Goal: Task Accomplishment & Management: Complete application form

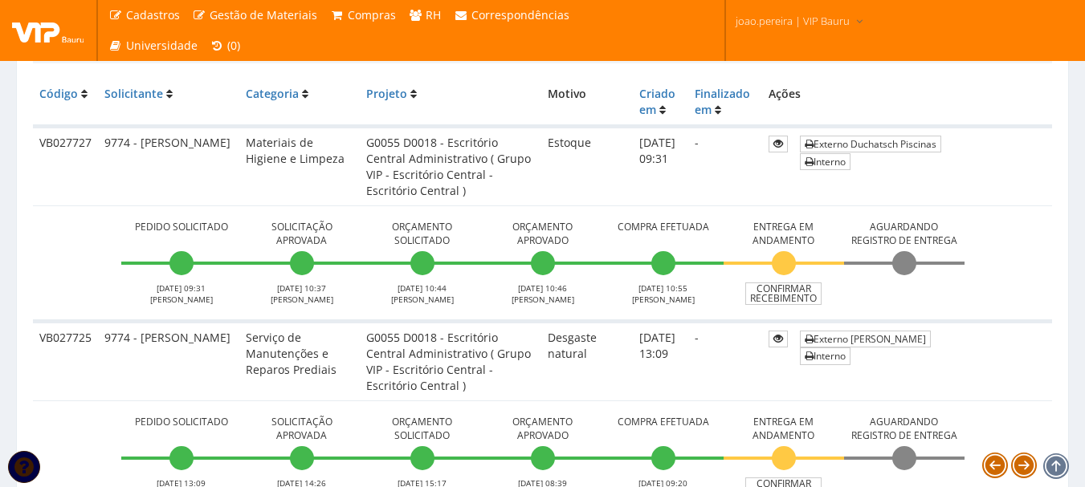
scroll to position [408, 0]
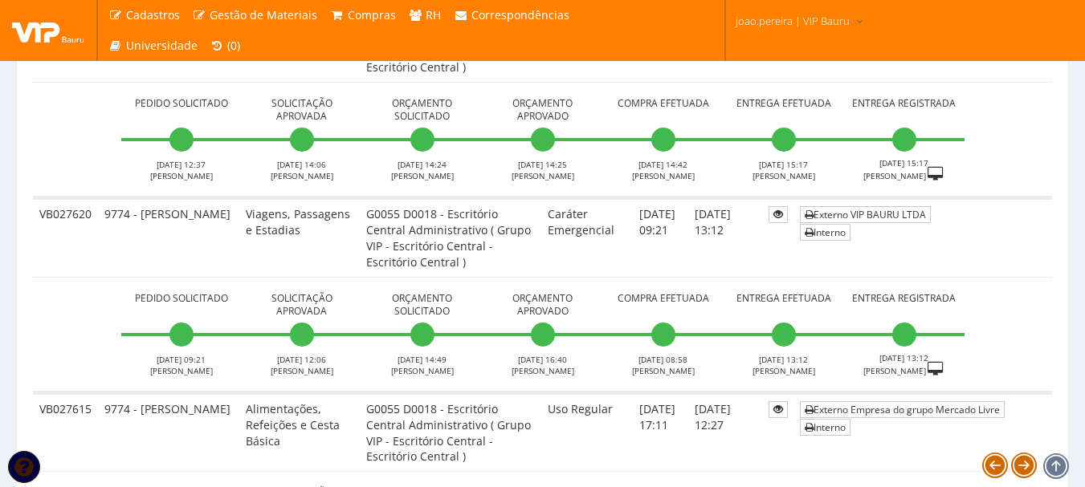
scroll to position [6027, 0]
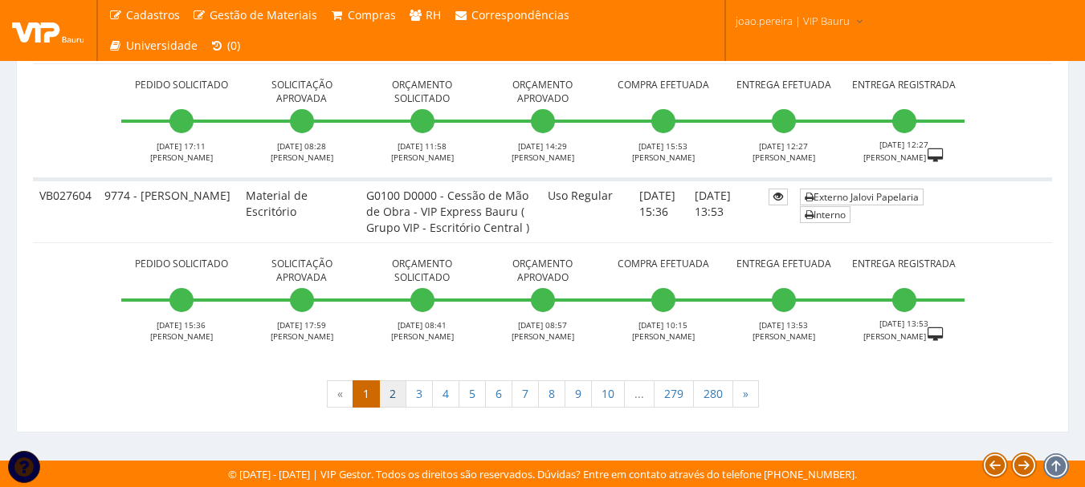
click at [392, 394] on link "2" at bounding box center [392, 394] width 27 height 27
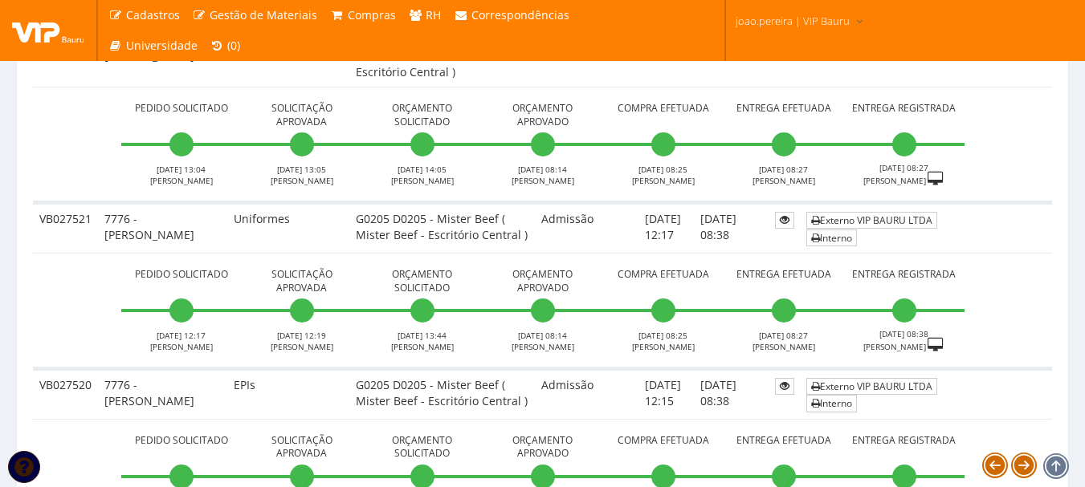
scroll to position [4094, 0]
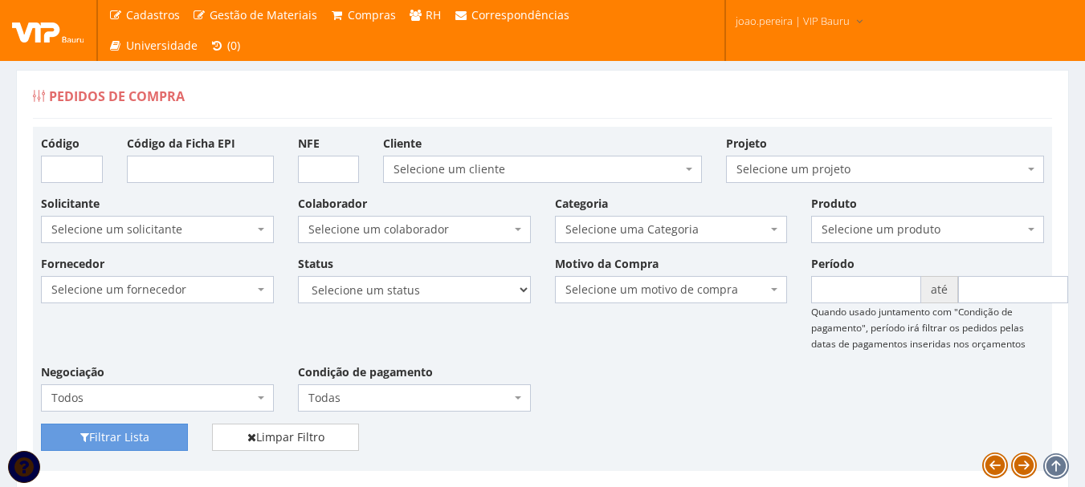
scroll to position [6019, 0]
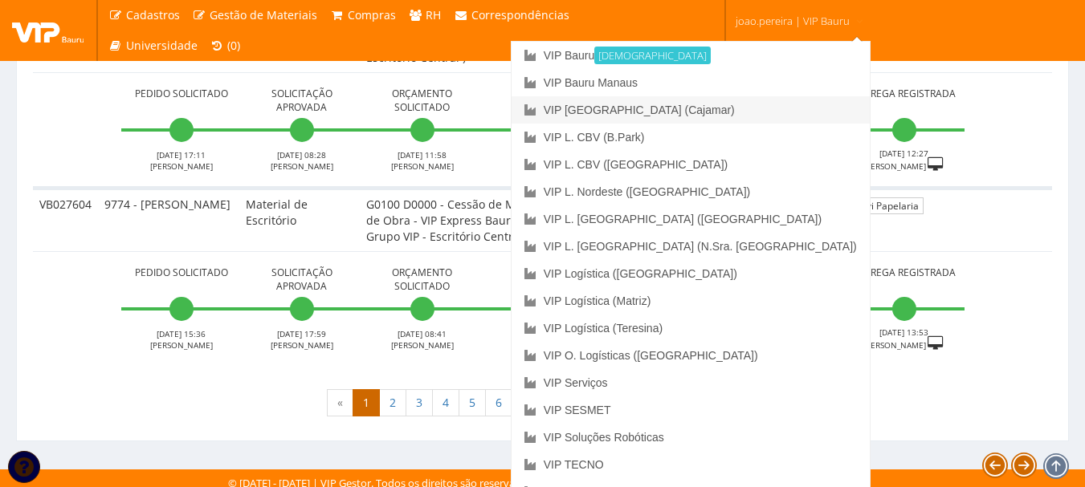
click at [747, 110] on link "VIP [GEOGRAPHIC_DATA] (Cajamar)" at bounding box center [690, 109] width 358 height 27
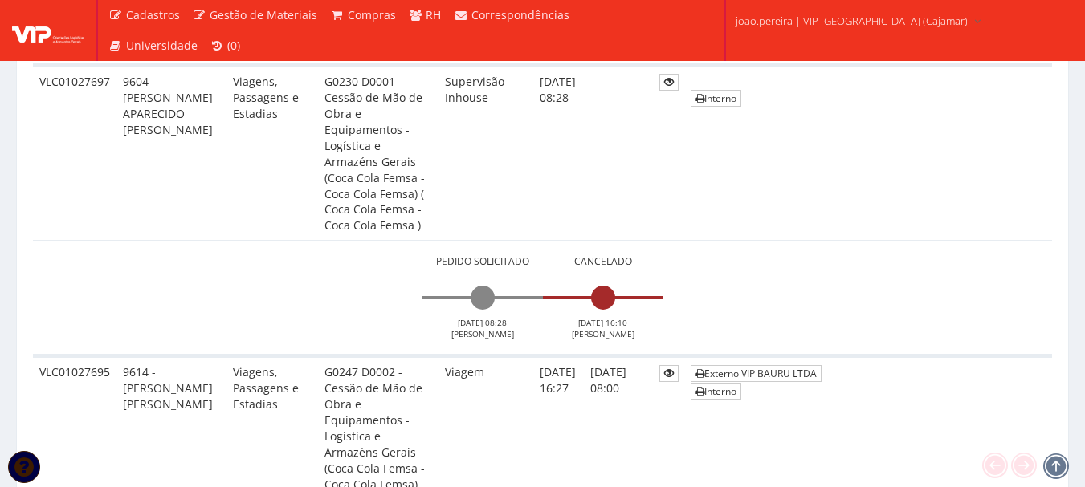
scroll to position [4576, 0]
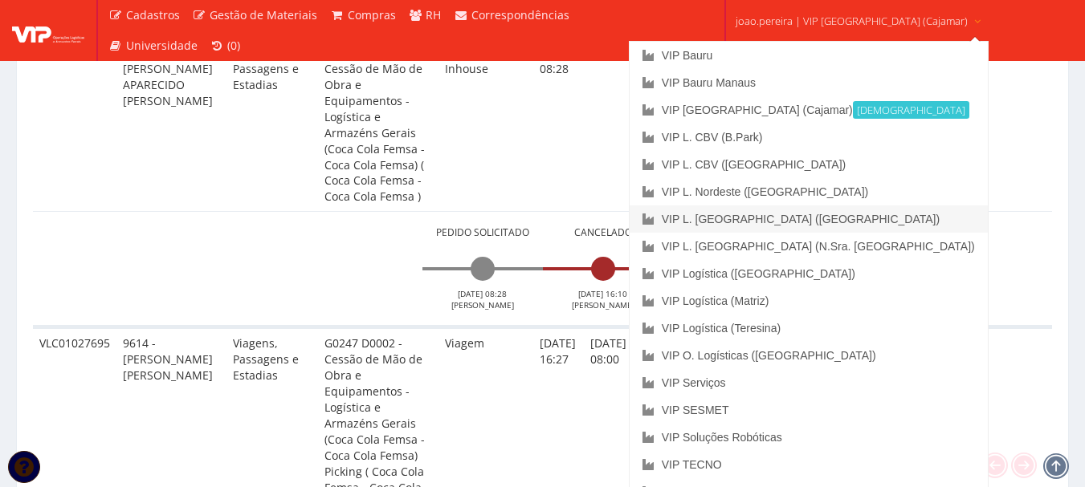
click at [812, 210] on link "VIP L. [GEOGRAPHIC_DATA] ([GEOGRAPHIC_DATA])" at bounding box center [808, 219] width 358 height 27
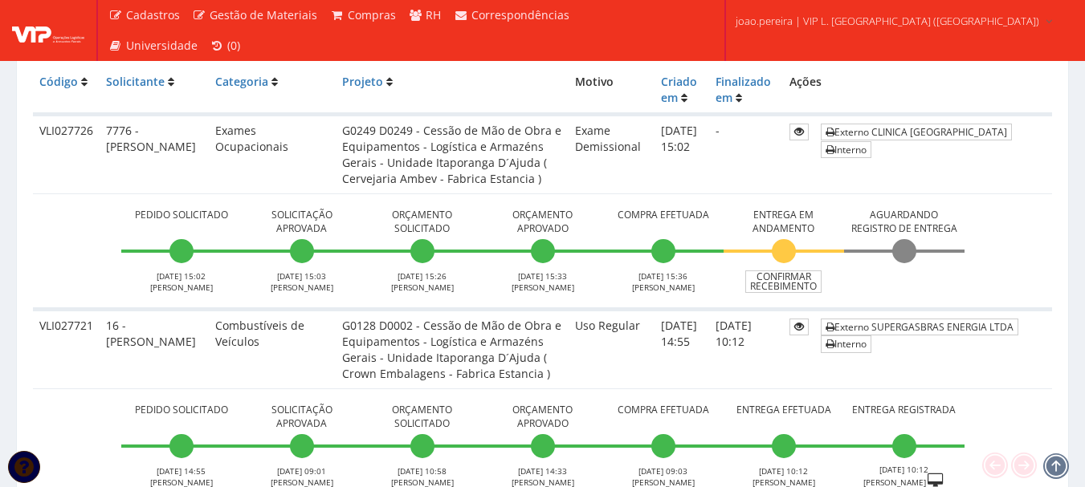
scroll to position [401, 0]
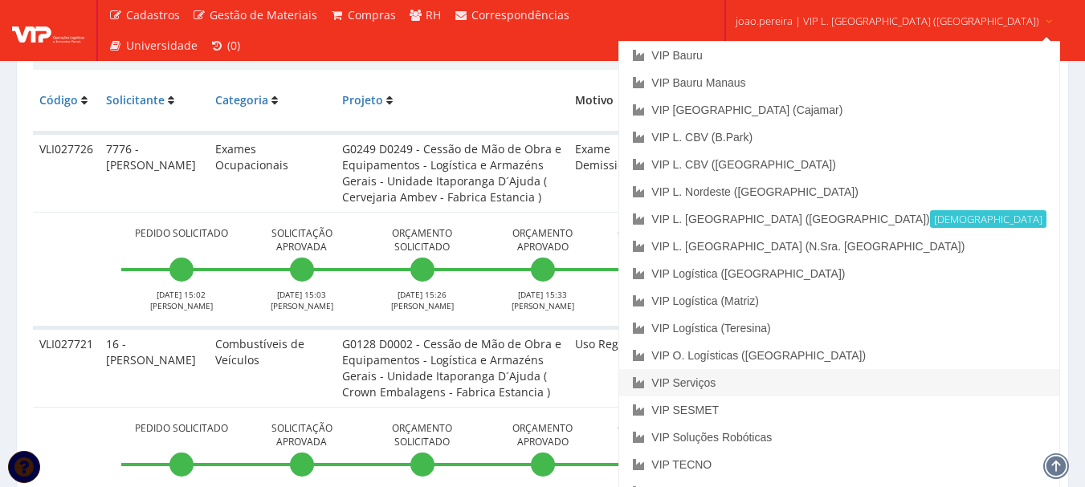
click at [773, 384] on link "VIP Serviços" at bounding box center [838, 382] width 439 height 27
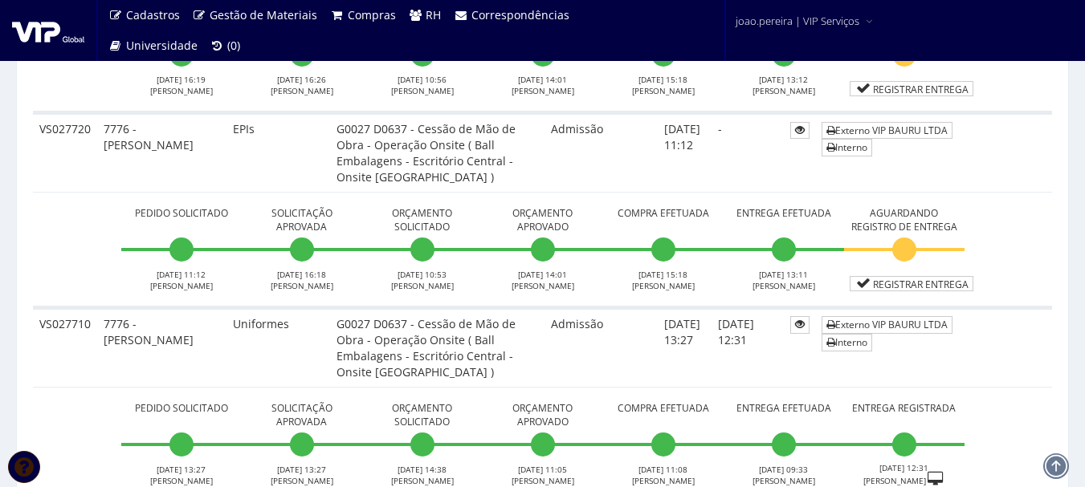
scroll to position [642, 0]
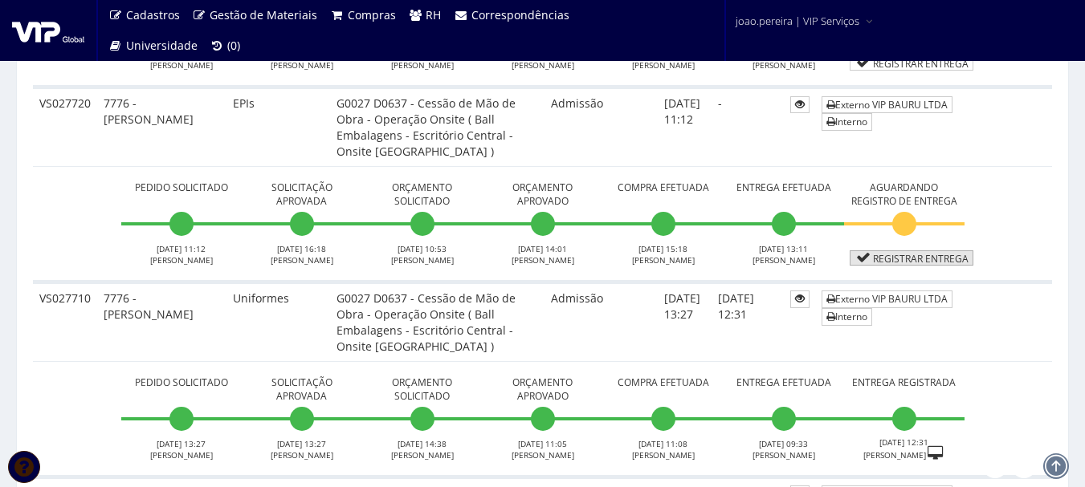
click at [920, 264] on link "Registrar Entrega" at bounding box center [911, 257] width 124 height 15
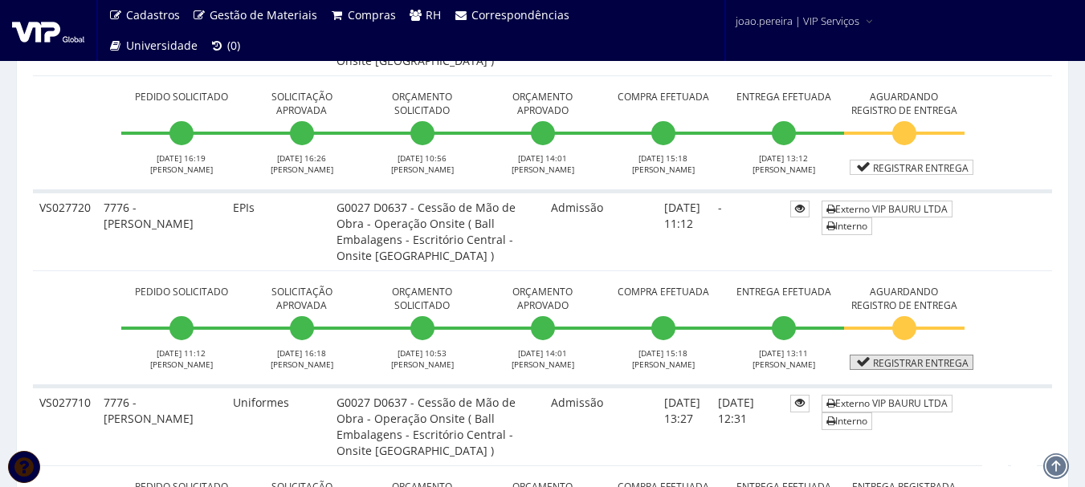
scroll to position [562, 0]
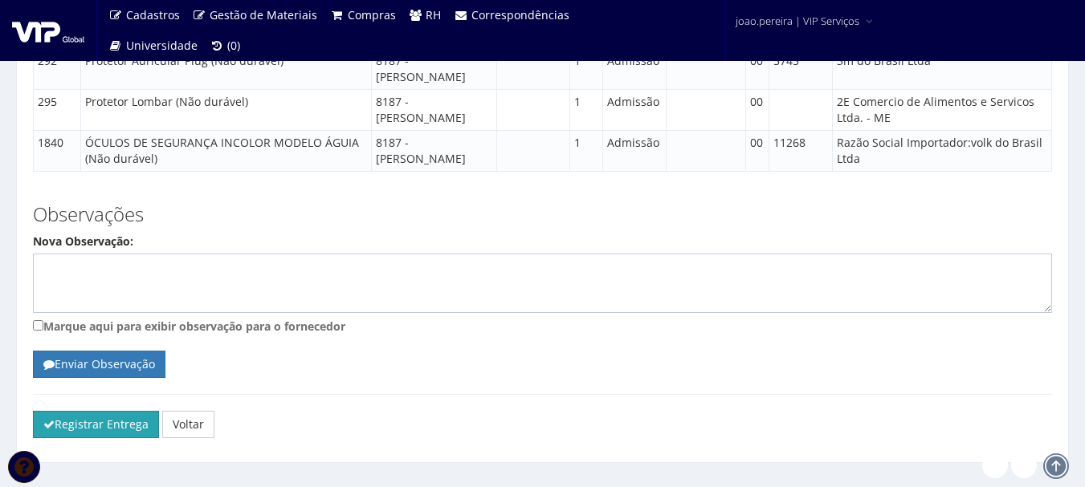
scroll to position [2346, 0]
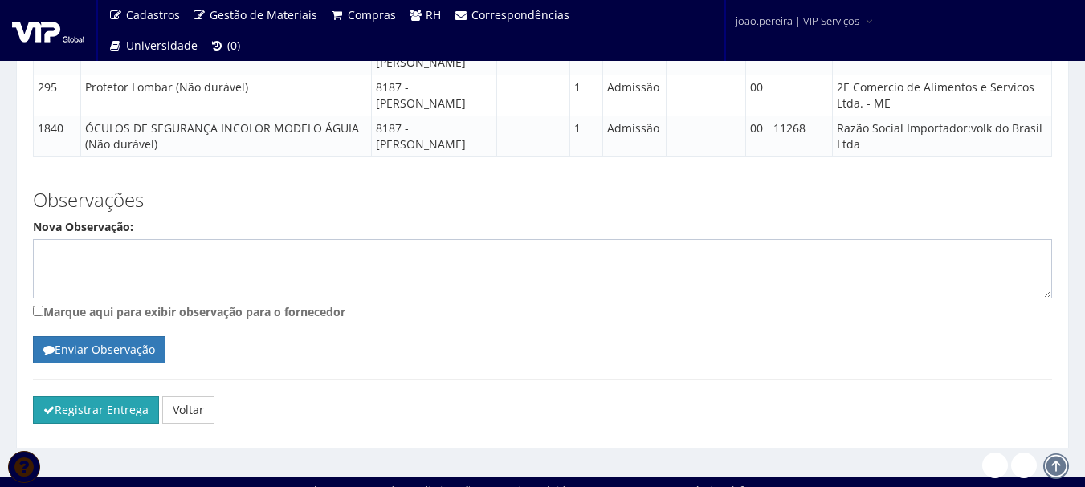
click at [65, 397] on button "Registrar Entrega" at bounding box center [96, 410] width 126 height 27
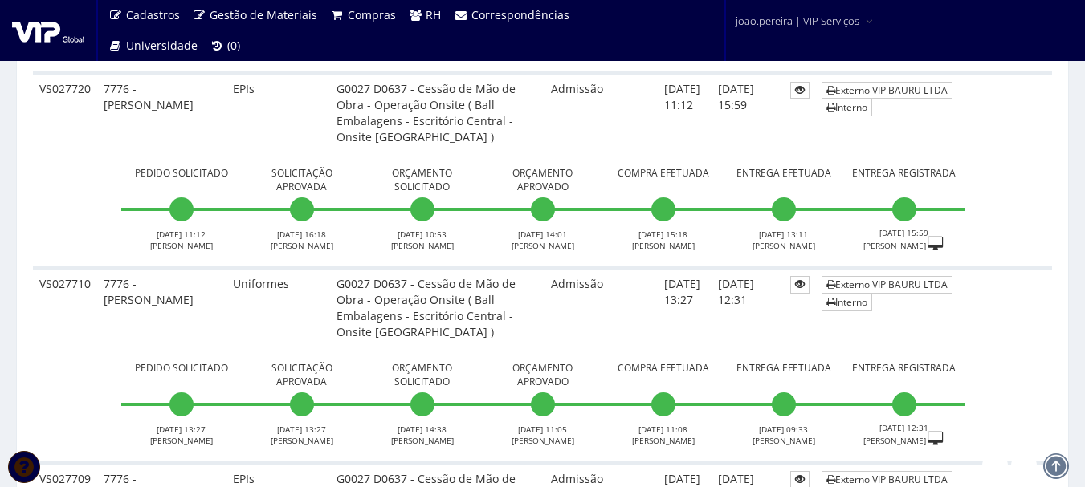
scroll to position [562, 0]
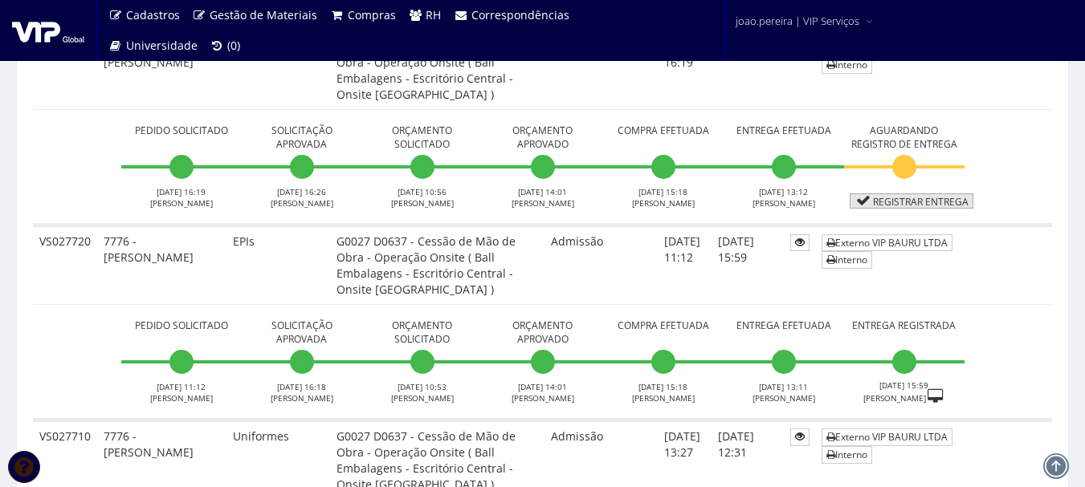
click at [899, 202] on link "Registrar Entrega" at bounding box center [911, 200] width 124 height 15
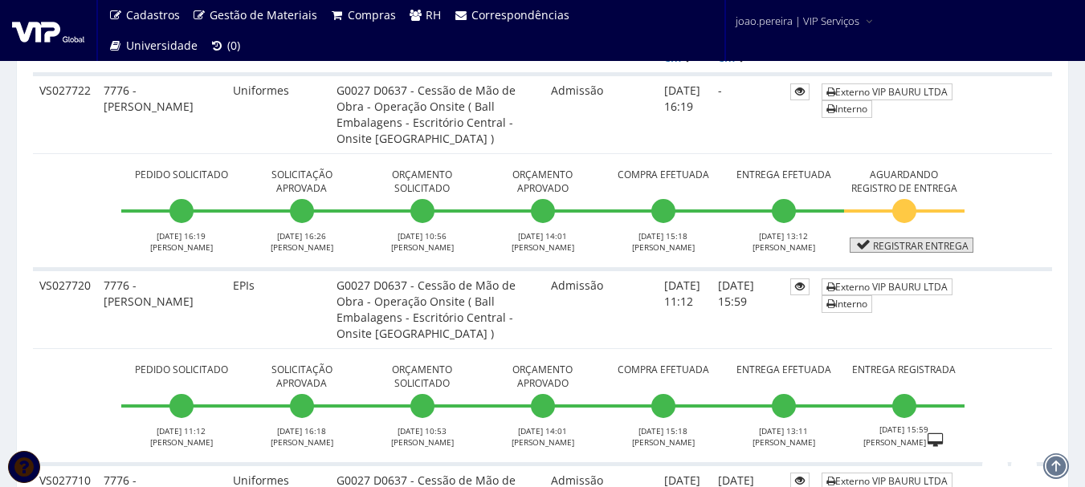
scroll to position [482, 0]
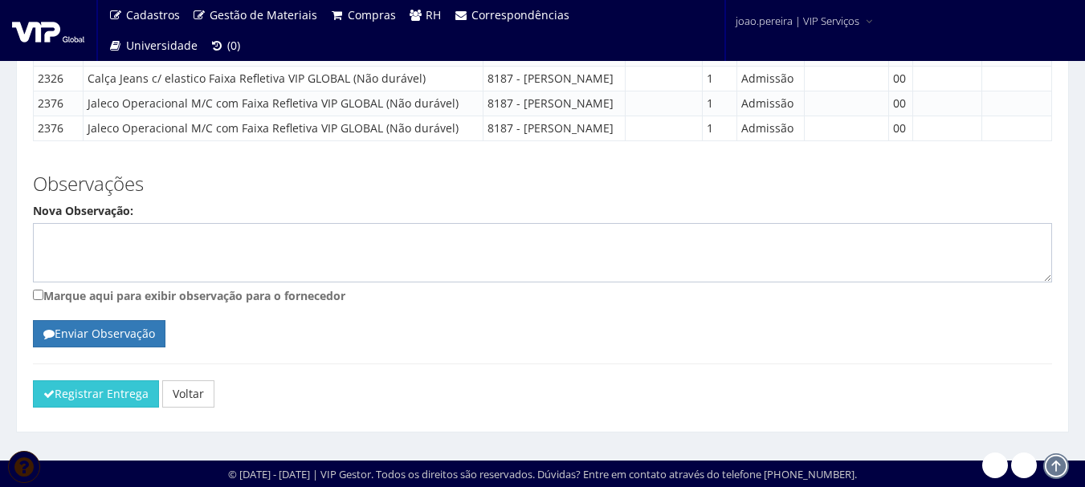
scroll to position [1158, 0]
drag, startPoint x: 91, startPoint y: 399, endPoint x: 599, endPoint y: 66, distance: 607.7
click at [91, 399] on button "Registrar Entrega" at bounding box center [96, 394] width 126 height 27
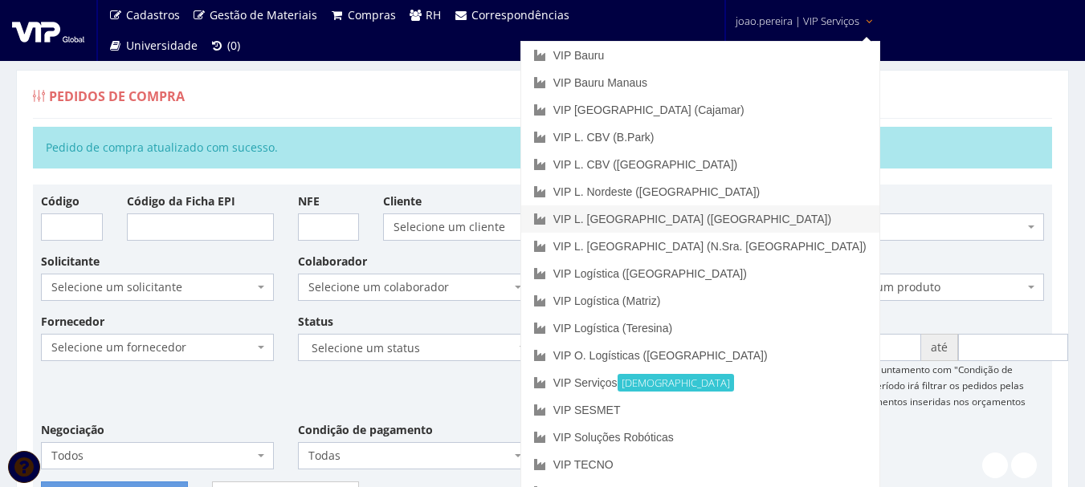
click at [751, 218] on link "VIP L. [GEOGRAPHIC_DATA] ([GEOGRAPHIC_DATA])" at bounding box center [700, 219] width 358 height 27
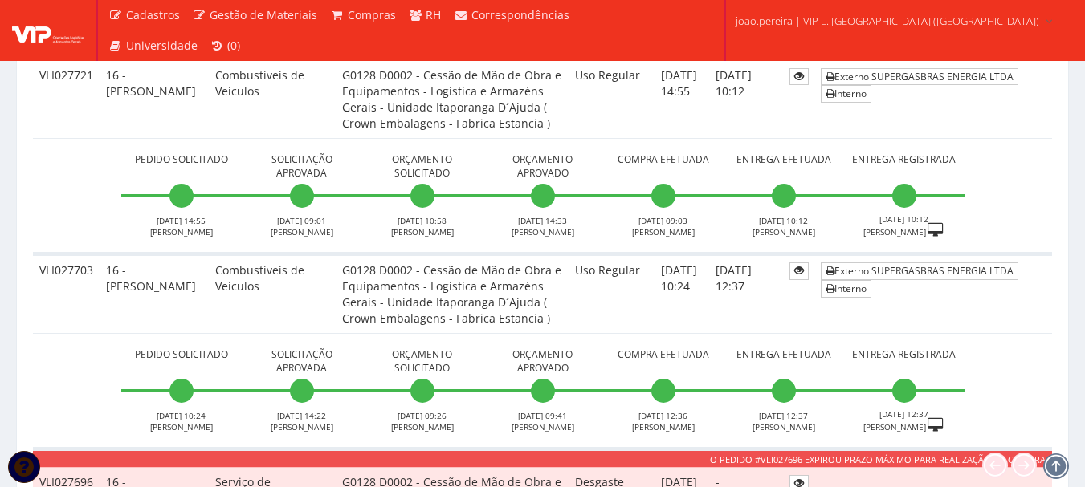
scroll to position [642, 0]
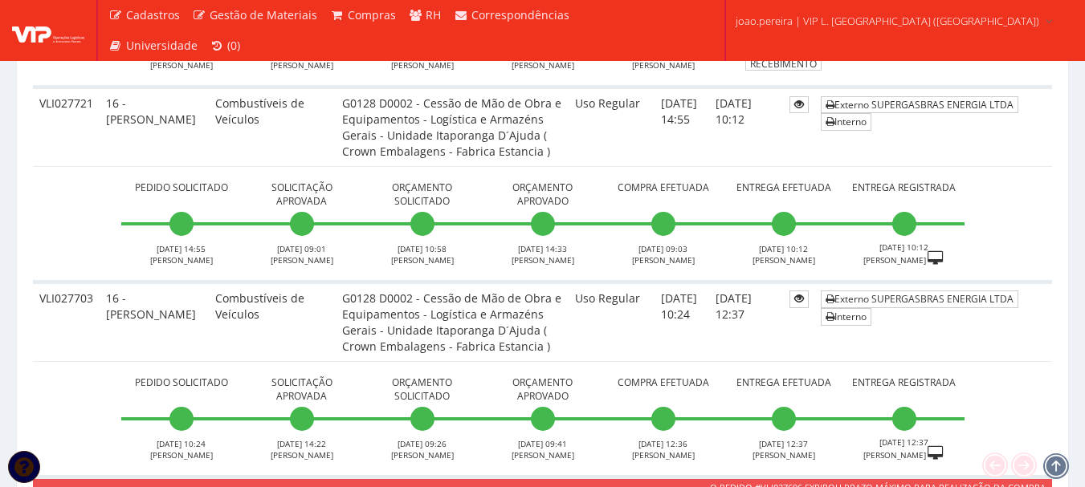
click at [654, 311] on td "10/09/2025 10:24" at bounding box center [681, 321] width 55 height 79
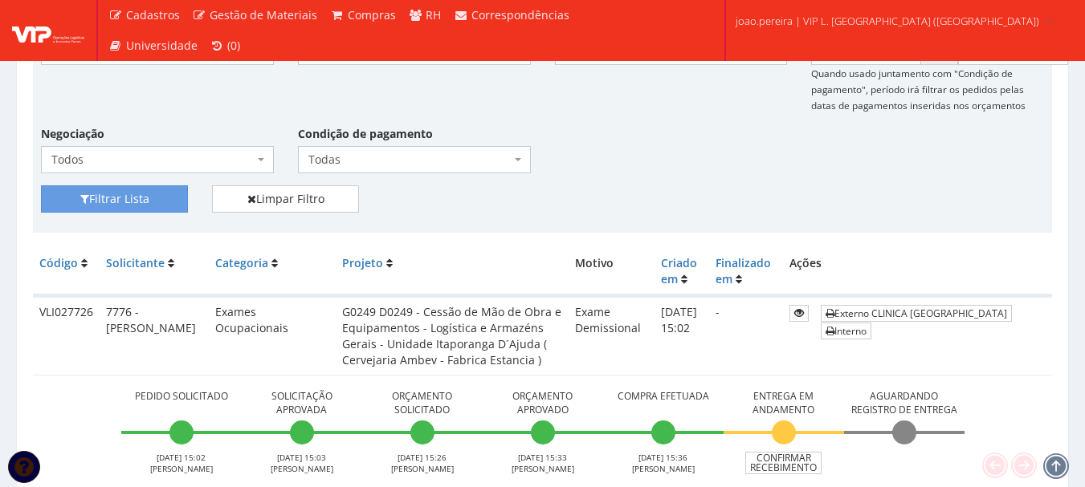
scroll to position [80, 0]
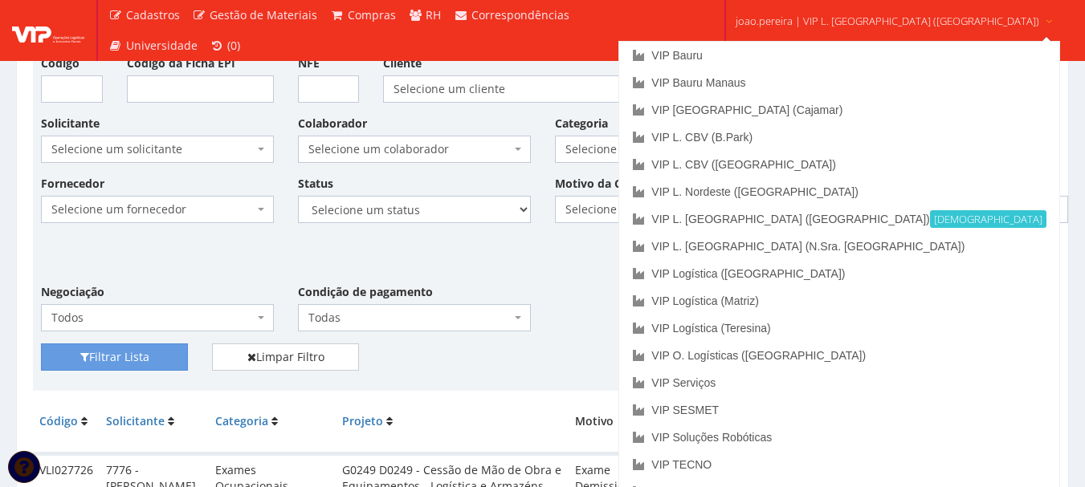
click at [818, 18] on span "joao.pereira | VIP L. Sergipe (Itaporanga)" at bounding box center [886, 21] width 303 height 16
click at [805, 141] on link "VIP L. CBV (B.Park)" at bounding box center [838, 137] width 439 height 27
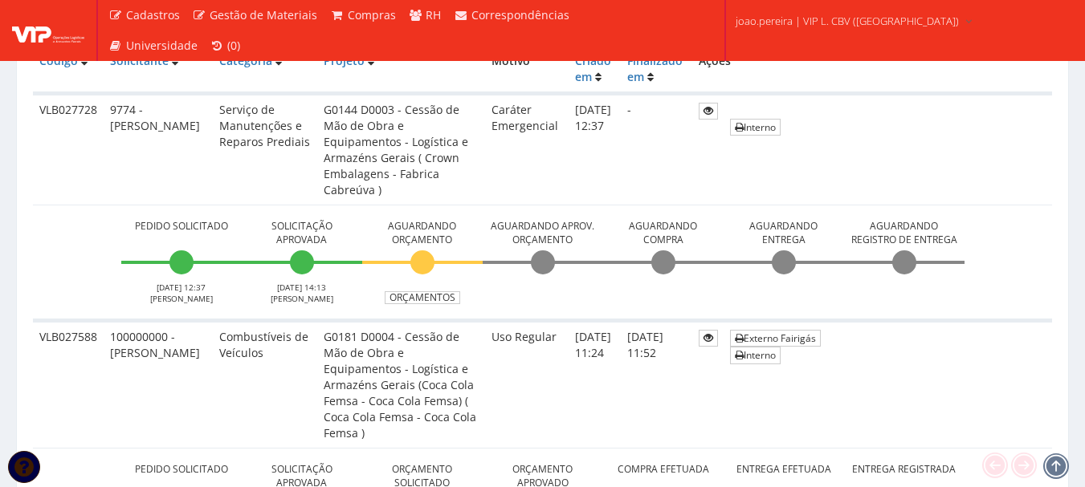
scroll to position [401, 0]
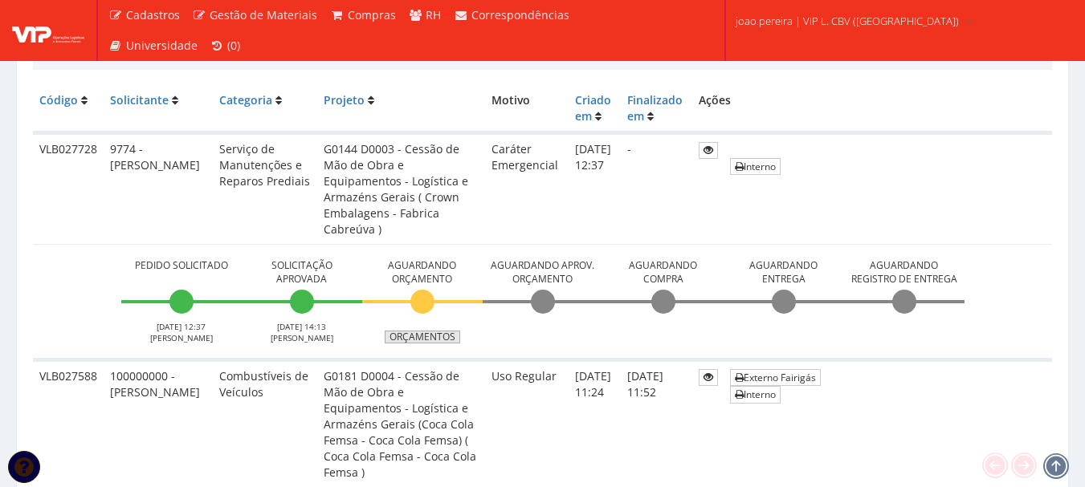
click at [439, 336] on link "Orçamentos" at bounding box center [422, 337] width 75 height 13
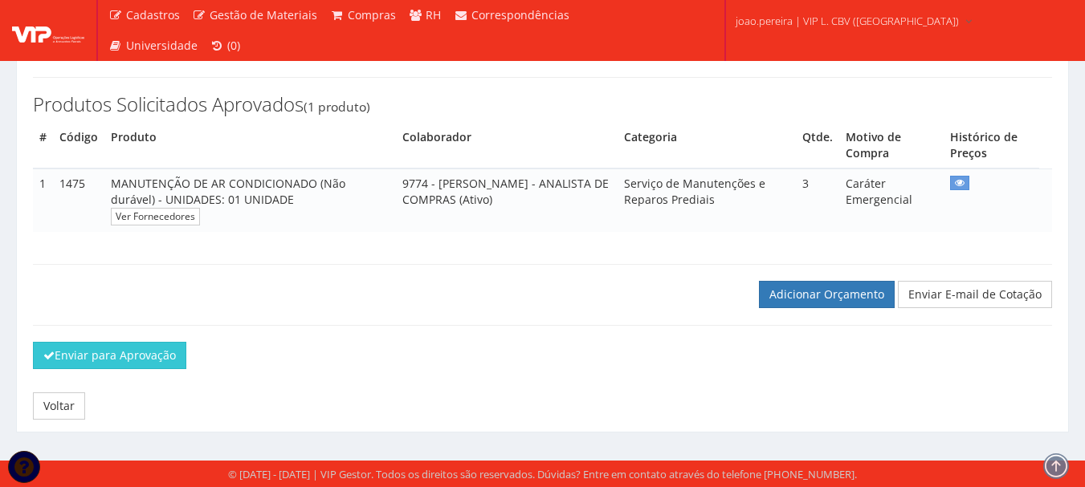
scroll to position [226, 0]
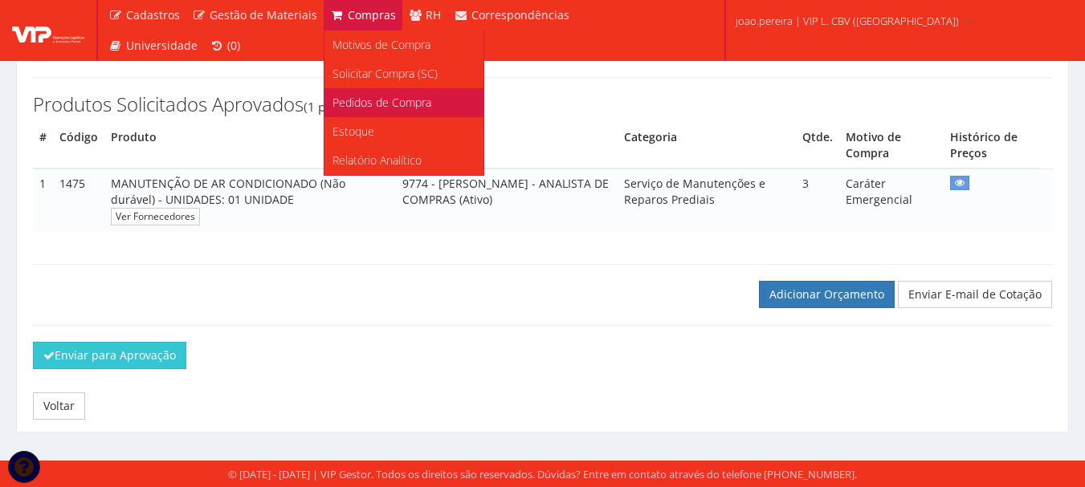
click at [389, 107] on span "Pedidos de Compra" at bounding box center [381, 102] width 99 height 15
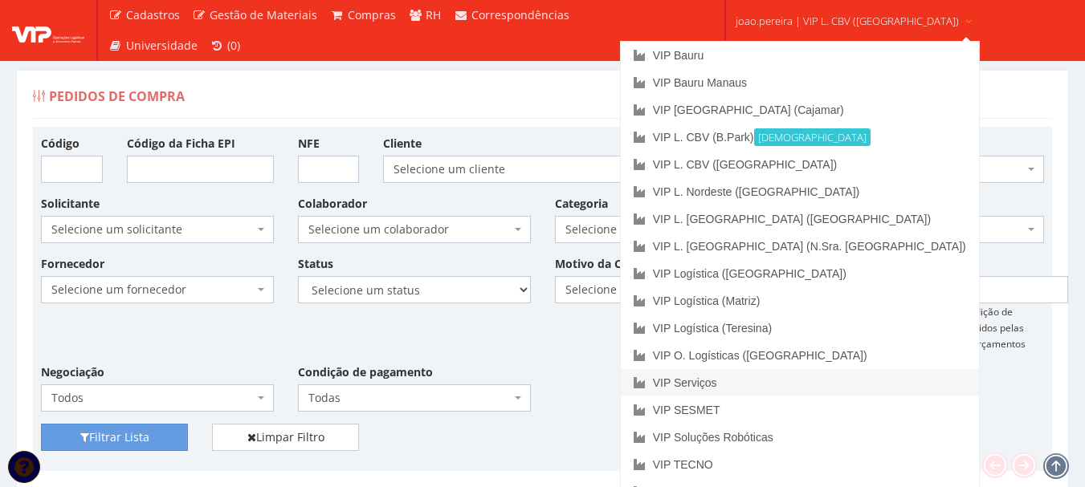
click at [782, 377] on link "VIP Serviços" at bounding box center [800, 382] width 358 height 27
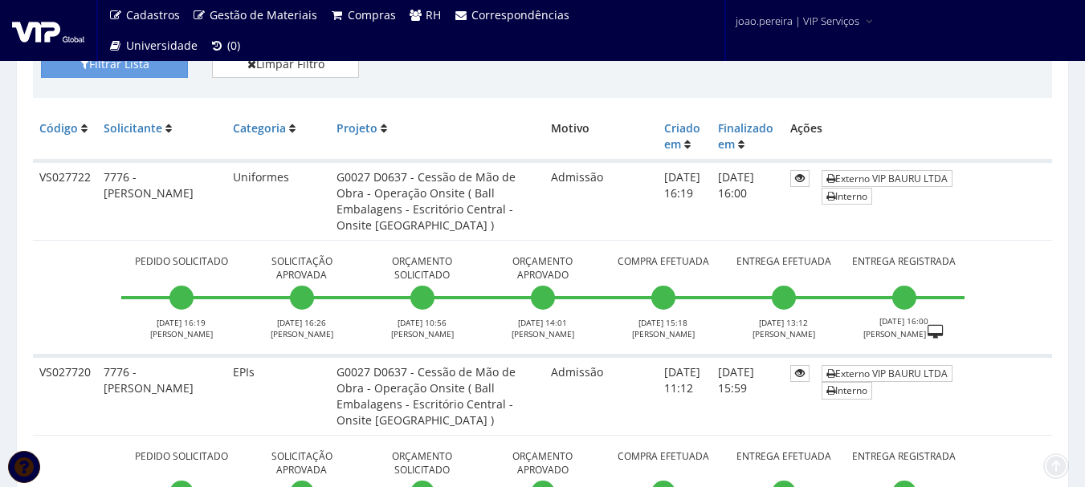
scroll to position [401, 0]
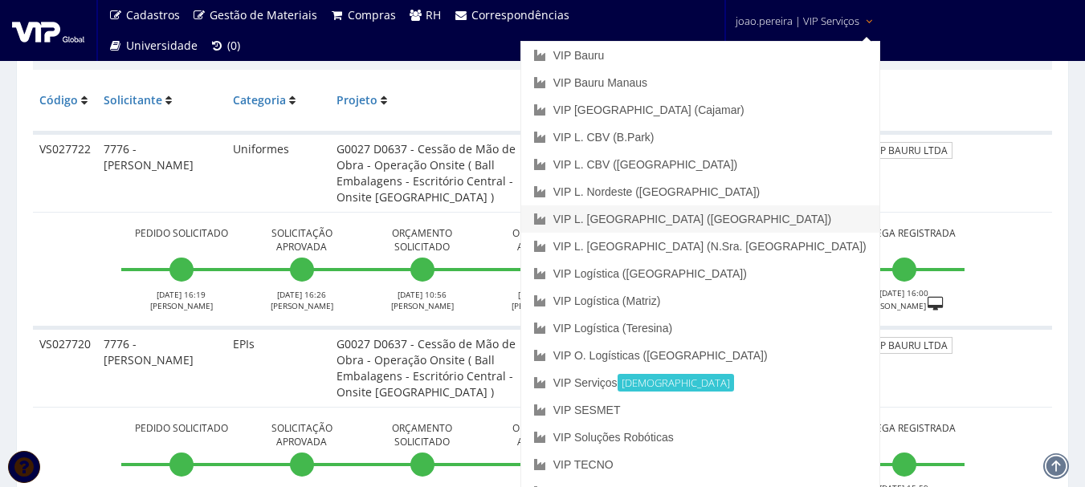
click at [778, 215] on link "VIP L. [GEOGRAPHIC_DATA] ([GEOGRAPHIC_DATA])" at bounding box center [700, 219] width 358 height 27
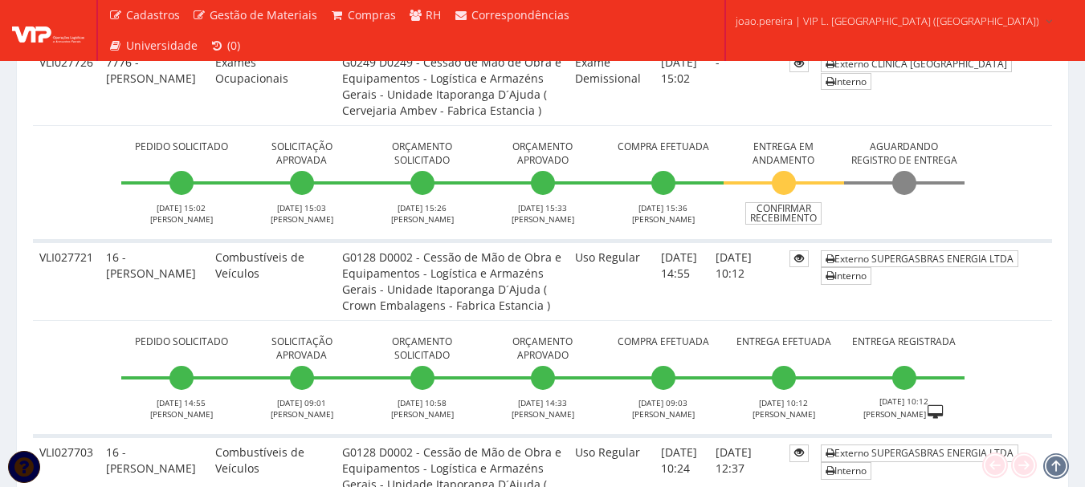
scroll to position [401, 0]
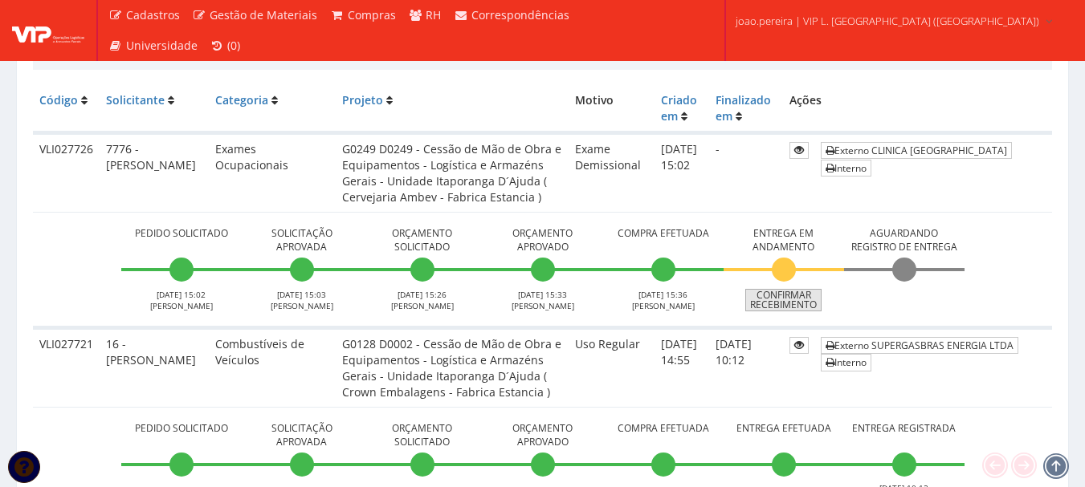
click at [789, 302] on link "Confirmar Recebimento" at bounding box center [783, 300] width 76 height 22
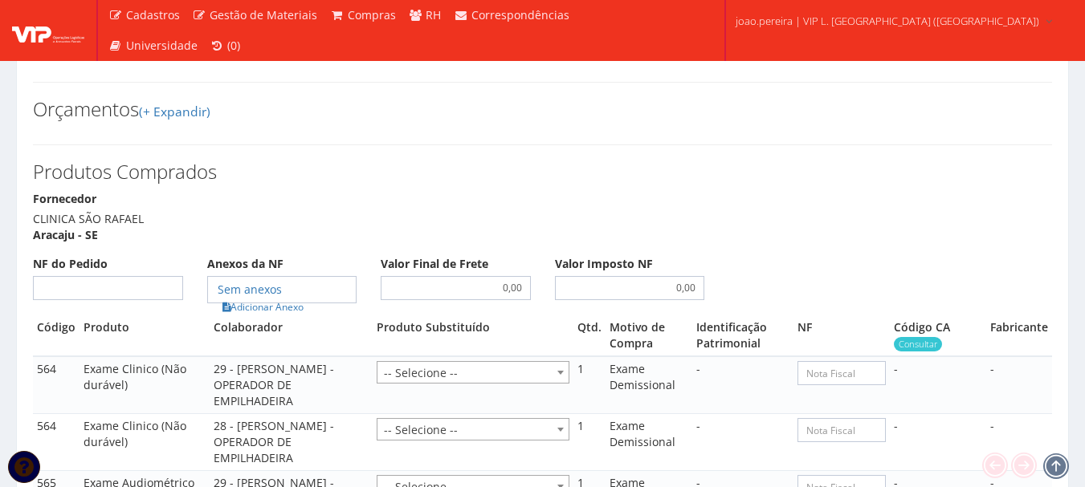
scroll to position [1044, 0]
click at [109, 277] on input "NF do Pedido" at bounding box center [108, 289] width 150 height 24
type input "00"
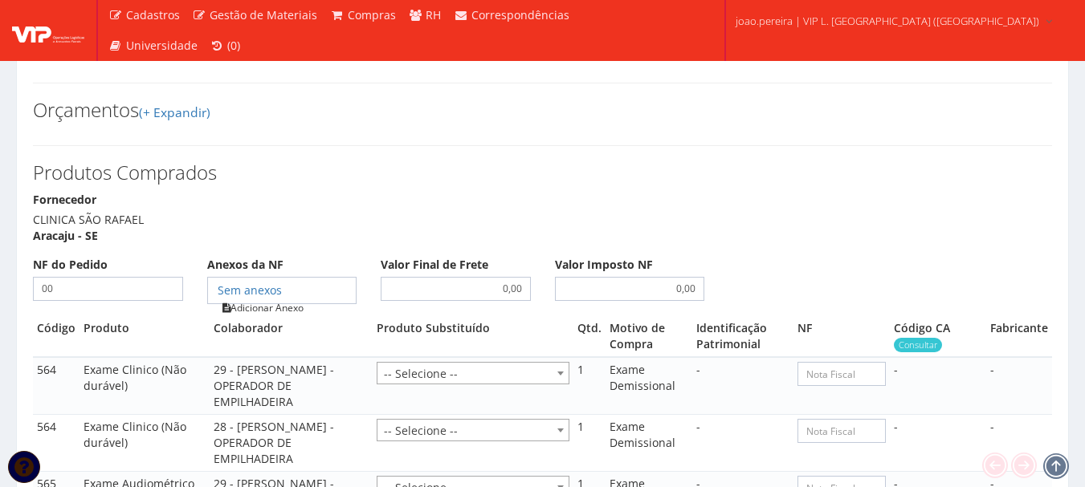
type input "00"
click at [262, 299] on link "Adicionar Anexo" at bounding box center [263, 307] width 91 height 17
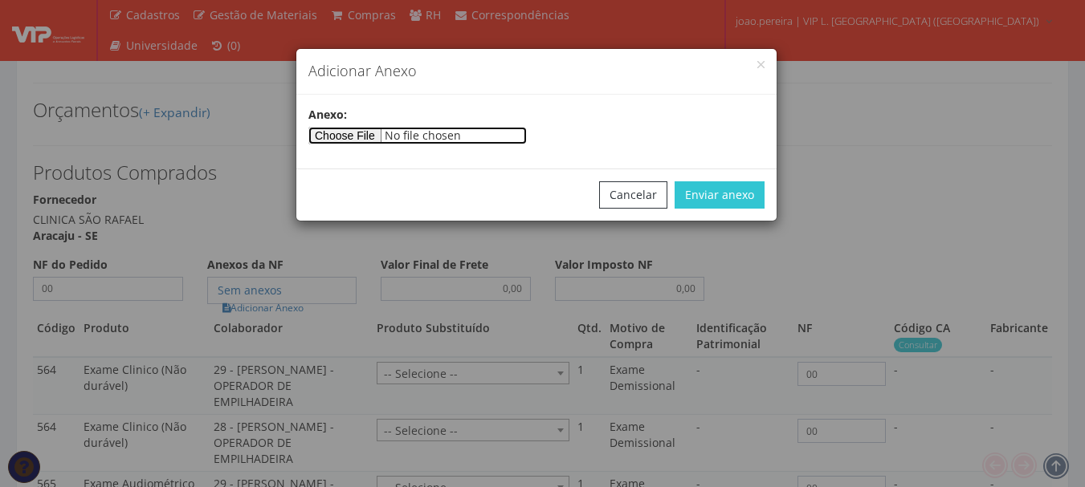
click at [335, 144] on input"] "file" at bounding box center [417, 136] width 218 height 18
type input"] "C:\fakepath\PEDIDOS SEM NOTA FISCAL ESTOQUE.docx"
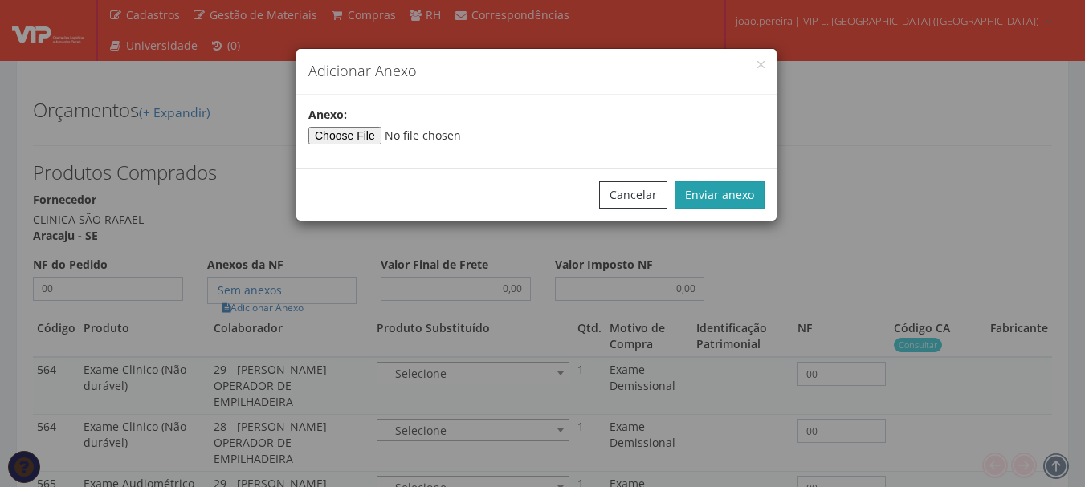
click at [706, 189] on button "Enviar anexo" at bounding box center [719, 194] width 90 height 27
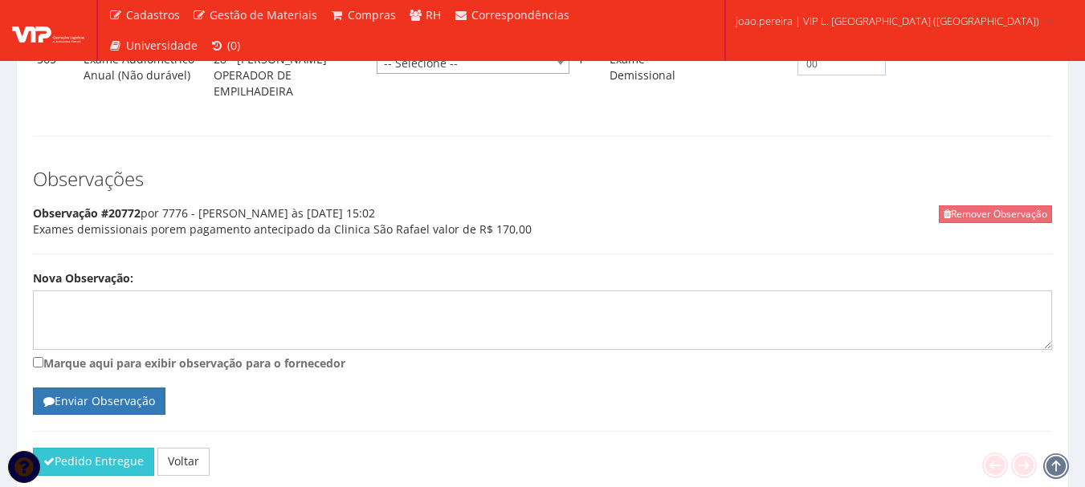
scroll to position [1529, 0]
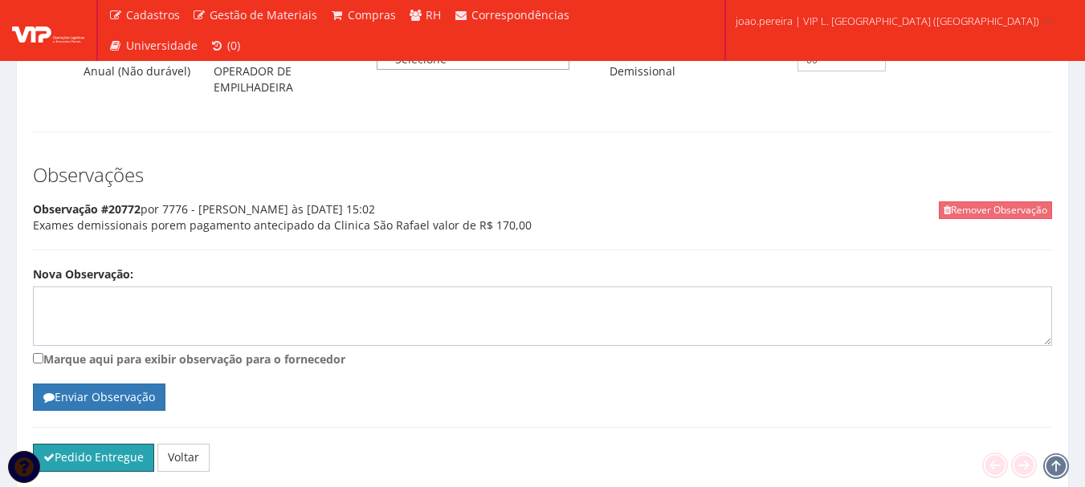
drag, startPoint x: 83, startPoint y: 406, endPoint x: 606, endPoint y: 53, distance: 631.5
click at [80, 444] on button "Pedido Entregue" at bounding box center [93, 457] width 121 height 27
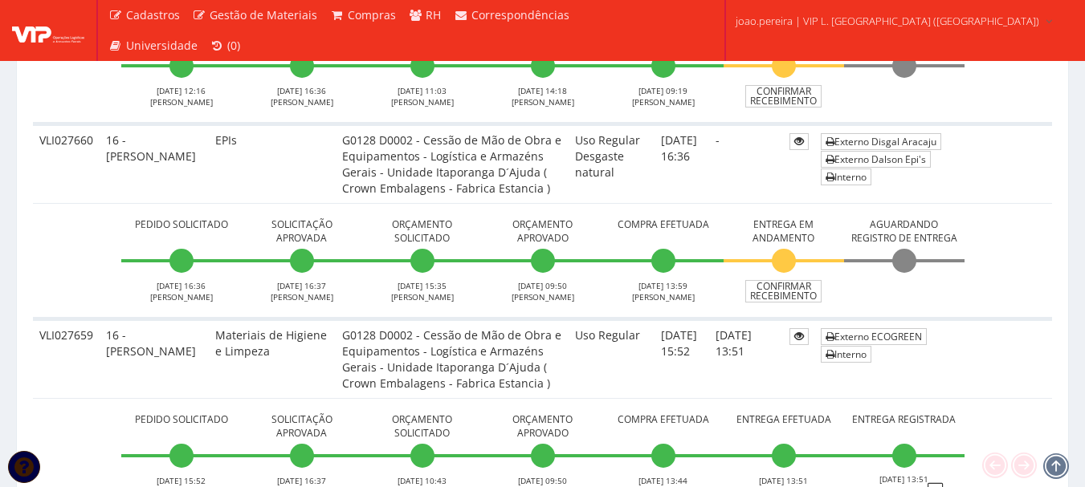
scroll to position [1927, 0]
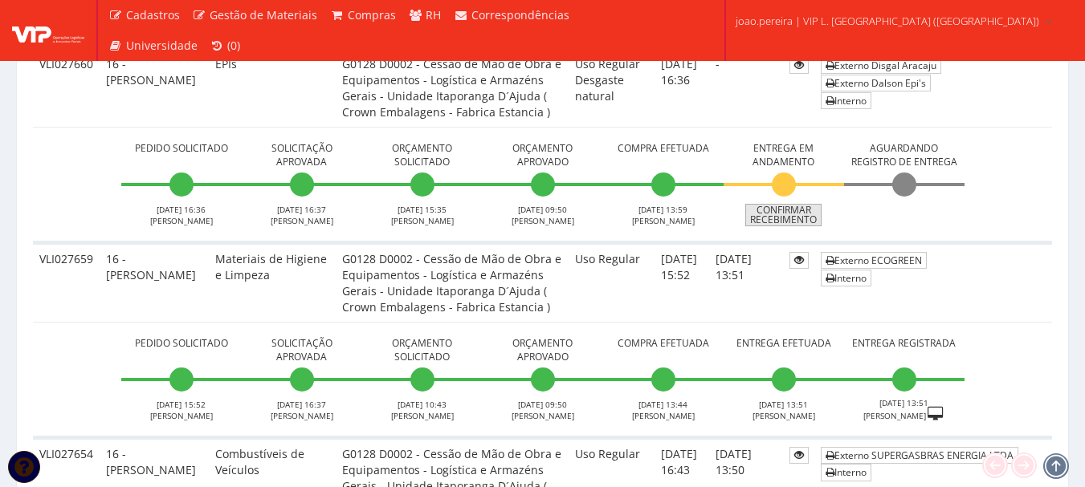
click at [801, 224] on link "Confirmar Recebimento" at bounding box center [783, 215] width 76 height 22
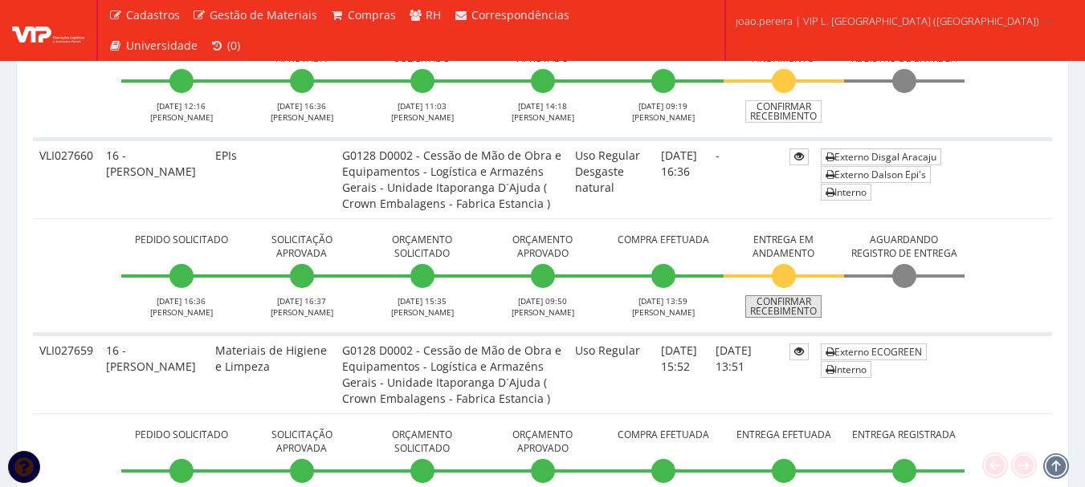
scroll to position [1686, 0]
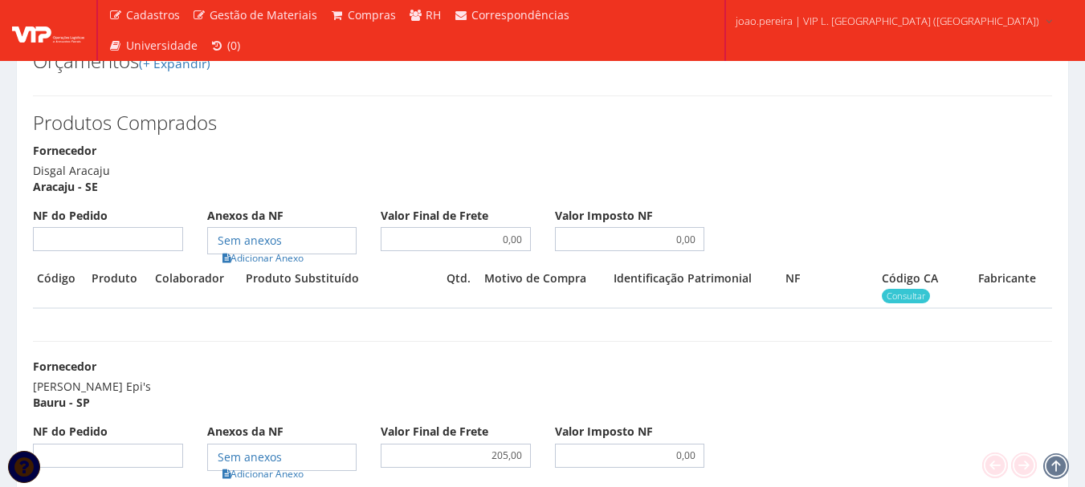
scroll to position [4737, 0]
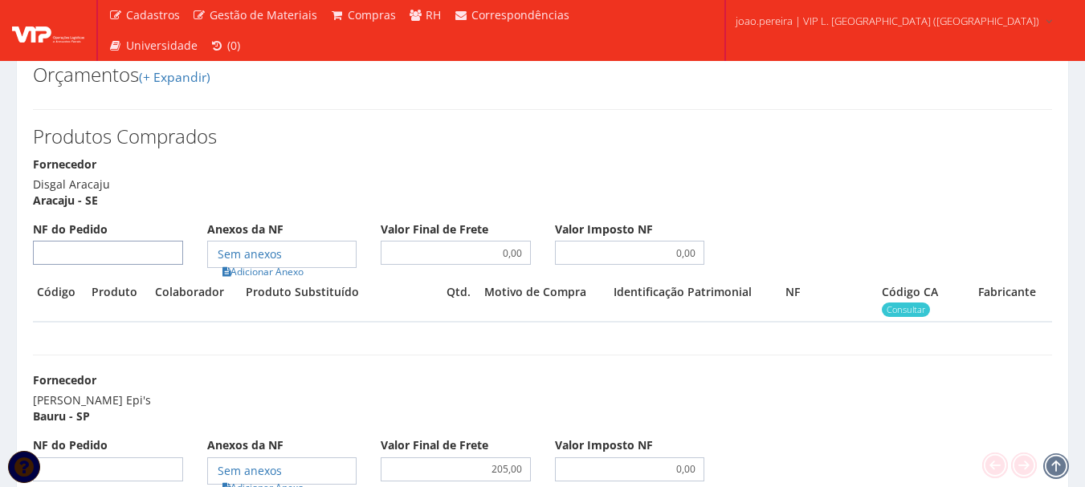
click at [131, 241] on input "NF do Pedido" at bounding box center [108, 253] width 150 height 24
type input "0"
select select "848"
type input "00"
click at [267, 263] on link "Adicionar Anexo" at bounding box center [263, 271] width 91 height 17
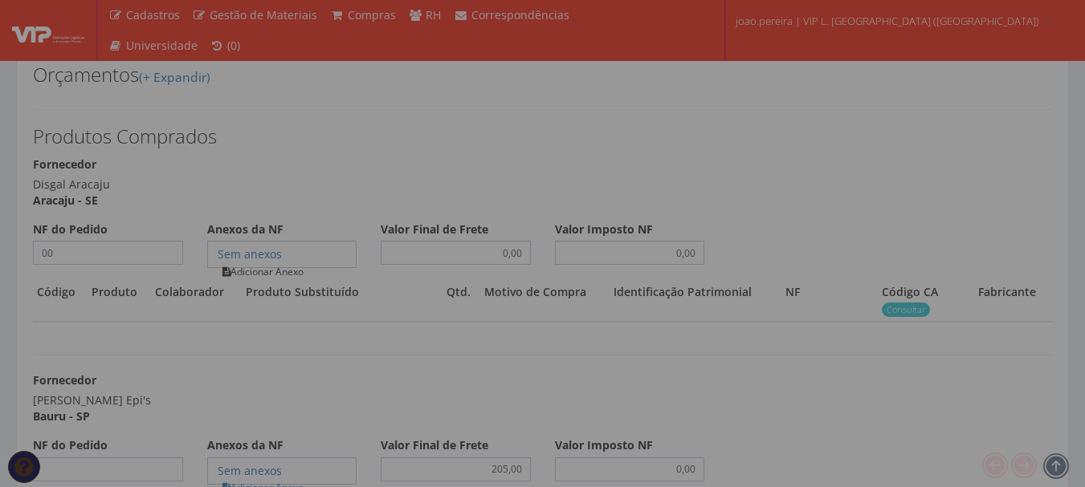
select select "848"
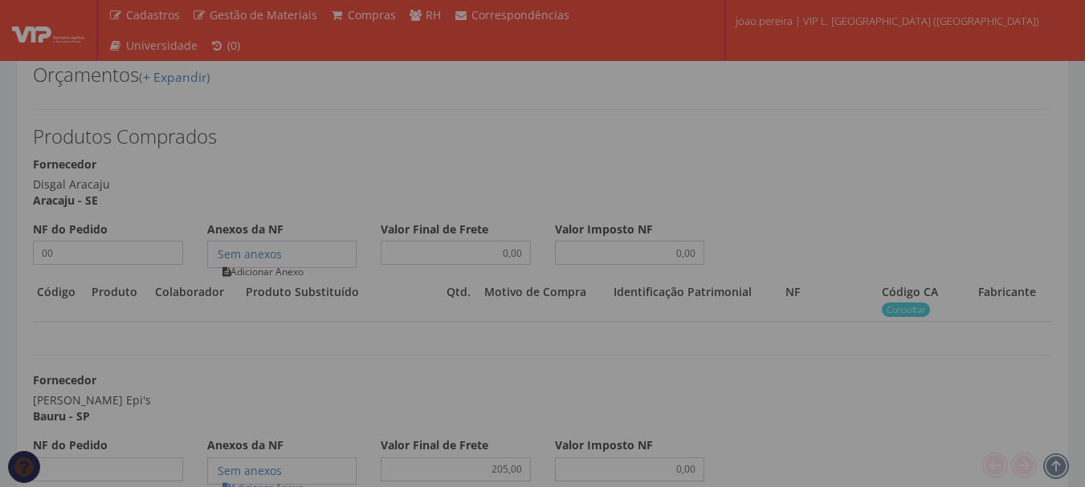
select select "848"
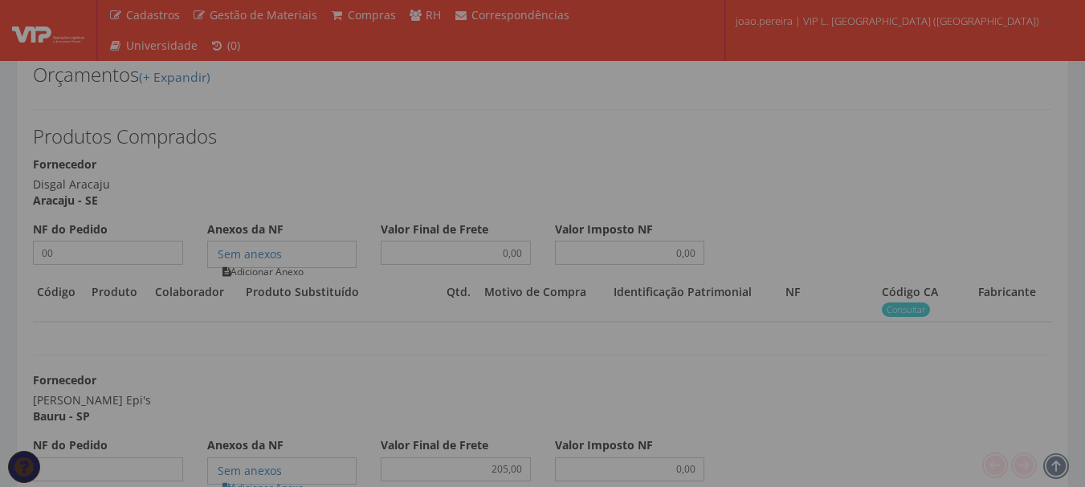
select select "848"
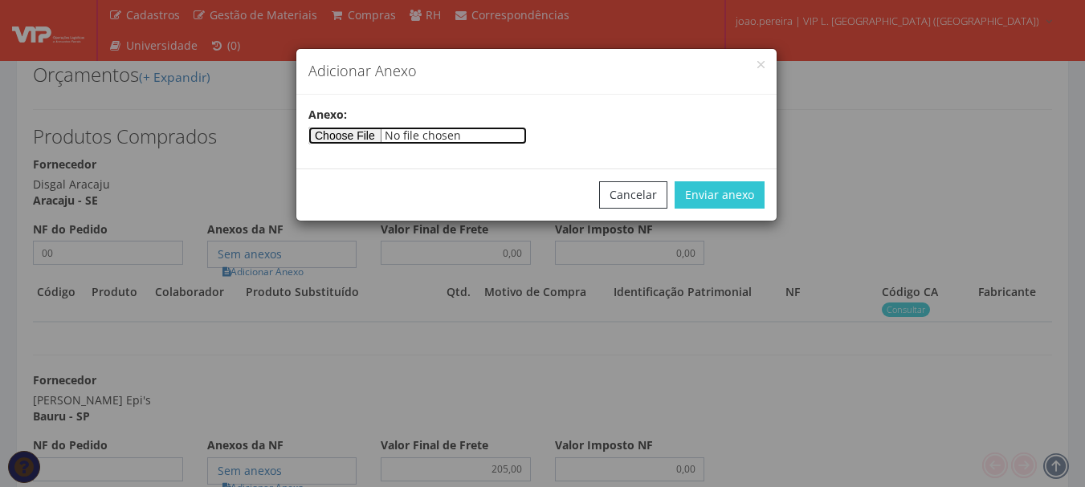
click at [376, 140] on input"] "file" at bounding box center [417, 136] width 218 height 18
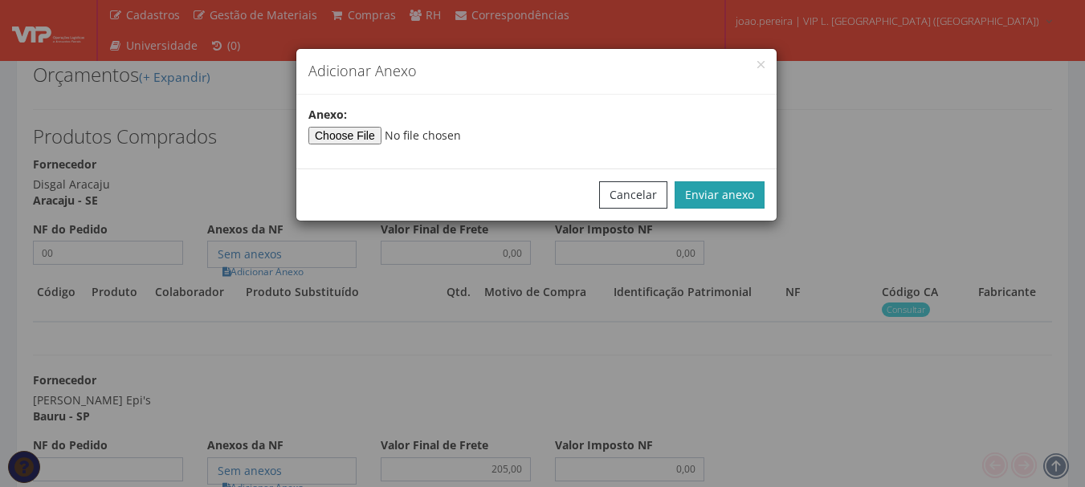
type input"] "C:\fakepath\PEDIDOS SEM NOTA FISCAL ESTOQUE.docx"
click at [739, 198] on button "Enviar anexo" at bounding box center [719, 194] width 90 height 27
select select "848"
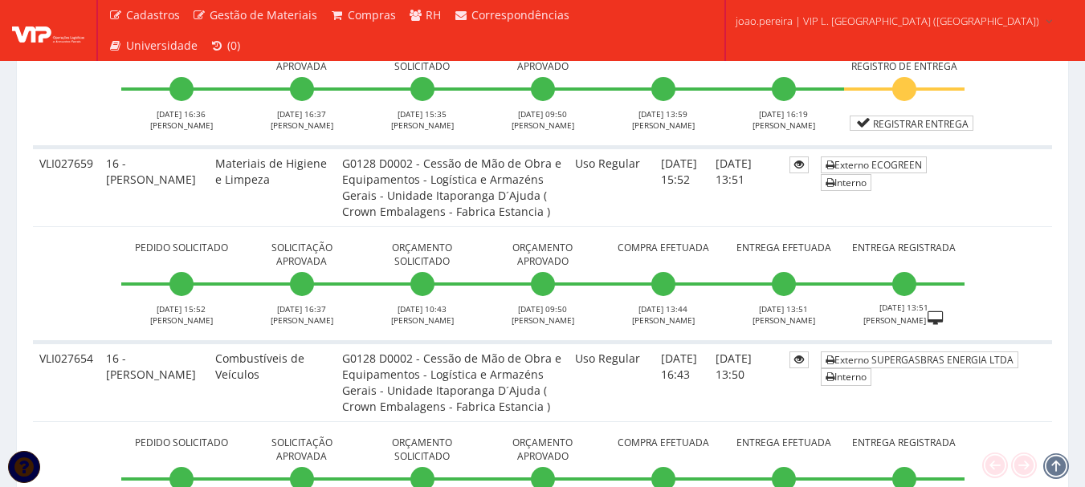
scroll to position [1927, 0]
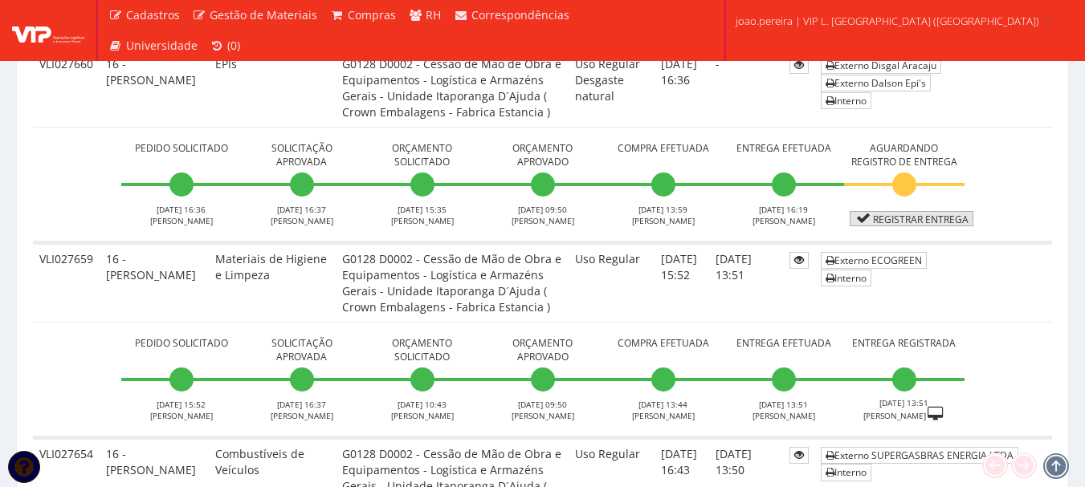
click at [930, 215] on link "Registrar Entrega" at bounding box center [911, 218] width 124 height 15
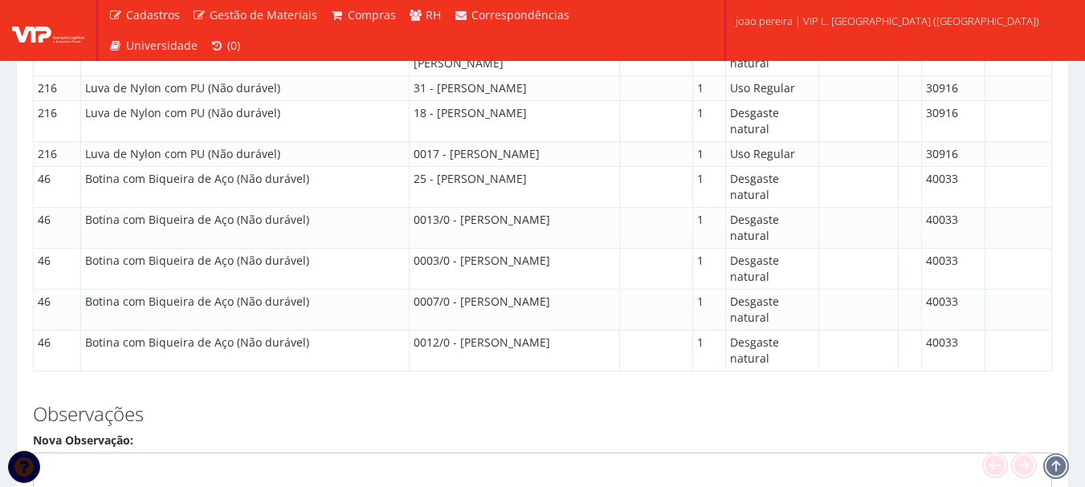
scroll to position [6235, 0]
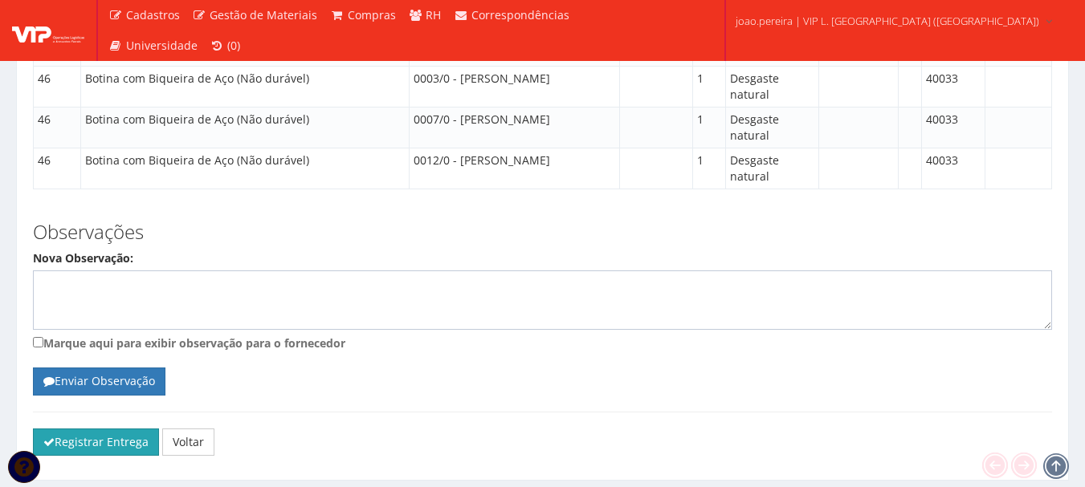
click at [108, 429] on button "Registrar Entrega" at bounding box center [96, 442] width 126 height 27
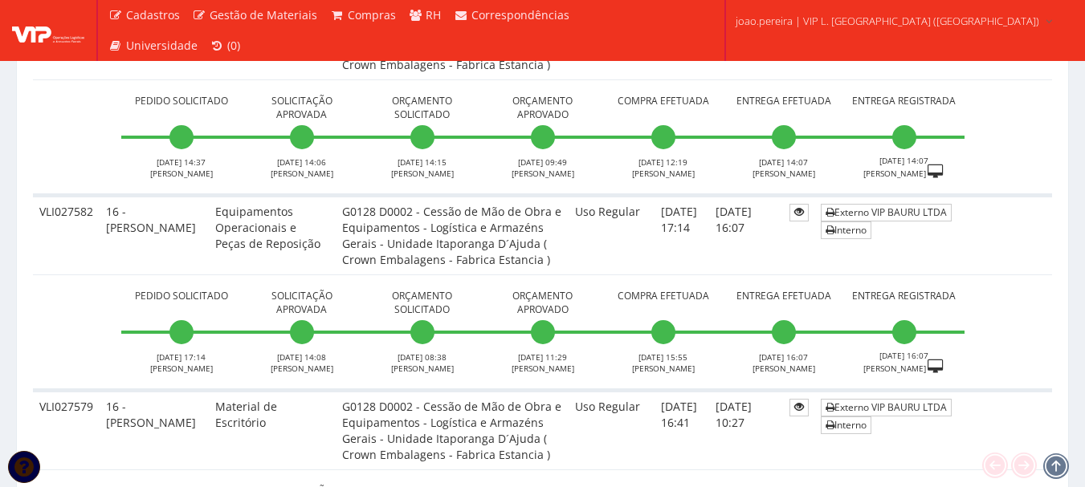
scroll to position [6101, 0]
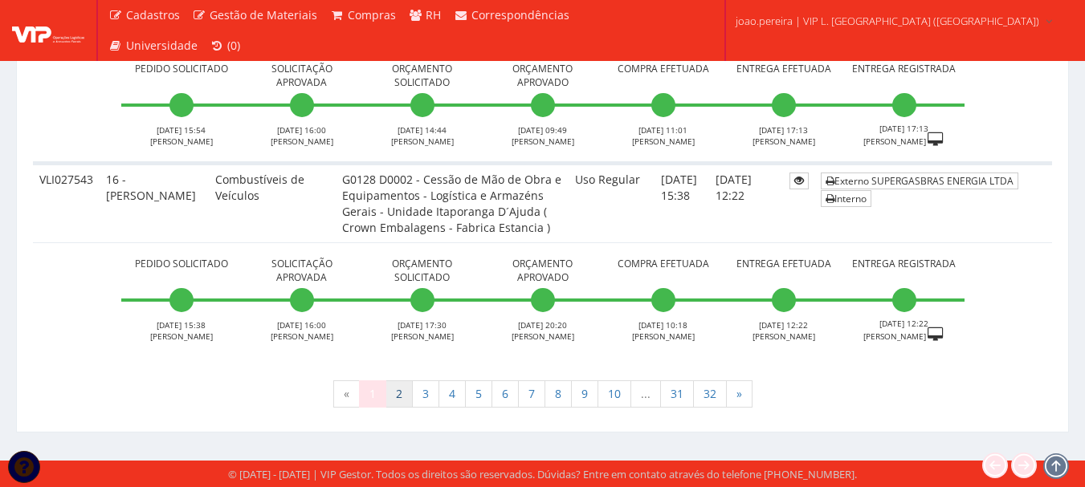
click at [394, 393] on link "2" at bounding box center [398, 394] width 27 height 27
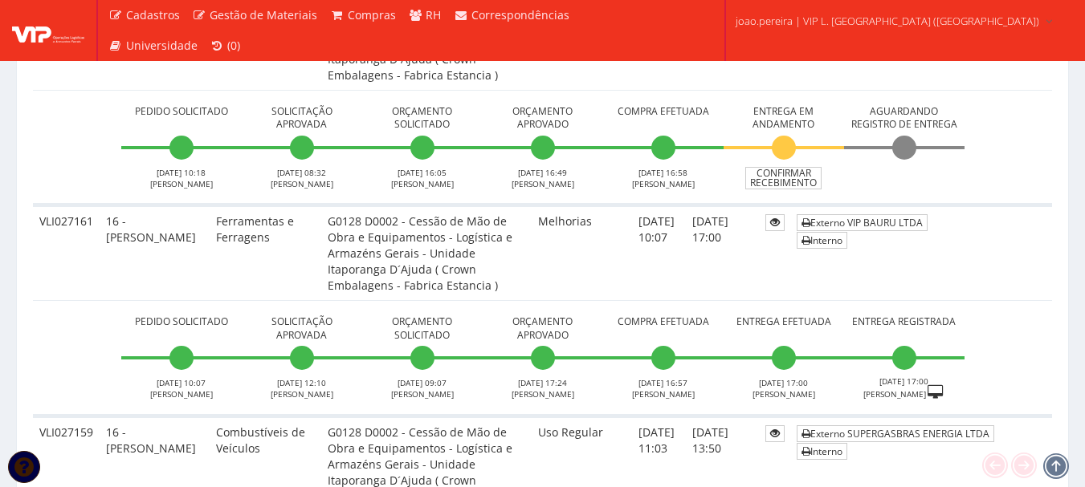
scroll to position [5941, 0]
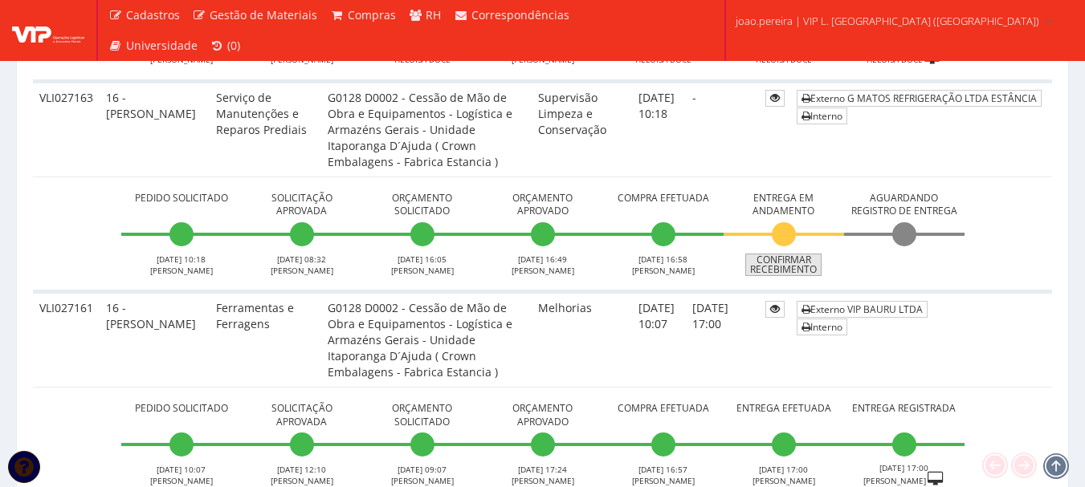
click at [796, 259] on link "Confirmar Recebimento" at bounding box center [783, 265] width 76 height 22
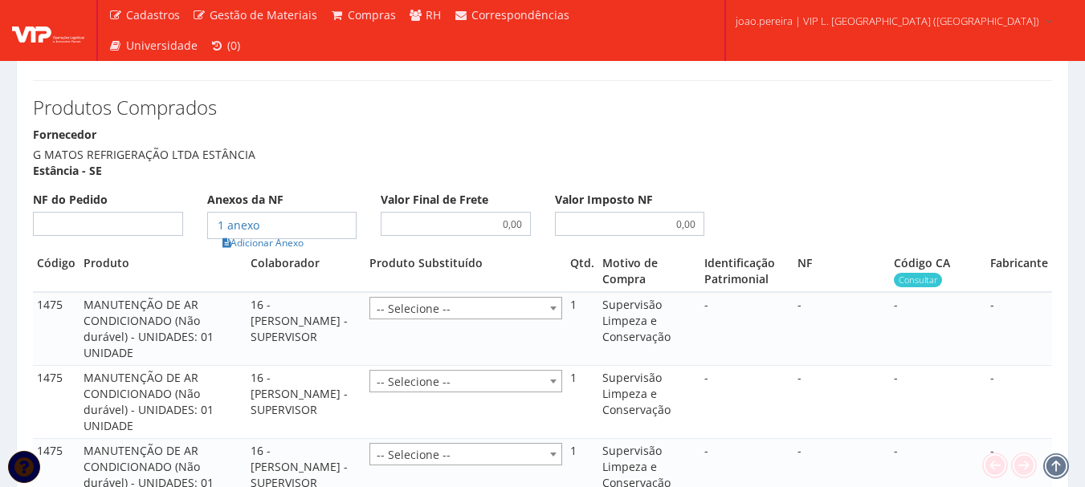
scroll to position [723, 0]
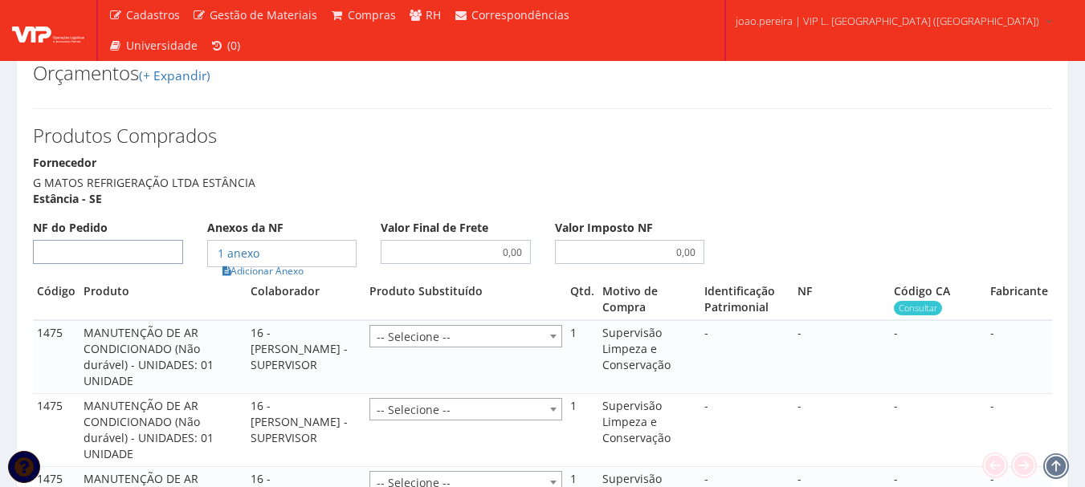
click at [102, 240] on input "NF do Pedido" at bounding box center [108, 252] width 150 height 24
type input "00"
click at [245, 263] on link "Adicionar Anexo" at bounding box center [263, 271] width 91 height 17
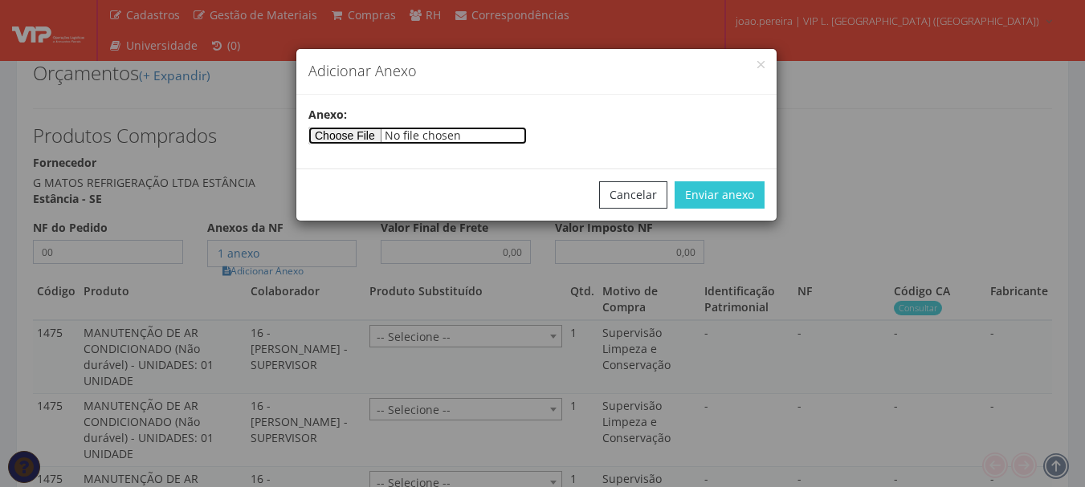
click at [360, 144] on input"] "file" at bounding box center [417, 136] width 218 height 18
type input"] "C:\fakepath\PEDIDOS SEM NOTA FISCAL ESTOQUE.docx"
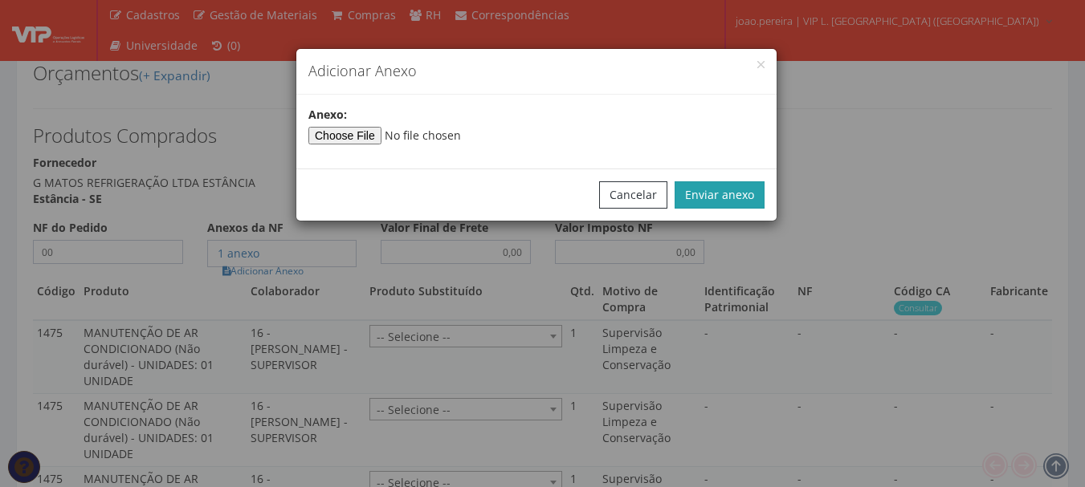
click at [742, 197] on button "Enviar anexo" at bounding box center [719, 194] width 90 height 27
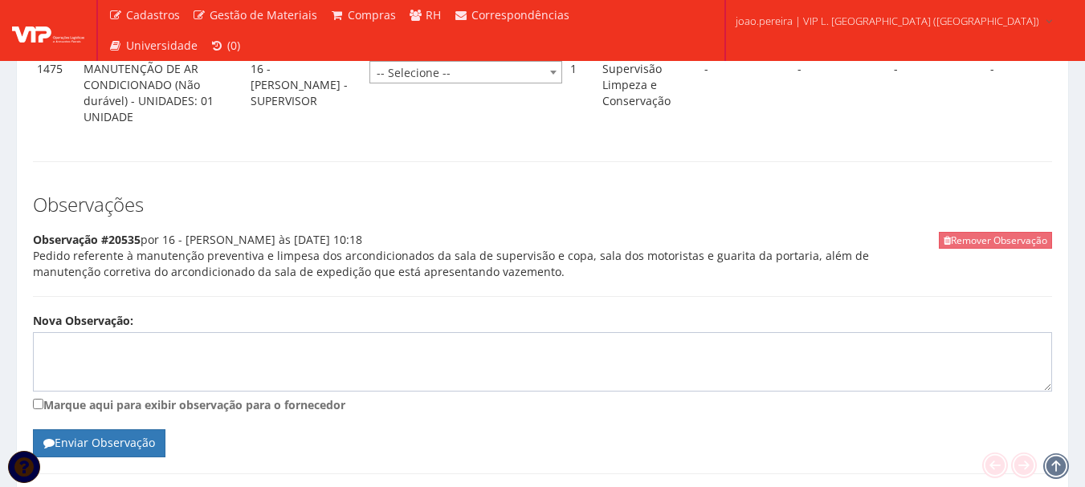
scroll to position [1284, 0]
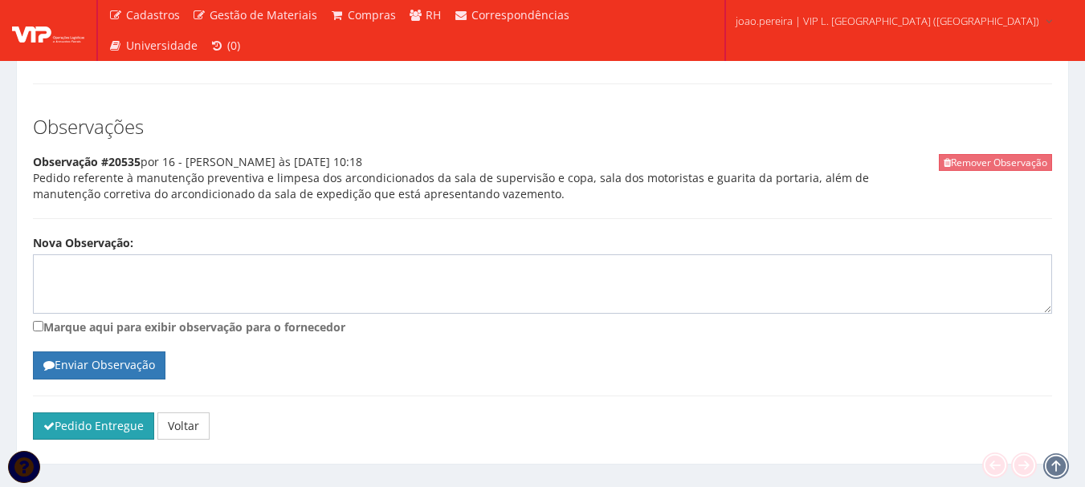
click at [72, 413] on button "Pedido Entregue" at bounding box center [93, 426] width 121 height 27
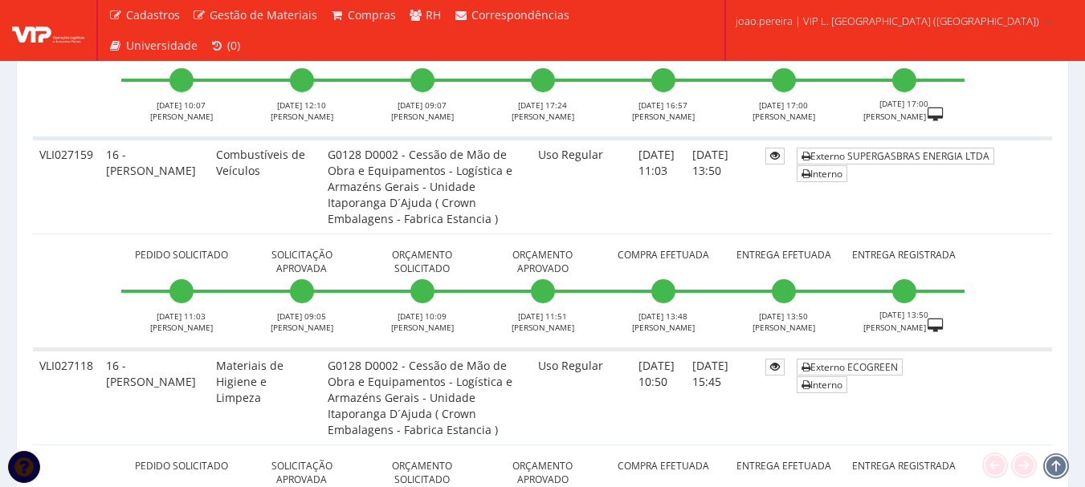
scroll to position [6565, 0]
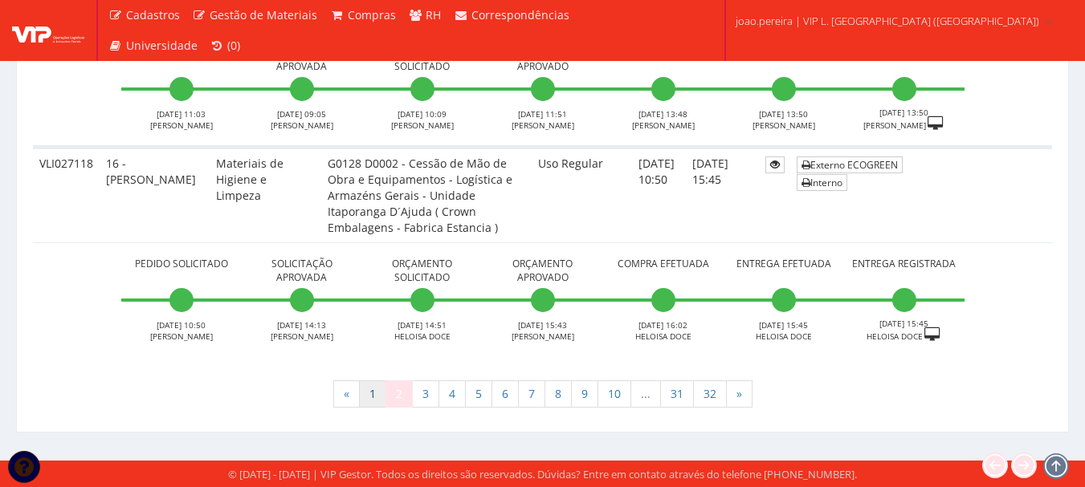
click at [369, 405] on link "1" at bounding box center [372, 394] width 27 height 27
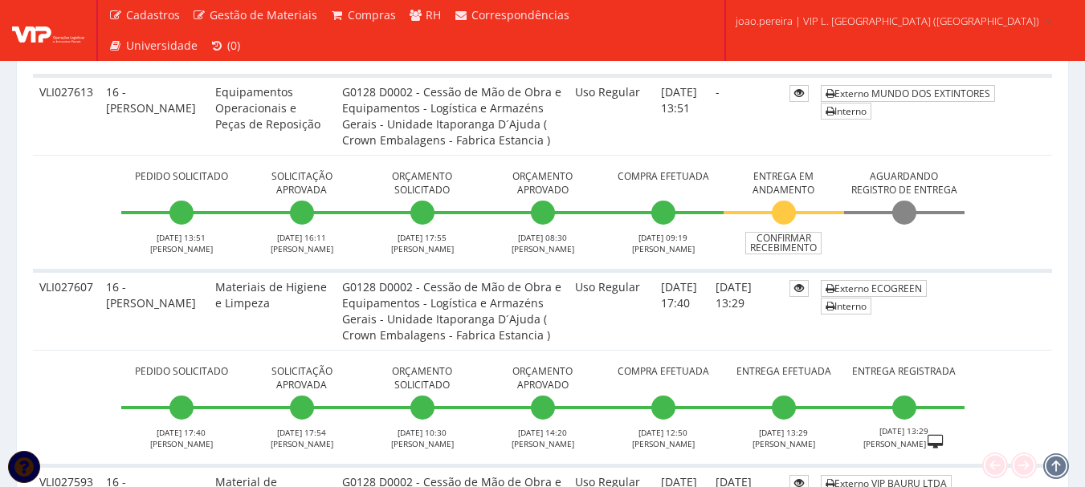
scroll to position [4014, 0]
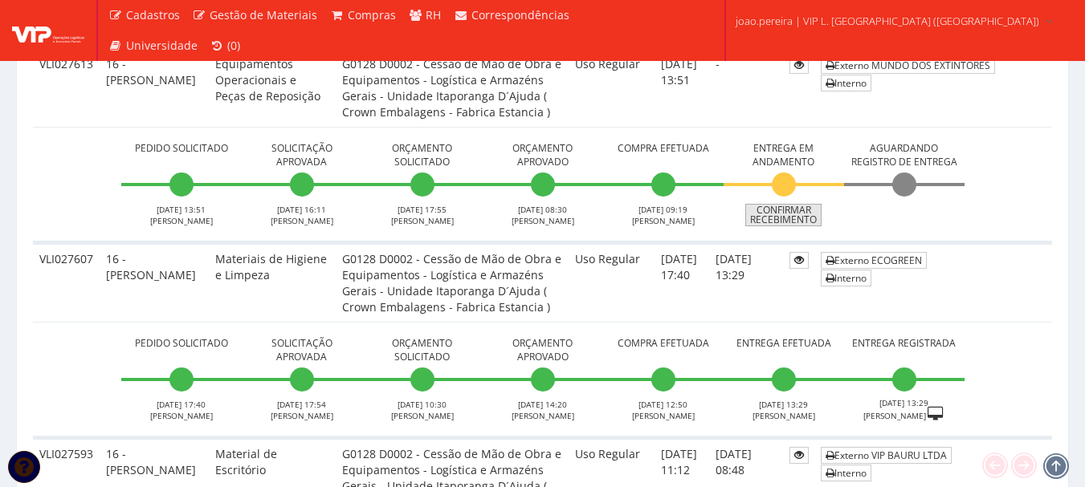
click at [778, 215] on link "Confirmar Recebimento" at bounding box center [783, 215] width 76 height 22
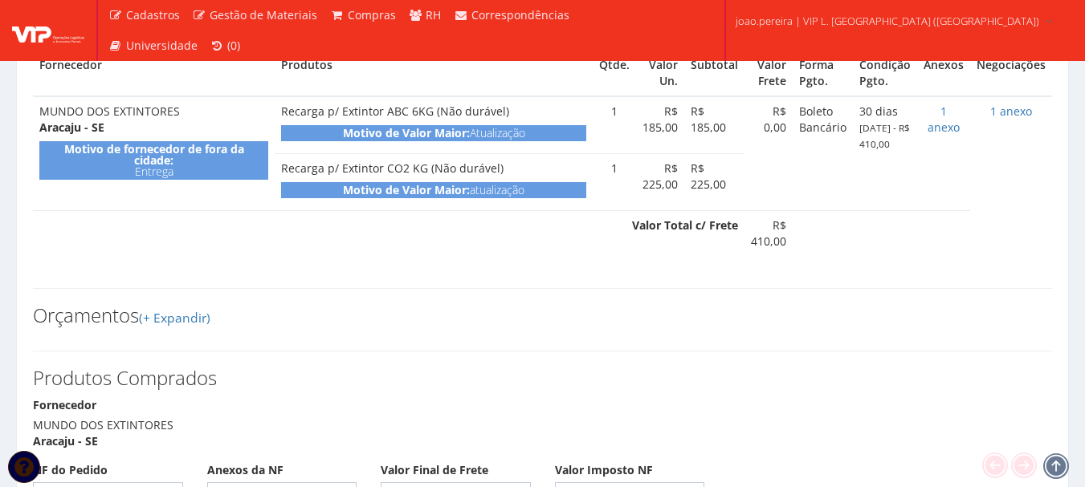
scroll to position [883, 0]
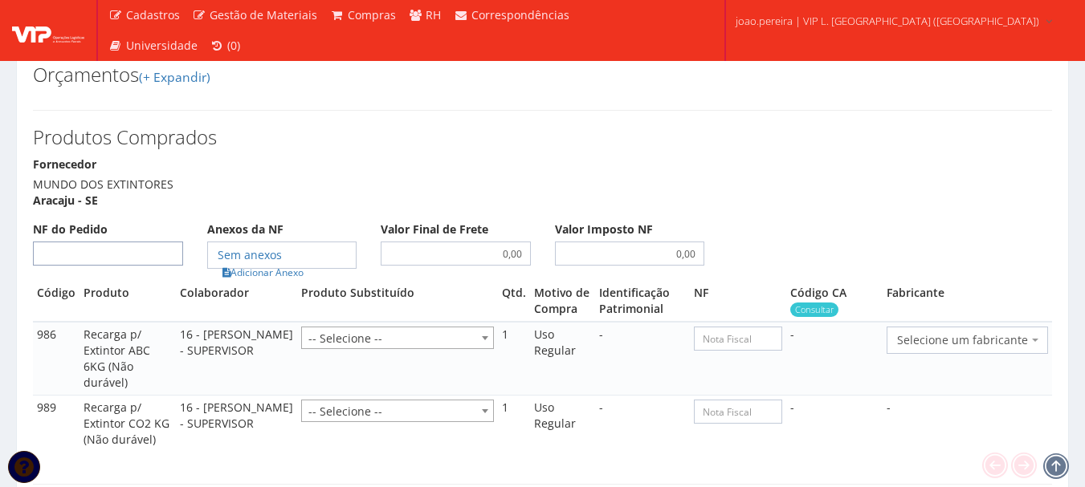
click at [73, 242] on input "NF do Pedido" at bounding box center [108, 254] width 150 height 24
type input "202"
click at [269, 264] on link "Adicionar Anexo" at bounding box center [263, 272] width 91 height 17
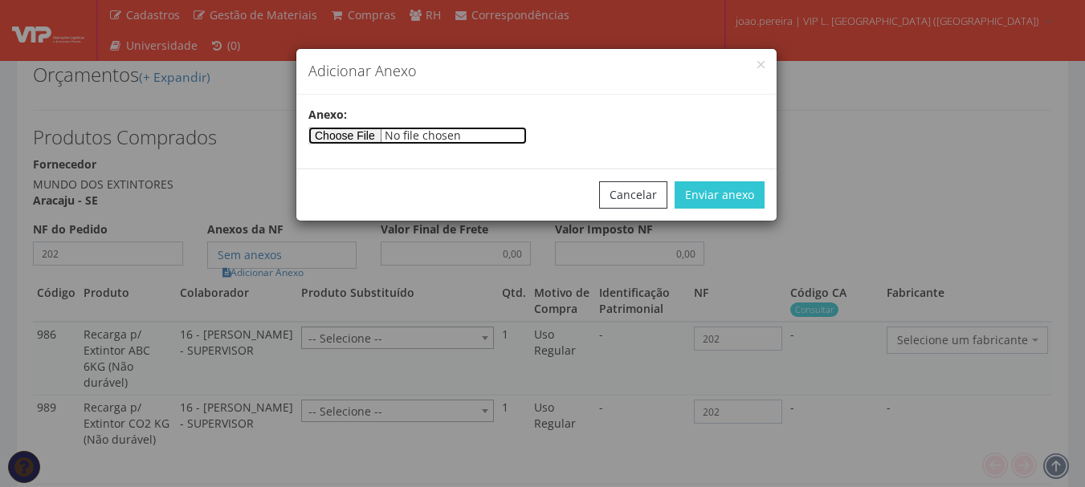
click at [368, 137] on input"] "file" at bounding box center [417, 136] width 218 height 18
type input"] "C:\fakepath\NFS-e 202500000000202 AIR1-VFL3 WebISS® (1).pdf"
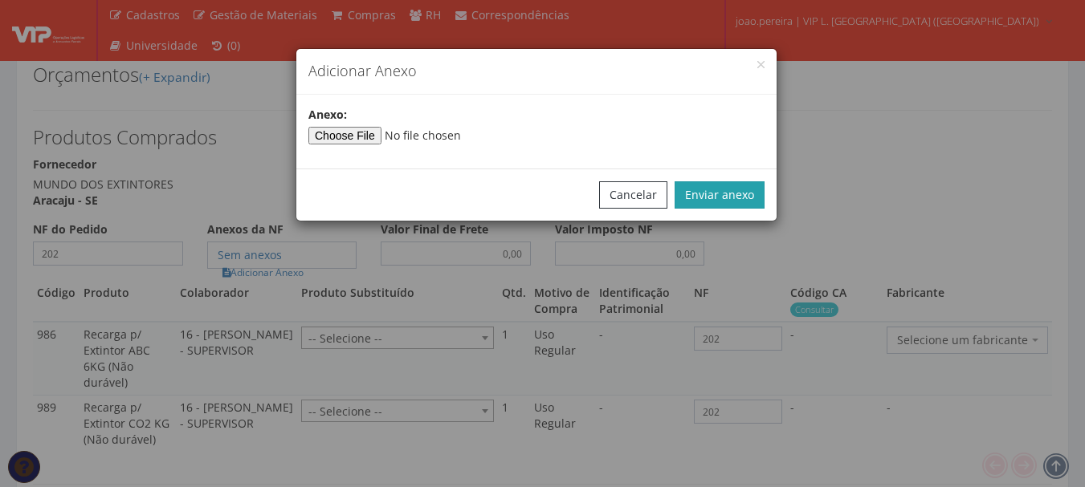
click at [737, 200] on button "Enviar anexo" at bounding box center [719, 194] width 90 height 27
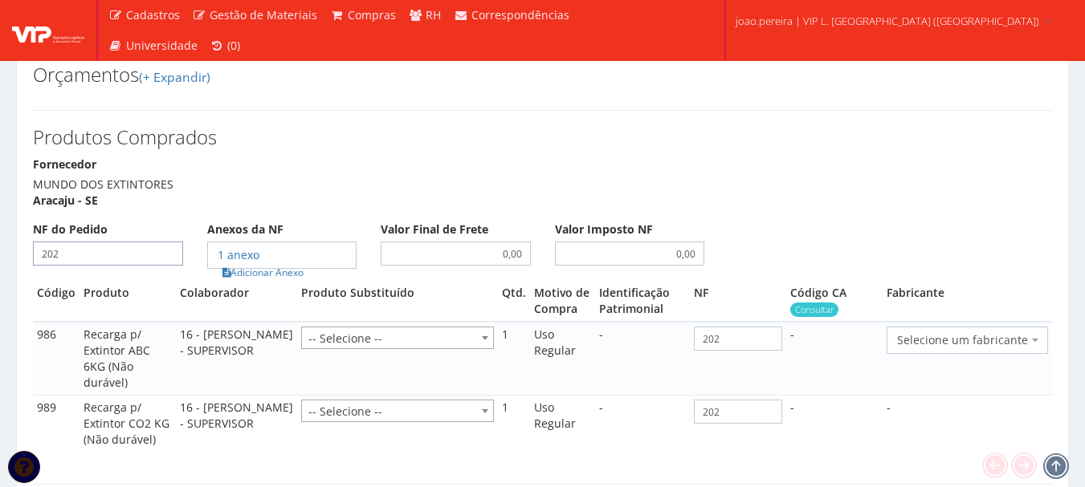
drag, startPoint x: 101, startPoint y: 207, endPoint x: 0, endPoint y: 207, distance: 101.2
click at [0, 208] on div "Pedidos de Compra #VLI027613 Código: VLI027613 Projeto: G0128 D0002 - Cessão de…" at bounding box center [542, 17] width 1085 height 1720
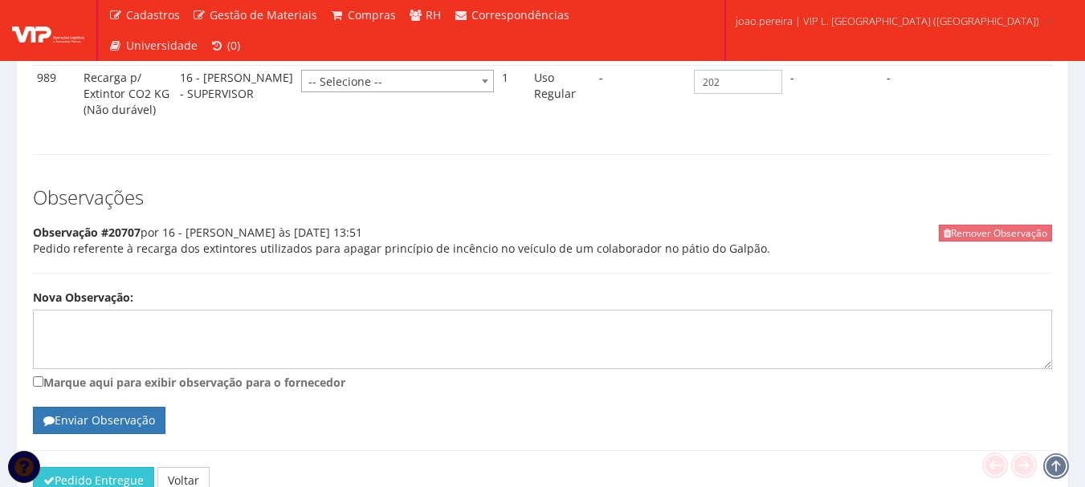
scroll to position [1252, 0]
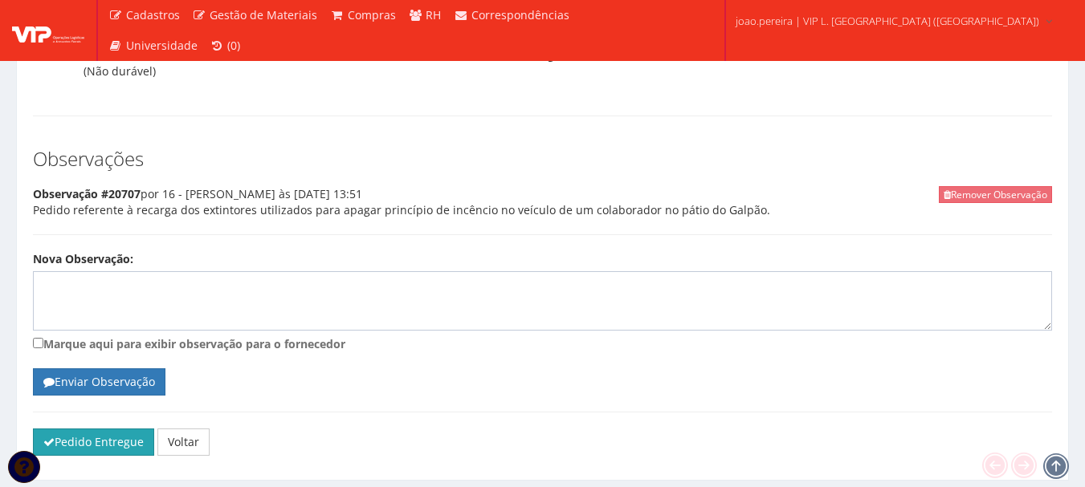
type input "2025000"
click at [109, 429] on button "Pedido Entregue" at bounding box center [93, 442] width 121 height 27
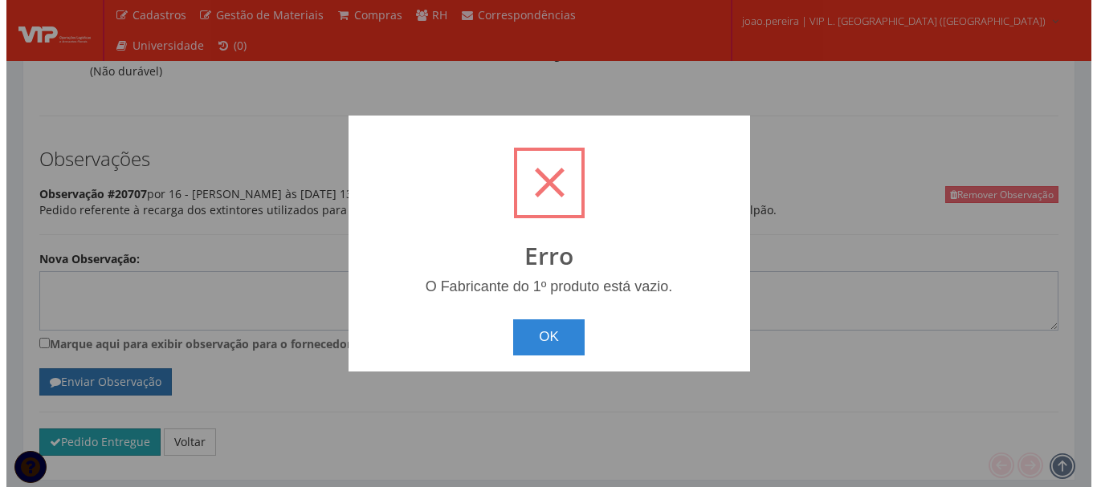
scroll to position [1236, 0]
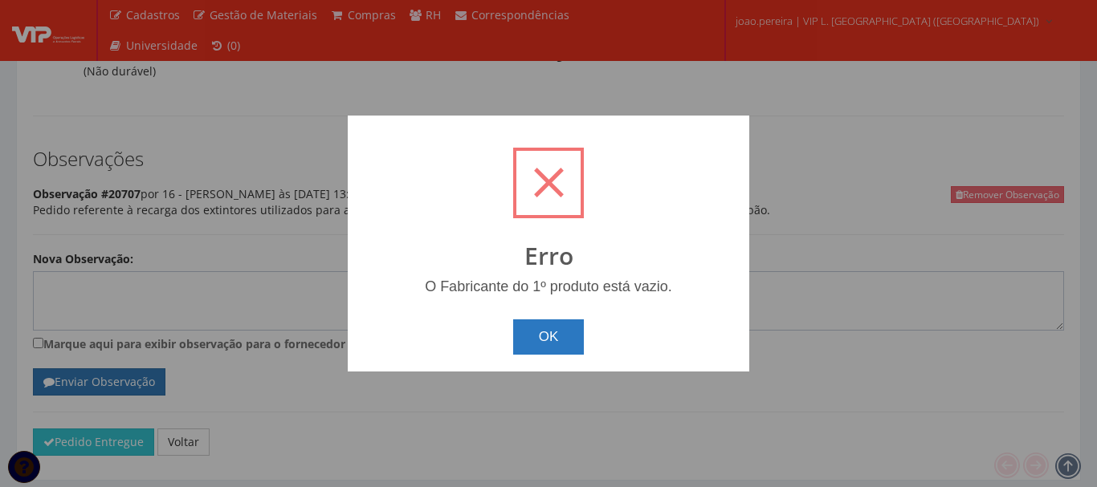
click at [532, 333] on button "OK" at bounding box center [548, 337] width 71 height 35
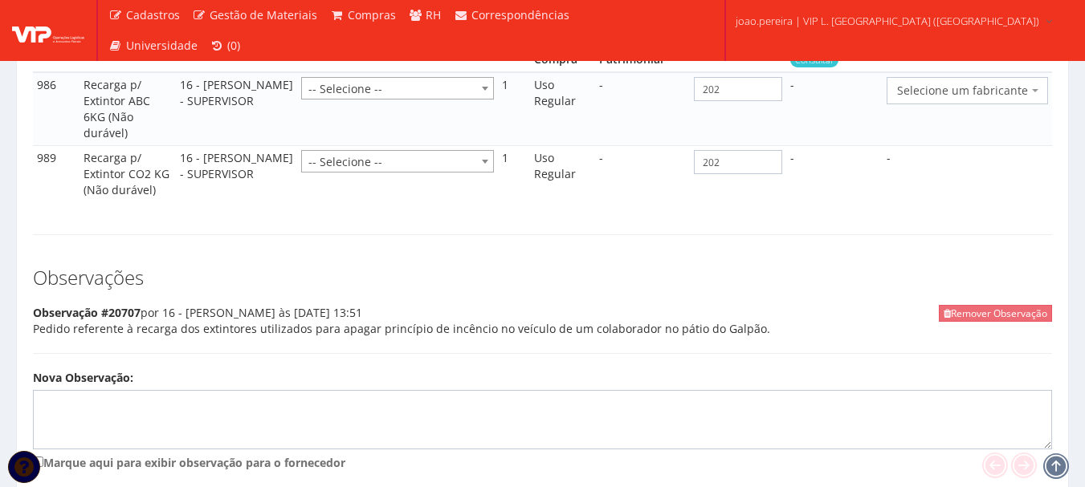
scroll to position [1011, 0]
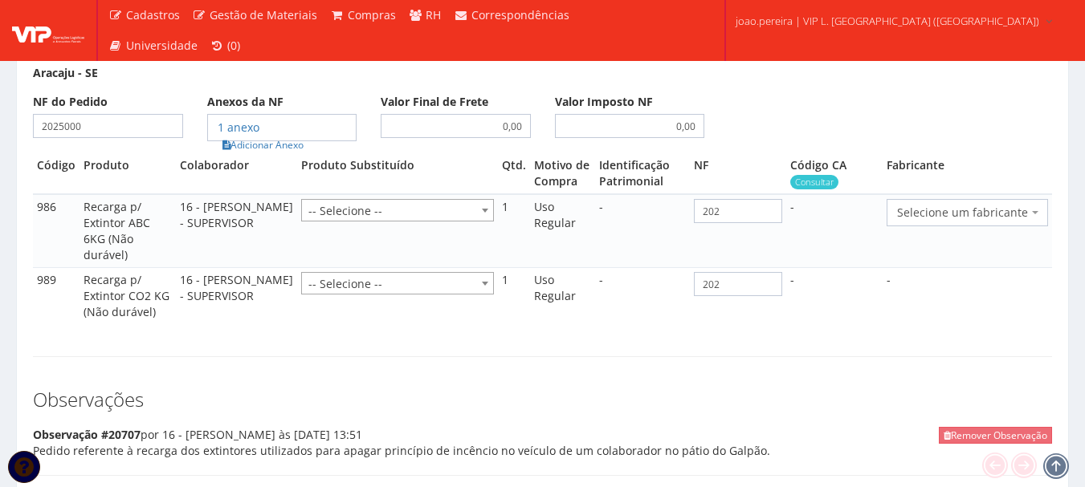
click at [952, 199] on span "Selecione um fabricante" at bounding box center [966, 212] width 161 height 27
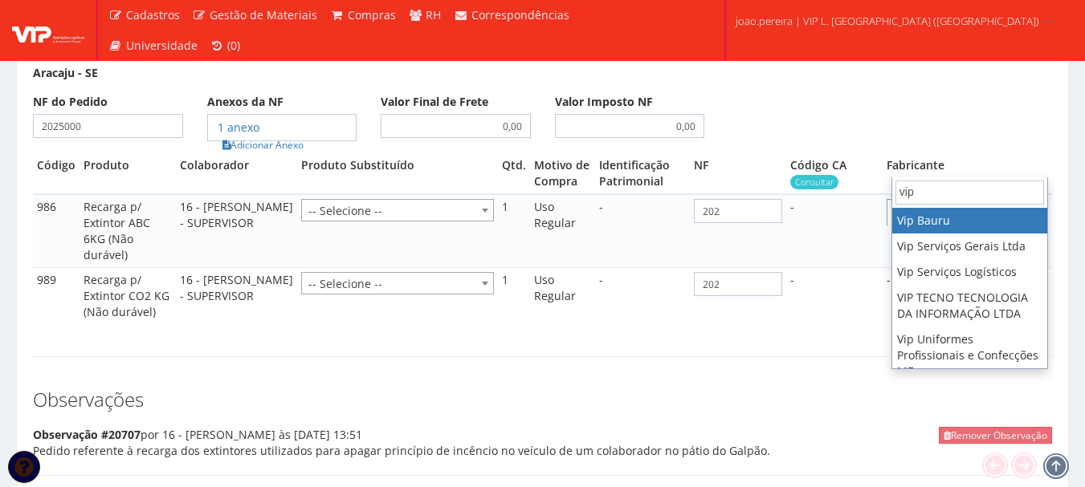
type input "vip"
select select "70"
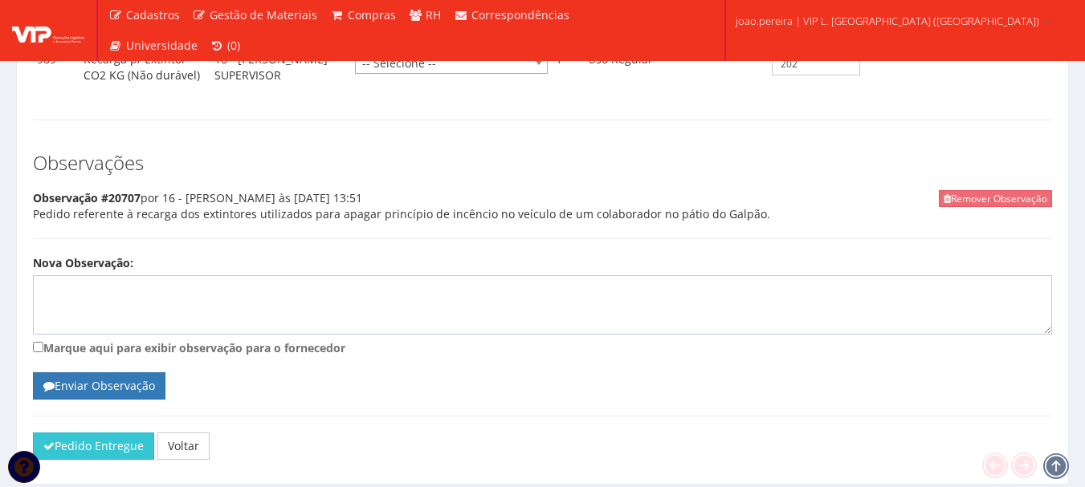
scroll to position [1219, 0]
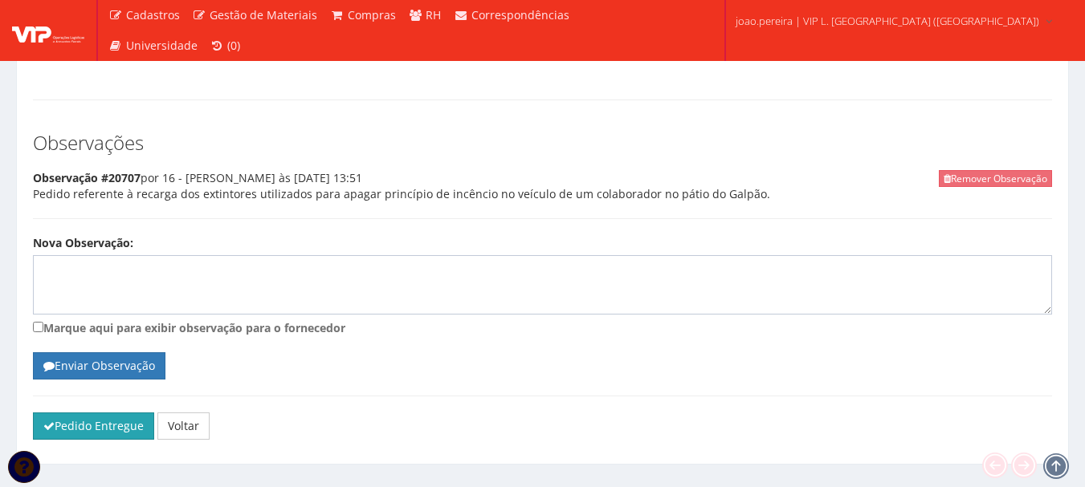
click at [96, 413] on button "Pedido Entregue" at bounding box center [93, 426] width 121 height 27
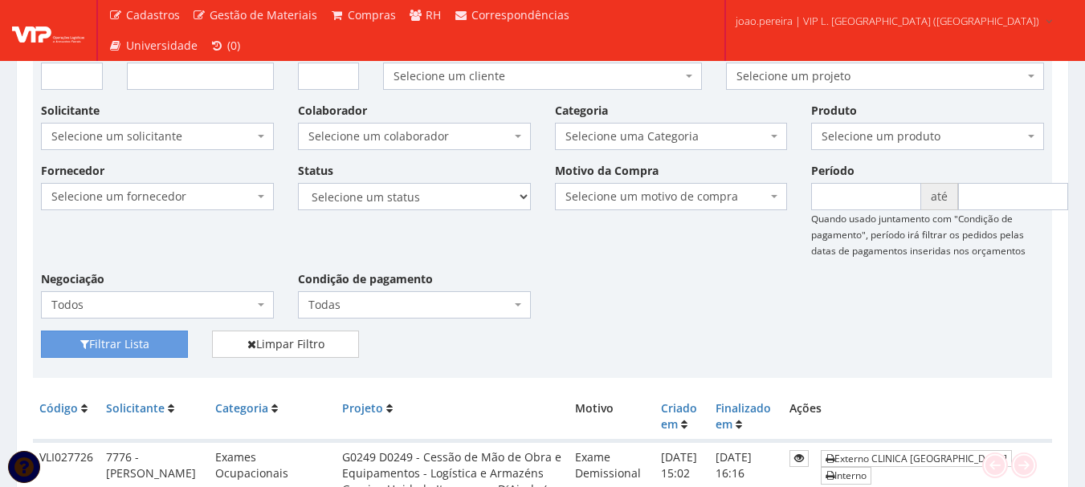
scroll to position [321, 0]
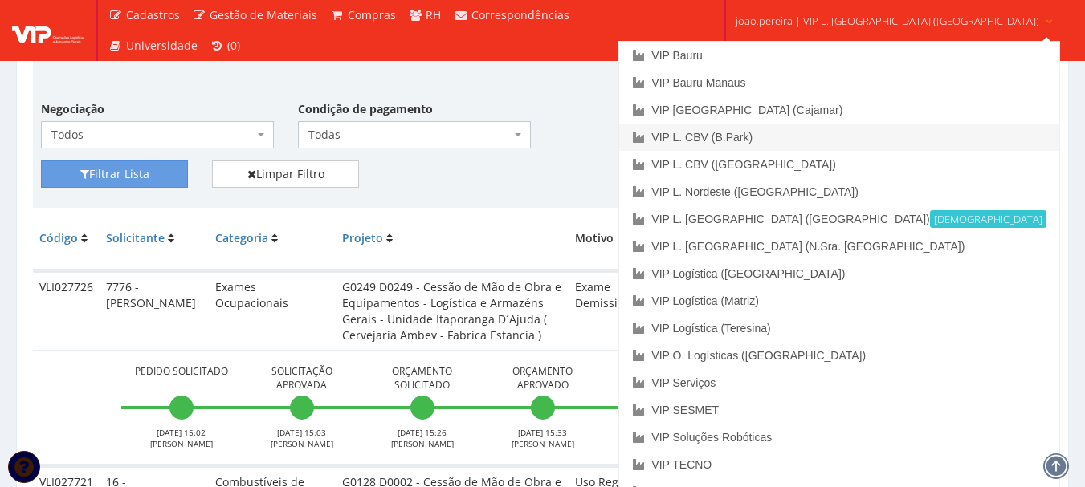
click at [833, 138] on link "VIP L. CBV (B.Park)" at bounding box center [838, 137] width 439 height 27
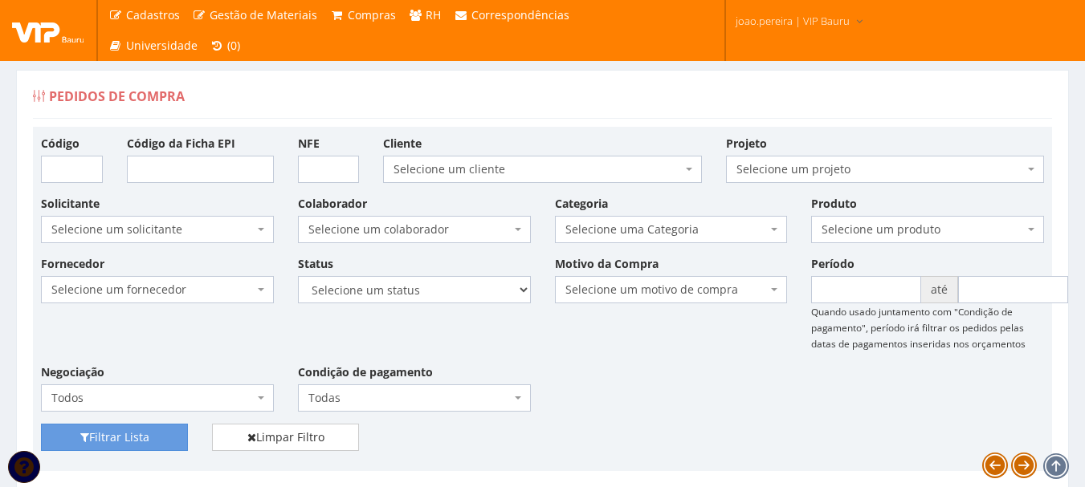
click at [39, 328] on div "Fornecedor Selecione um fornecedor ******** ******** 1000 MARCAS [GEOGRAPHIC_DA…" at bounding box center [542, 339] width 1027 height 169
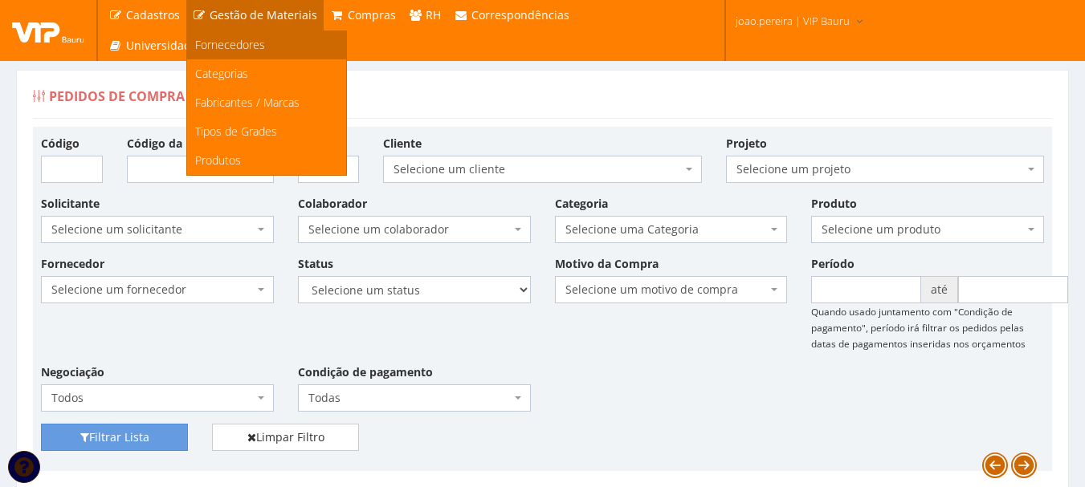
click at [224, 43] on span "Fornecedores" at bounding box center [230, 44] width 70 height 15
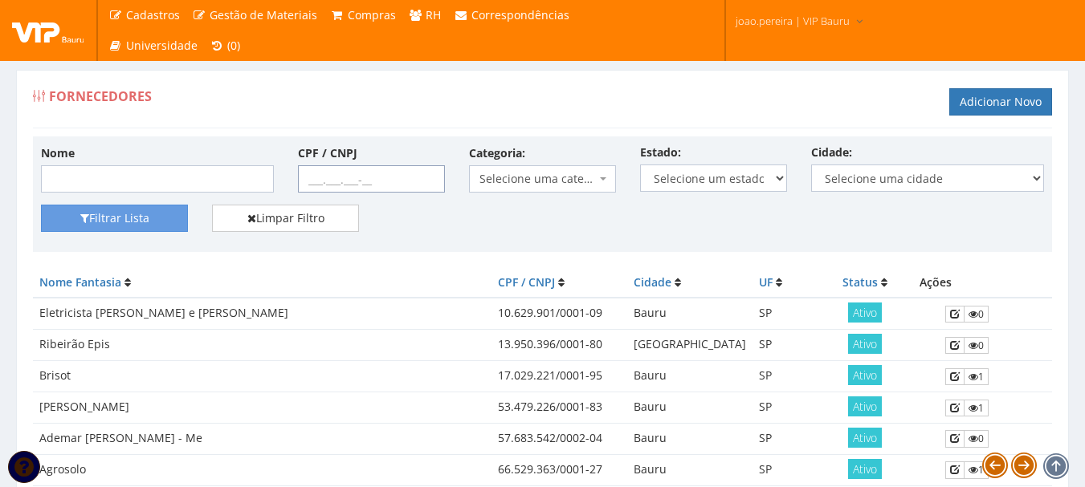
click at [303, 189] on input "CPF / CNPJ" at bounding box center [371, 178] width 147 height 27
paste input "30.008.637/0001-95"
type input "30.008.637/0001-95"
click at [132, 209] on button "Filtrar Lista" at bounding box center [114, 218] width 147 height 27
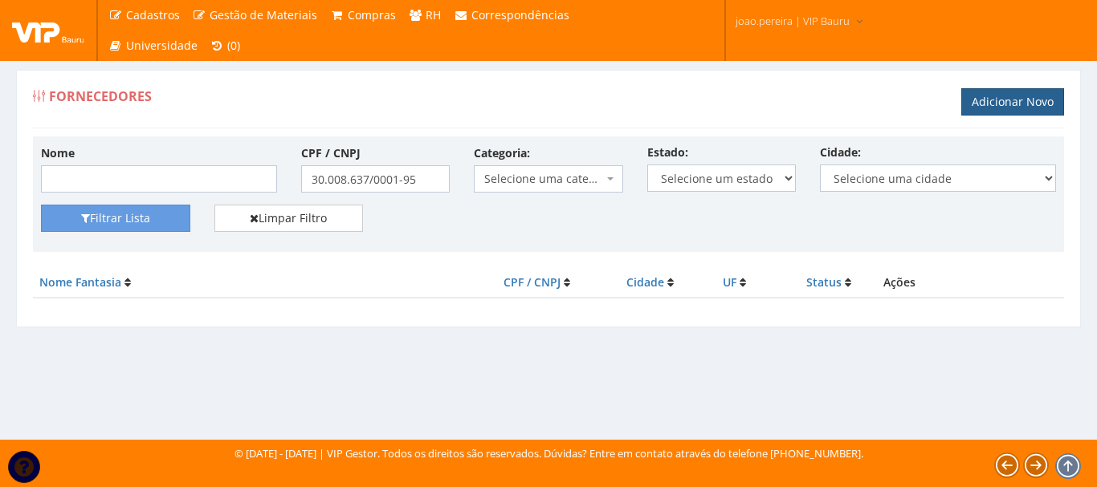
click at [1011, 96] on link "Adicionar Novo" at bounding box center [1012, 101] width 103 height 27
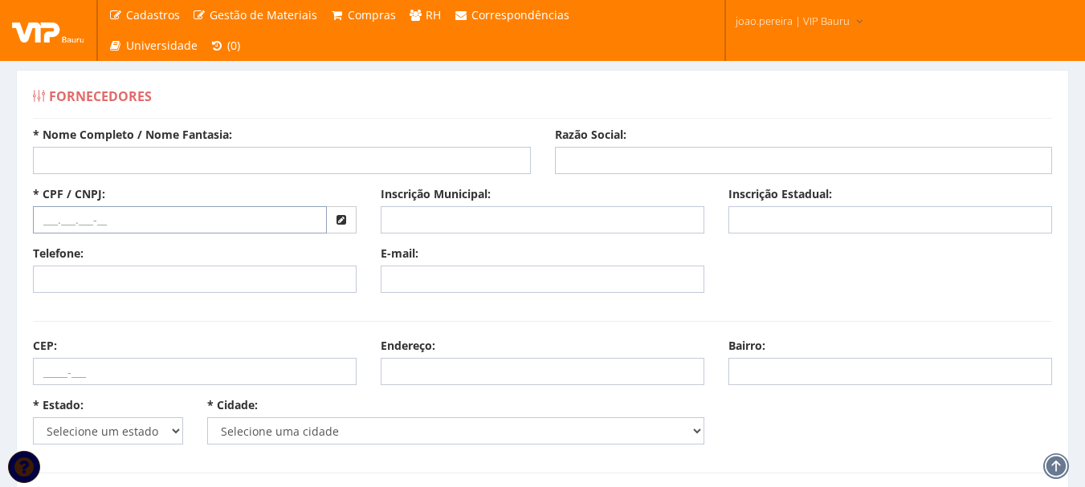
click at [44, 219] on input "text" at bounding box center [180, 219] width 294 height 27
paste input "30.008.637/0001-95"
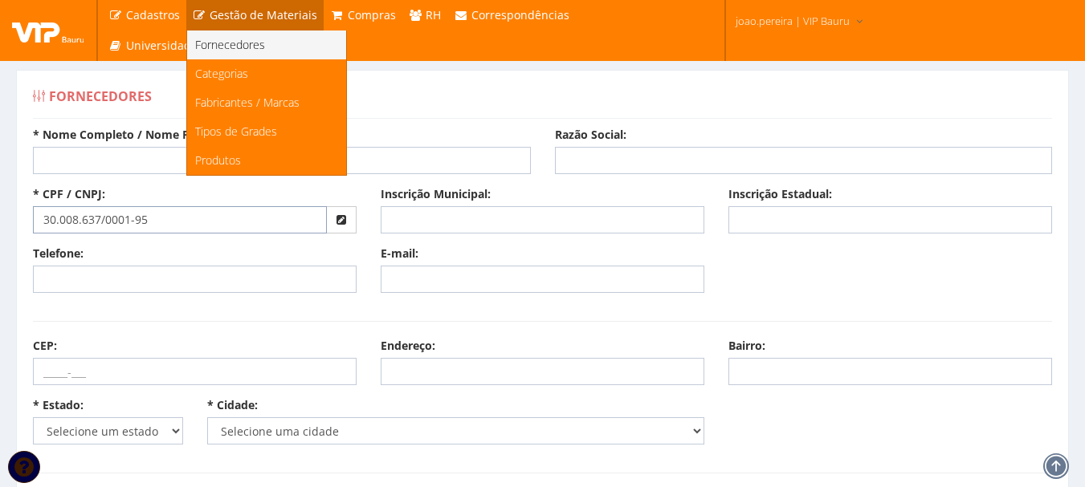
type input "30.008.637/0001-95"
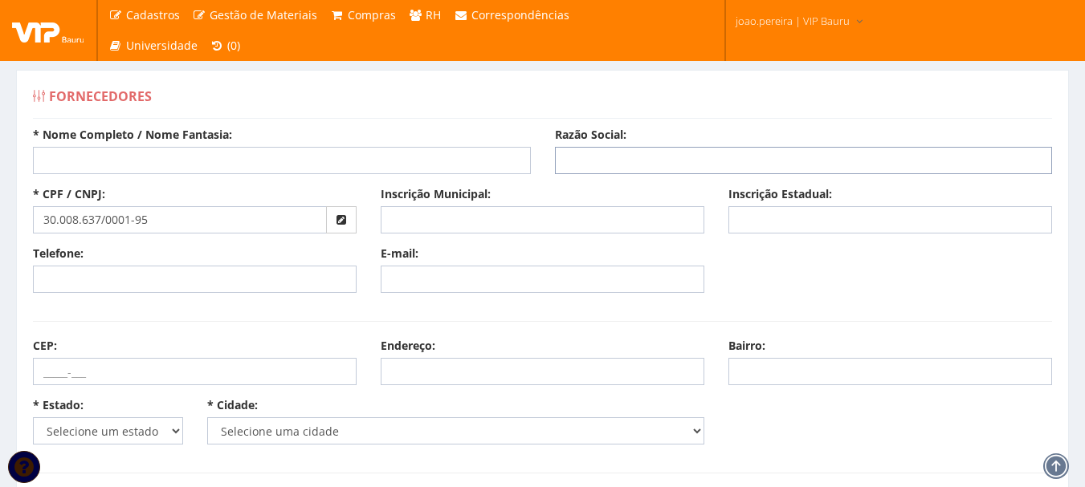
click at [625, 164] on input "Razão Social:" at bounding box center [804, 160] width 498 height 27
paste input "Alberto Rodrigues dos Santos Refrigeracao"
type input "Alberto Rodrigues dos Santos Refrigeracao"
click at [157, 170] on input "* Nome Completo / Nome Fantasia:" at bounding box center [282, 160] width 498 height 27
paste input "Mega Refrigeracao"
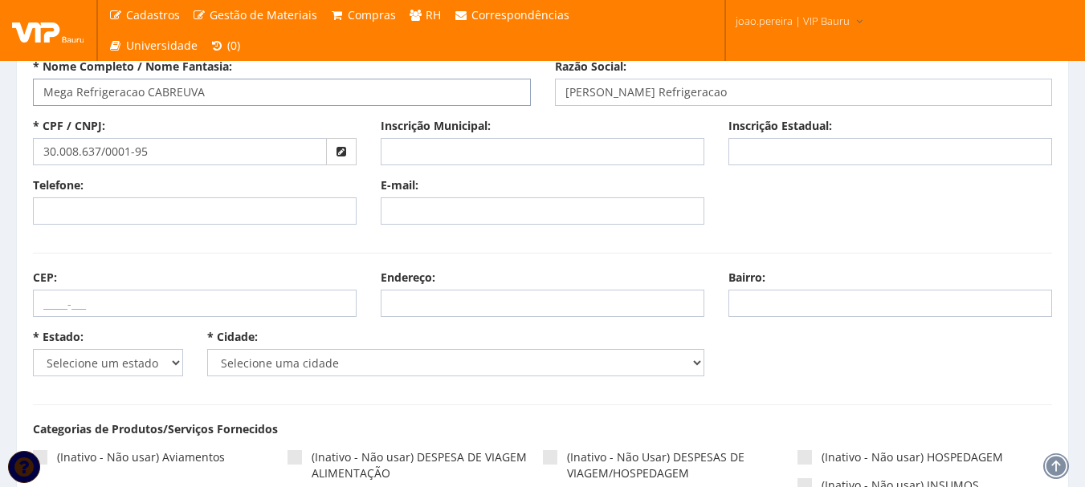
scroll to position [161, 0]
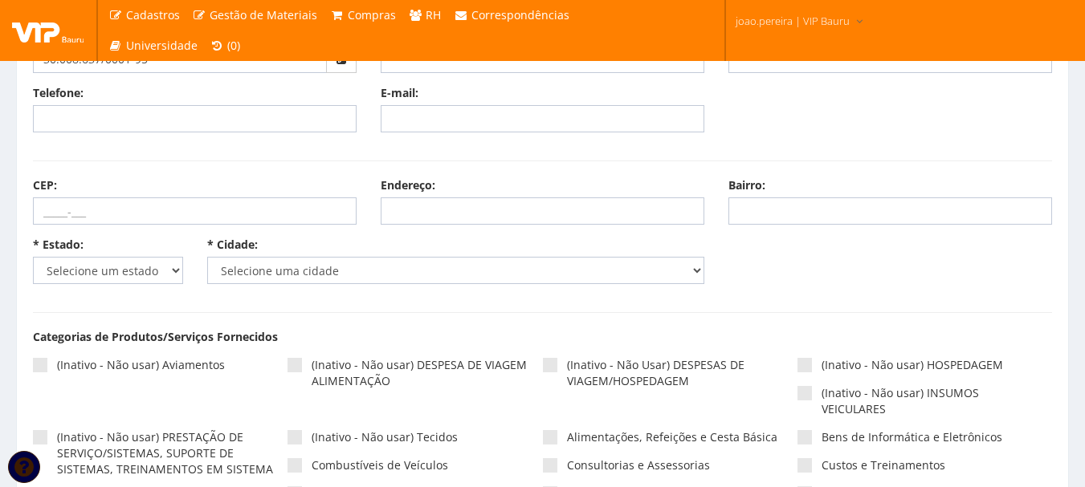
type input "Mega Refrigeracao CABREUVA"
click at [172, 266] on select "Selecione um estado AC AL AM AP BA Cacheu CE DF ES GO MA MG MS MT PA PB PE PI P…" at bounding box center [108, 270] width 150 height 27
select select "25"
click at [33, 257] on select "Selecione um estado AC AL AM AP BA Cacheu CE DF ES GO MA MG MS MT PA PB PE PI P…" at bounding box center [108, 270] width 150 height 27
drag, startPoint x: 386, startPoint y: 272, endPoint x: 375, endPoint y: 279, distance: 12.9
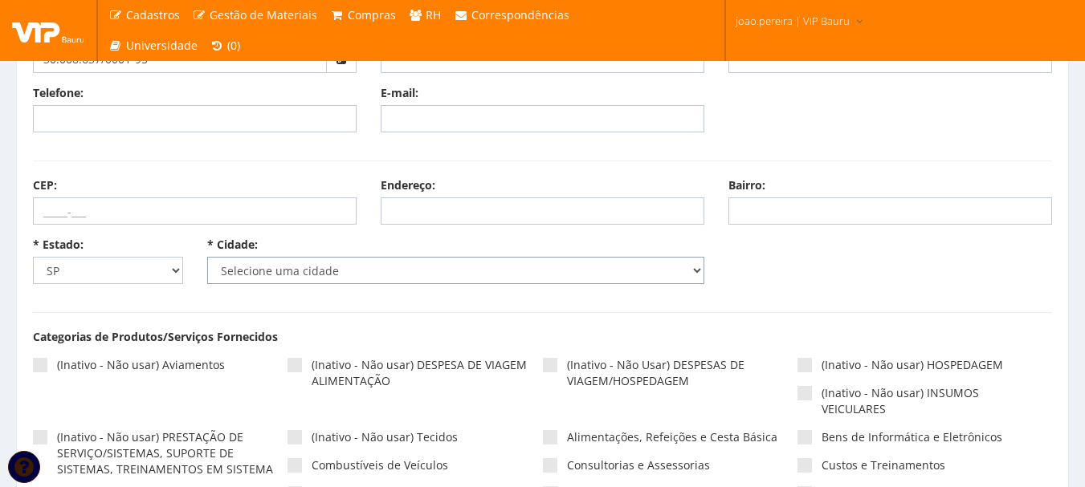
click at [386, 272] on select "Selecione uma cidade" at bounding box center [456, 270] width 498 height 27
select select "4801"
click at [207, 257] on select "Selecione uma cidade Adamantina Adolfo Aguaí Águas da Prata Águas de Lindóia Ág…" at bounding box center [456, 270] width 498 height 27
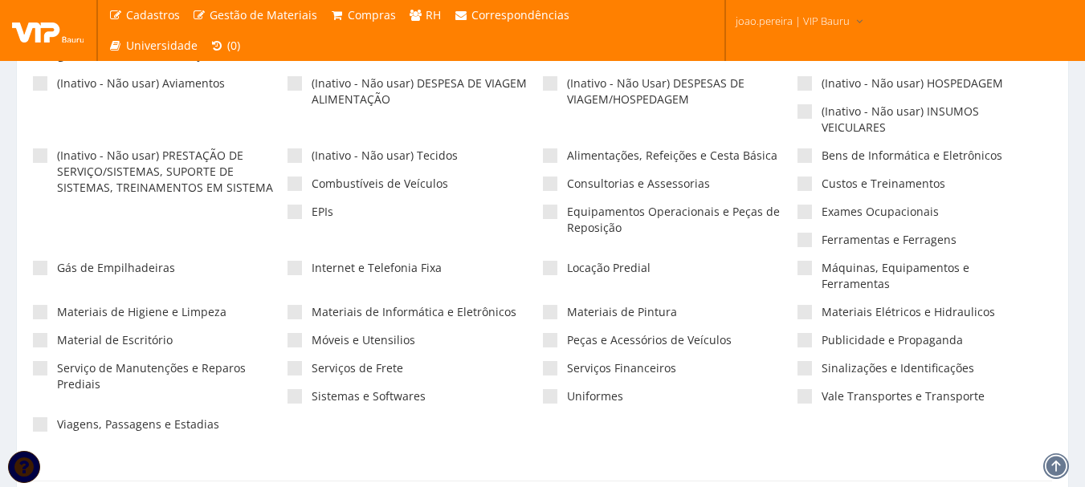
scroll to position [482, 0]
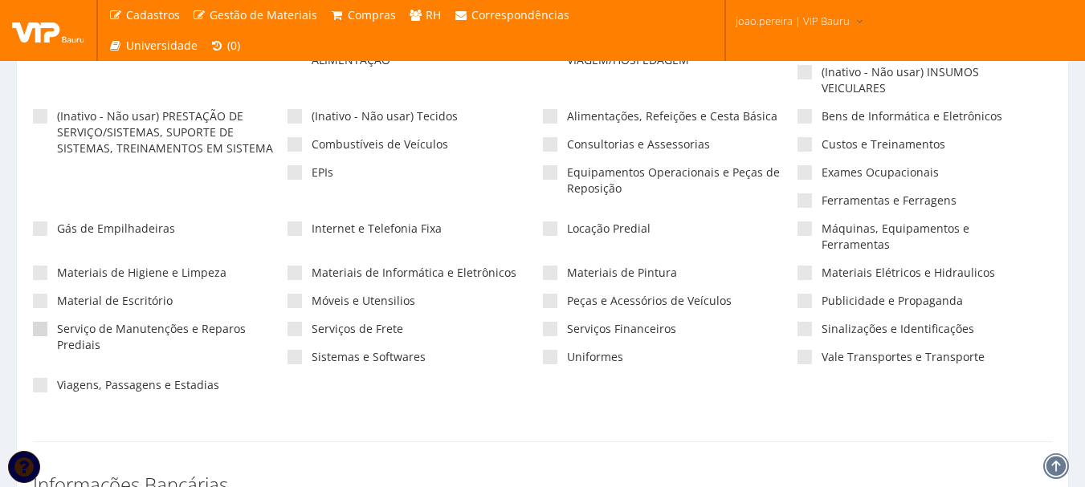
click at [43, 322] on span at bounding box center [40, 329] width 14 height 14
click at [57, 324] on input"] "Serviço de Manutenções e Reparos Prediais" at bounding box center [62, 329] width 10 height 10
checkbox input"] "true"
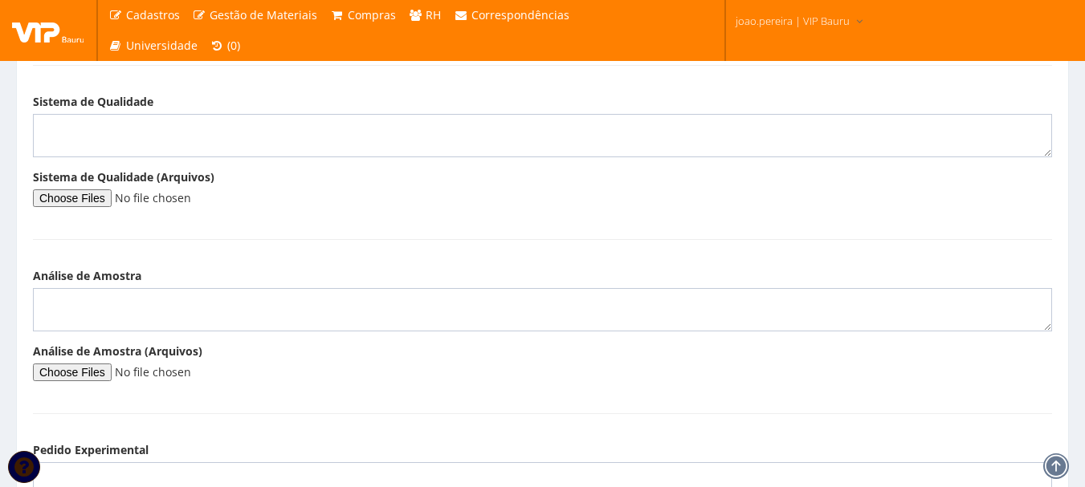
scroll to position [2192, 0]
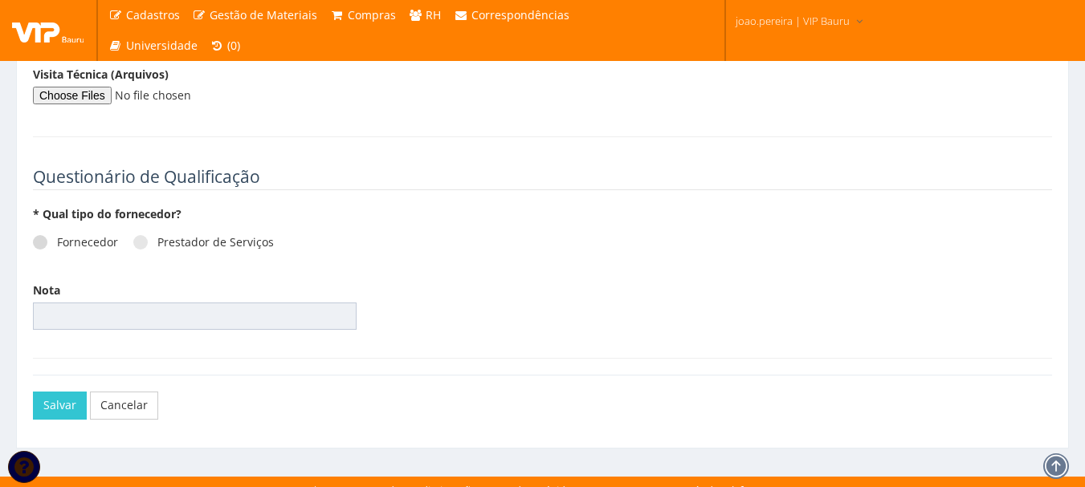
click at [37, 235] on span at bounding box center [40, 242] width 14 height 14
click at [57, 238] on input "Fornecedor" at bounding box center [62, 243] width 10 height 10
radio input "true"
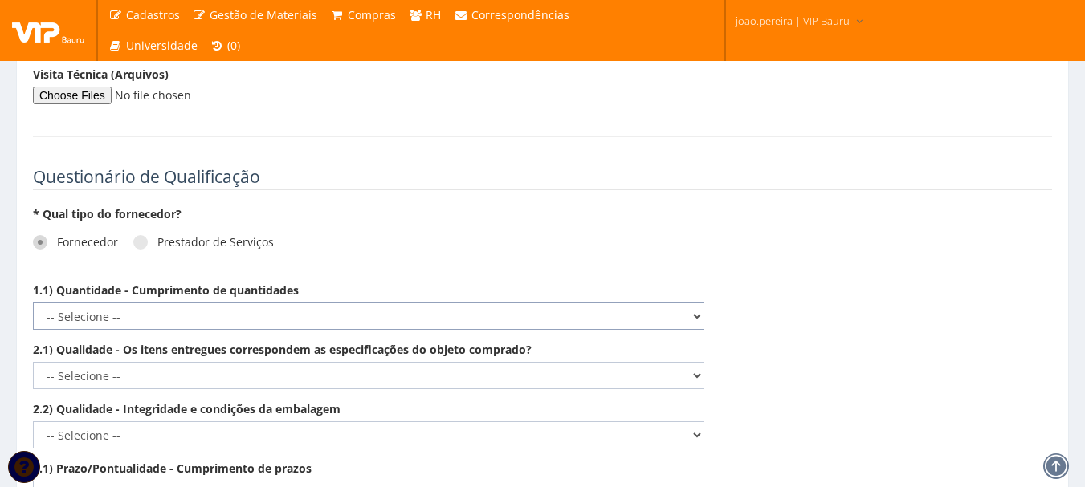
click at [688, 303] on select "-- Selecione -- Não demonstra a competência esperada Demonstra a competência em…" at bounding box center [368, 316] width 671 height 27
select select "5"
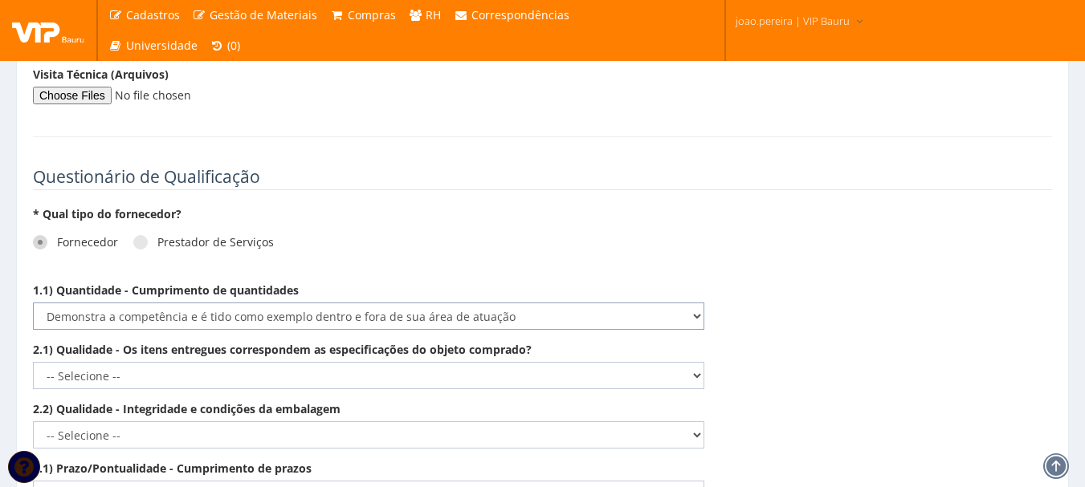
click at [33, 303] on select "-- Selecione -- Não demonstra a competência esperada Demonstra a competência em…" at bounding box center [368, 316] width 671 height 27
click at [694, 362] on select "-- Selecione -- Não demonstra a competência esperada Demonstra a competência em…" at bounding box center [368, 375] width 671 height 27
select select "5"
click at [33, 362] on select "-- Selecione -- Não demonstra a competência esperada Demonstra a competência em…" at bounding box center [368, 375] width 671 height 27
click at [691, 421] on select "-- Selecione -- Não demonstra a competência esperada Demonstra a competência em…" at bounding box center [368, 434] width 671 height 27
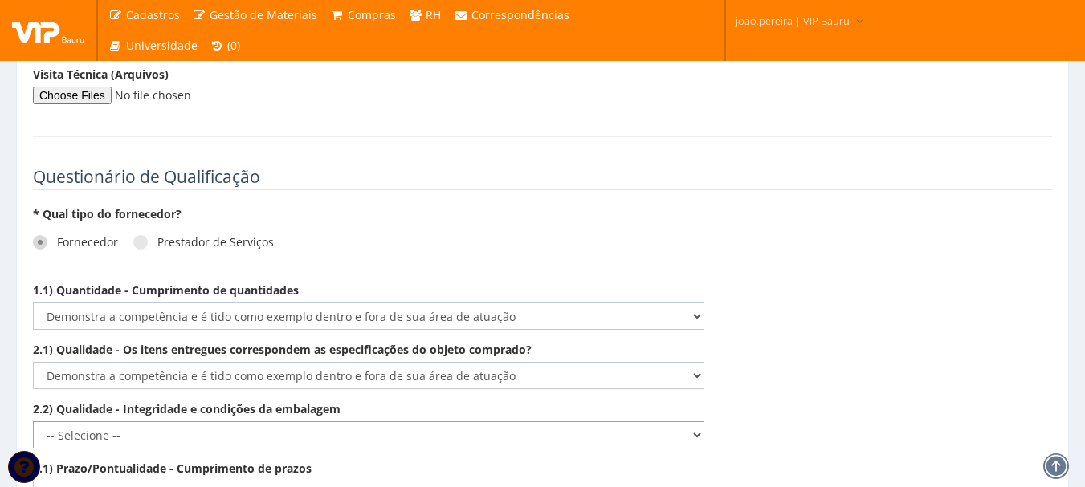
select select "5"
click at [33, 421] on select "-- Selecione -- Não demonstra a competência esperada Demonstra a competência em…" at bounding box center [368, 434] width 671 height 27
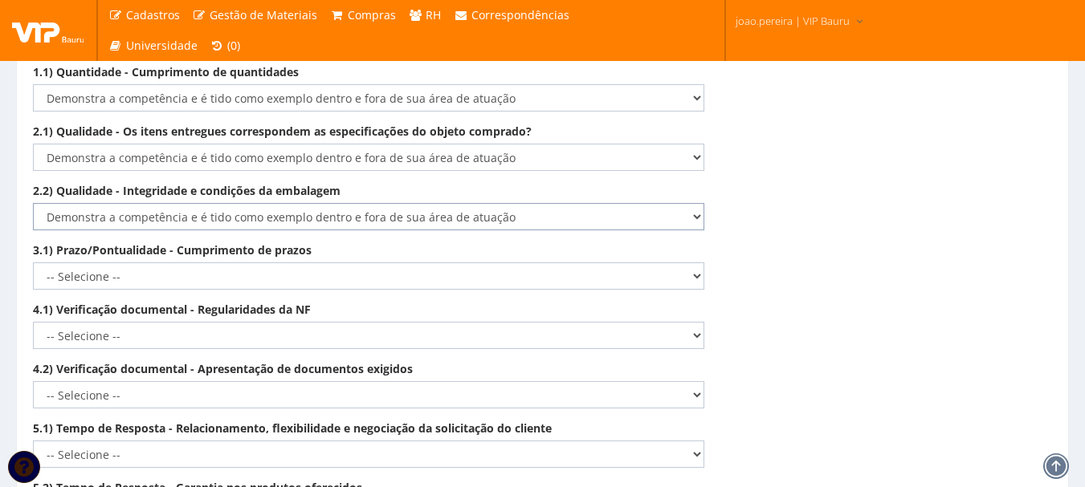
scroll to position [2433, 0]
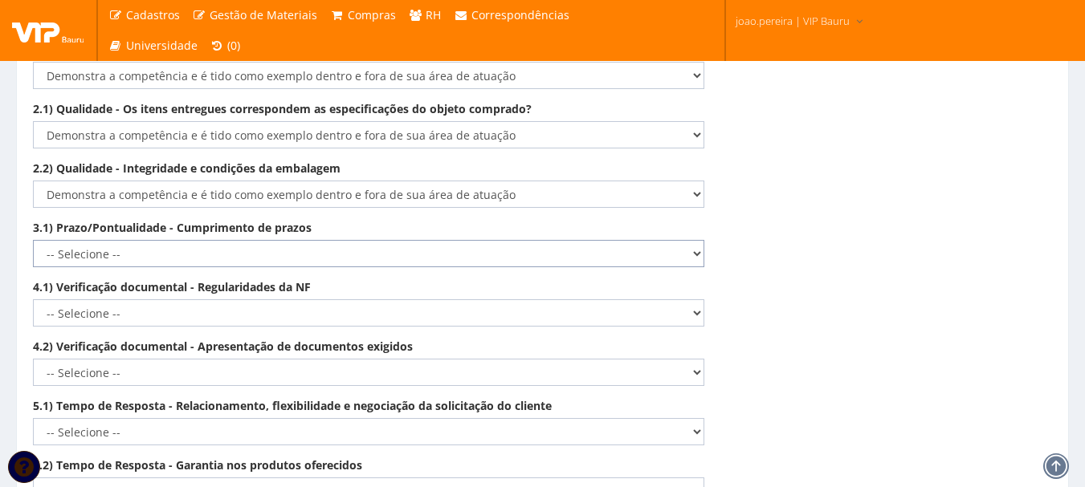
click at [701, 242] on select "-- Selecione -- Não demonstra a competência esperada Demonstra a competência em…" at bounding box center [368, 253] width 671 height 27
select select "5"
click at [33, 240] on select "-- Selecione -- Não demonstra a competência esperada Demonstra a competência em…" at bounding box center [368, 253] width 671 height 27
drag, startPoint x: 694, startPoint y: 297, endPoint x: 683, endPoint y: 308, distance: 15.3
click at [694, 299] on select "-- Selecione -- Não demonstra a competência esperada Demonstra a competência em…" at bounding box center [368, 312] width 671 height 27
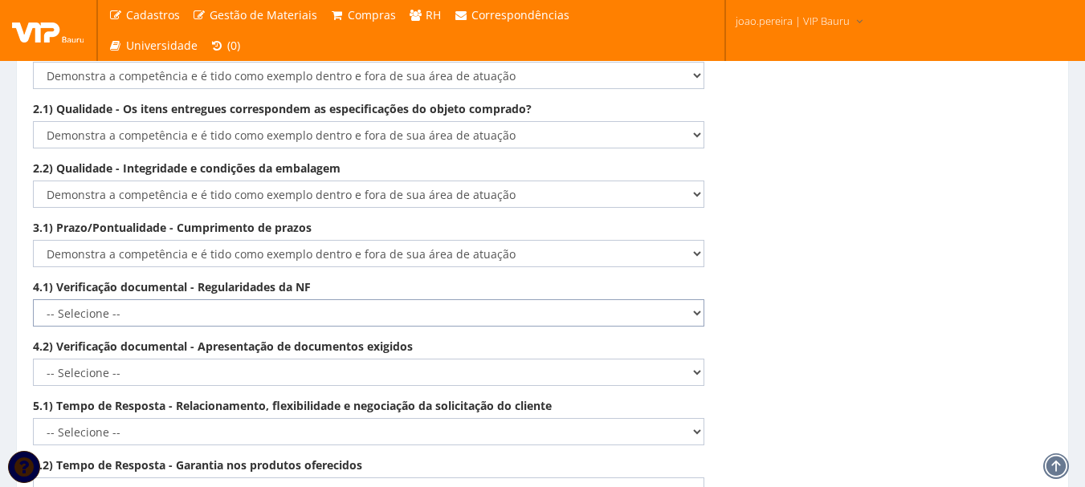
select select "5"
click at [33, 299] on select "-- Selecione -- Não demonstra a competência esperada Demonstra a competência em…" at bounding box center [368, 312] width 671 height 27
click at [688, 359] on select "-- Selecione -- Não demonstra a competência esperada Demonstra a competência em…" at bounding box center [368, 372] width 671 height 27
select select "5"
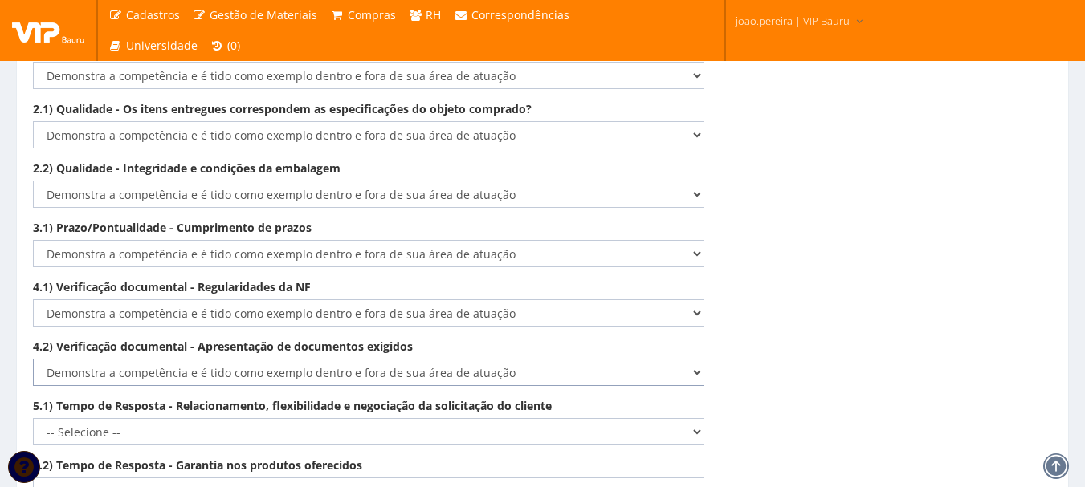
click at [33, 359] on select "-- Selecione -- Não demonstra a competência esperada Demonstra a competência em…" at bounding box center [368, 372] width 671 height 27
click at [687, 418] on select "-- Selecione -- Não demonstra a competência esperada Demonstra a competência em…" at bounding box center [368, 431] width 671 height 27
select select "5"
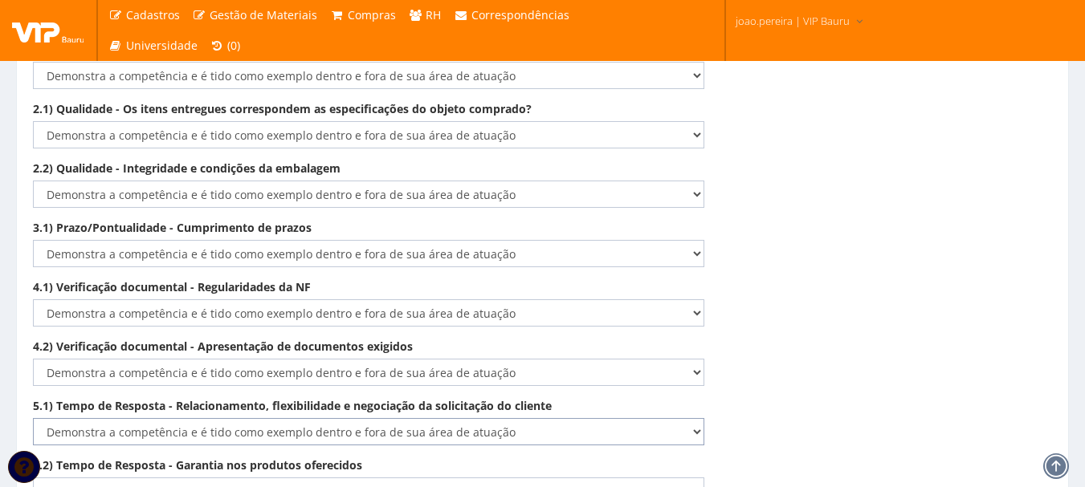
click at [33, 418] on select "-- Selecione -- Não demonstra a competência esperada Demonstra a competência em…" at bounding box center [368, 431] width 671 height 27
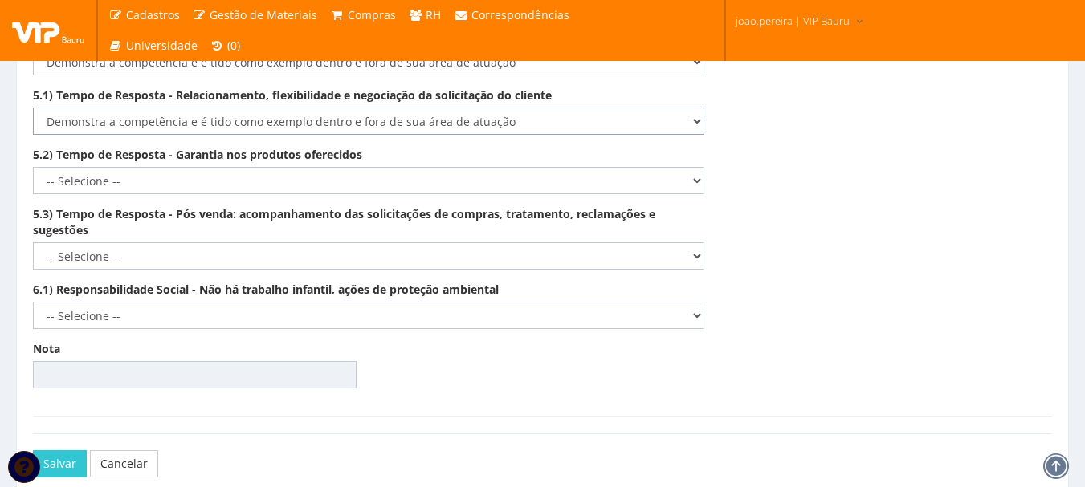
scroll to position [2674, 0]
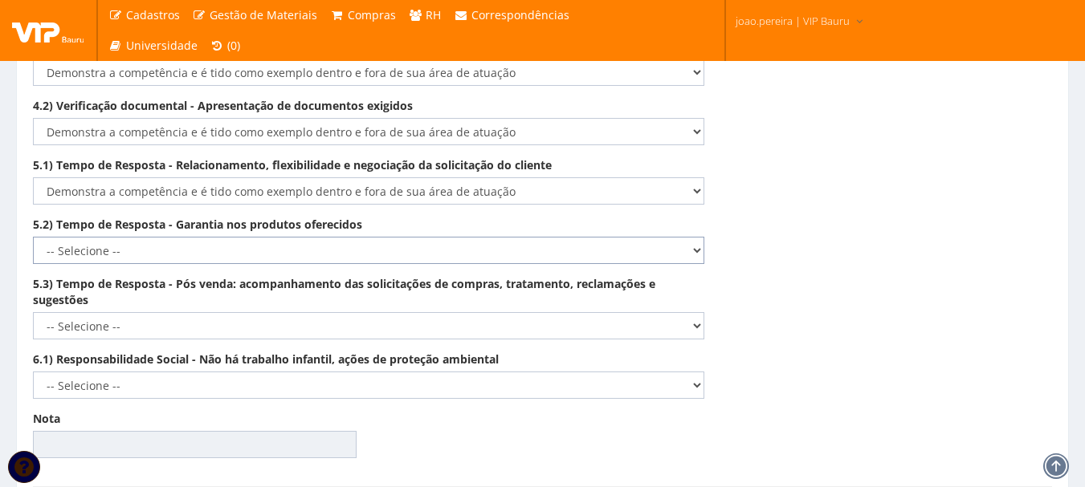
click at [691, 237] on select "-- Selecione -- Não demonstra a competência esperada Demonstra a competência em…" at bounding box center [368, 250] width 671 height 27
select select "5"
click at [33, 237] on select "-- Selecione -- Não demonstra a competência esperada Demonstra a competência em…" at bounding box center [368, 250] width 671 height 27
click at [698, 312] on select "-- Selecione -- Não demonstra a competência esperada Demonstra a competência em…" at bounding box center [368, 325] width 671 height 27
select select "5"
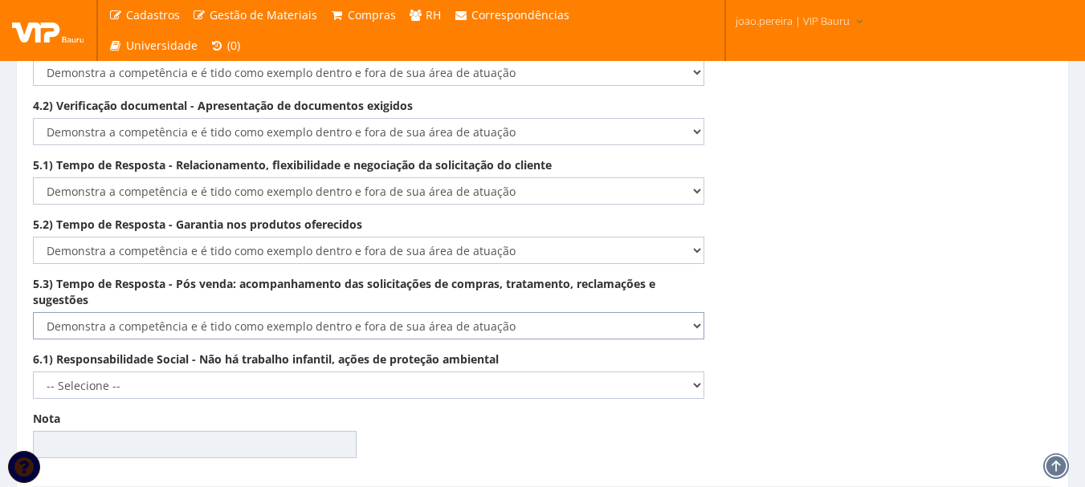
click at [33, 312] on select "-- Selecione -- Não demonstra a competência esperada Demonstra a competência em…" at bounding box center [368, 325] width 671 height 27
click at [679, 372] on select "-- Selecione -- Não demonstra a competência esperada Demonstra a competência em…" at bounding box center [368, 385] width 671 height 27
select select "5"
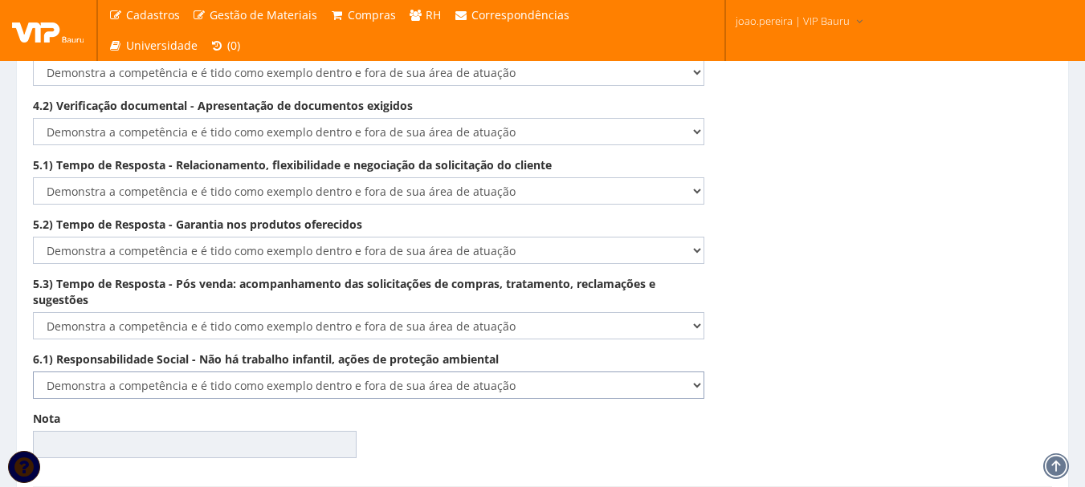
click at [33, 372] on select "-- Selecione -- Não demonstra a competência esperada Demonstra a competência em…" at bounding box center [368, 385] width 671 height 27
type input "100.00"
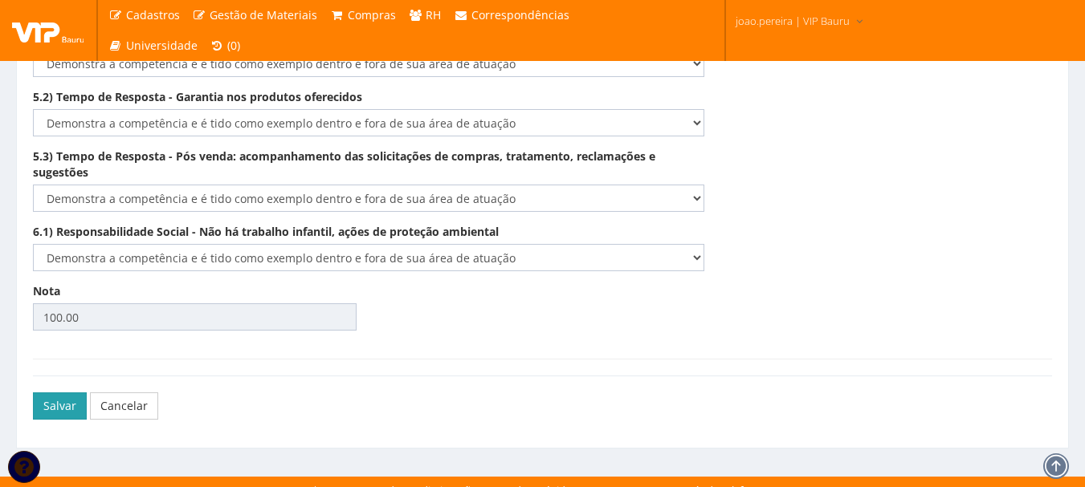
click at [62, 397] on button "Salvar" at bounding box center [60, 406] width 54 height 27
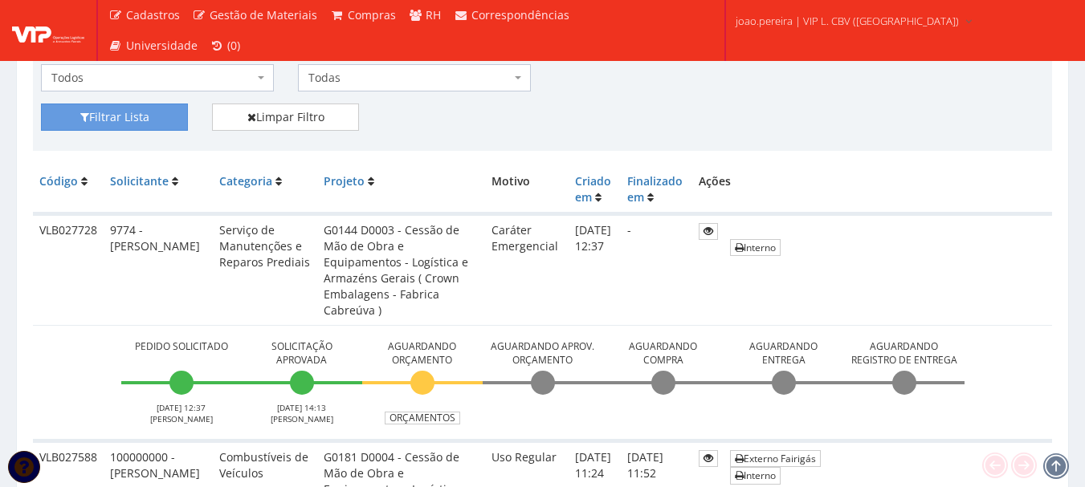
scroll to position [321, 0]
click at [413, 413] on link "Orçamentos" at bounding box center [422, 417] width 75 height 13
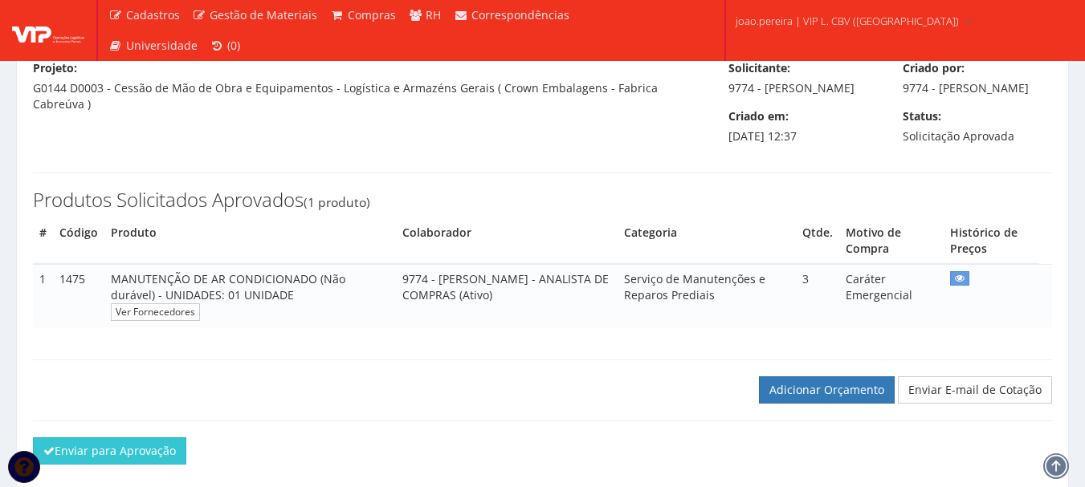
scroll to position [226, 0]
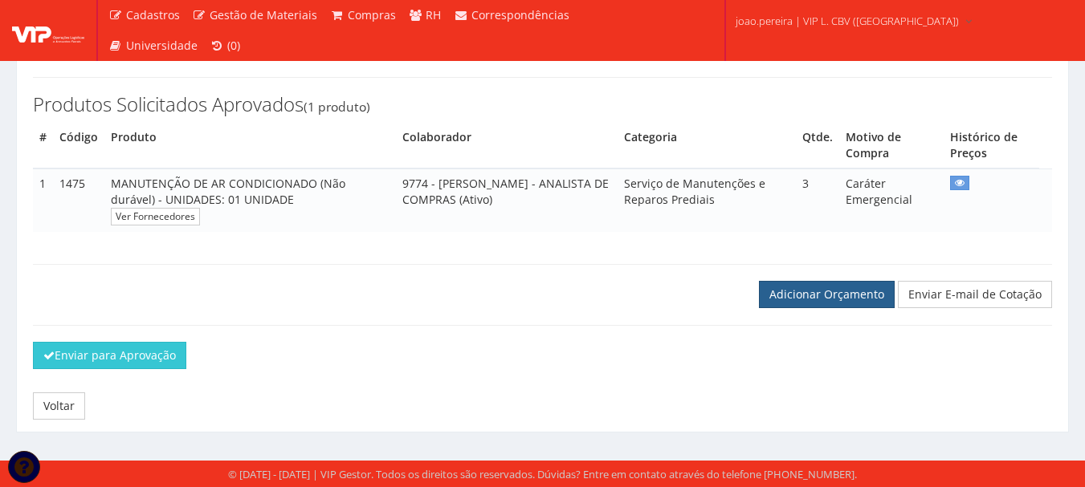
click at [835, 290] on link "Adicionar Orçamento" at bounding box center [827, 294] width 136 height 27
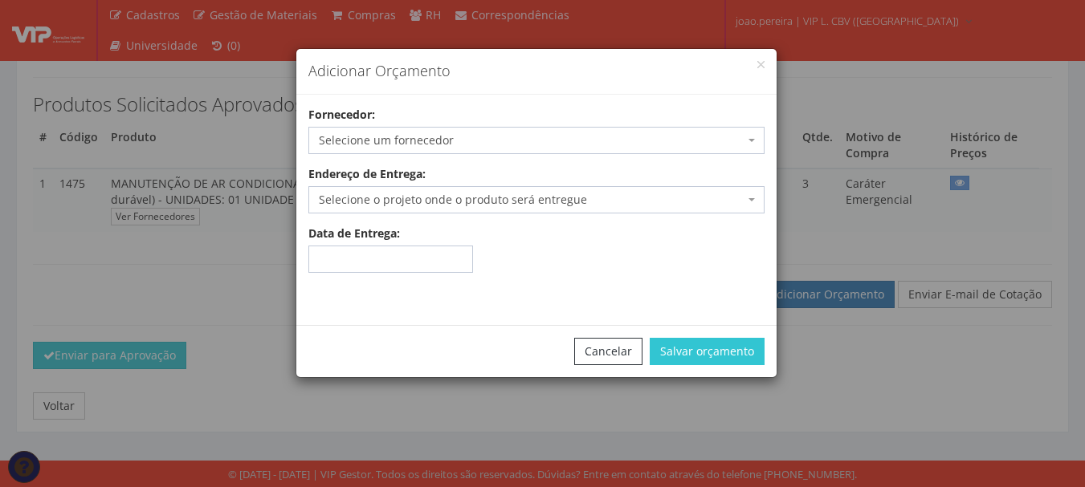
click at [429, 139] on span "Selecione um fornecedor" at bounding box center [531, 140] width 425 height 16
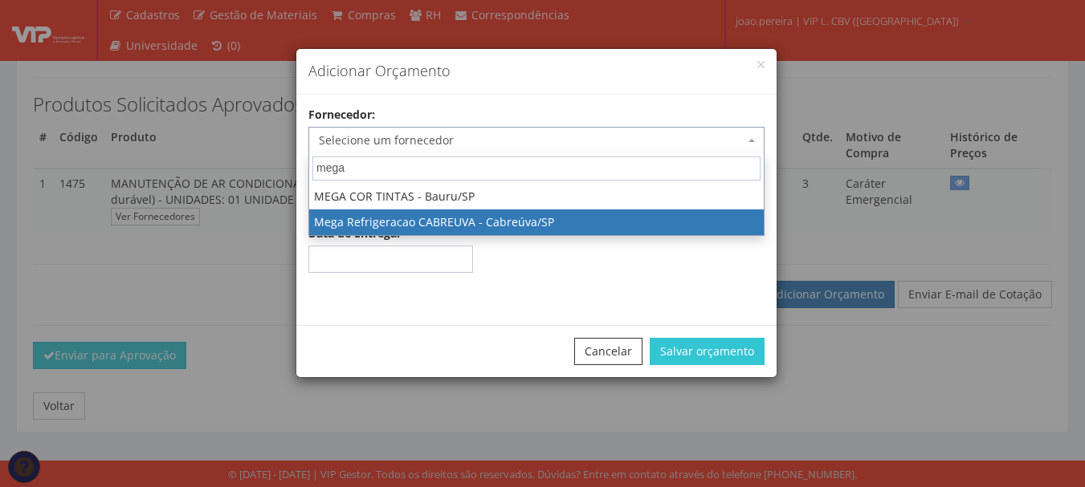
type input "mega"
select select "2615"
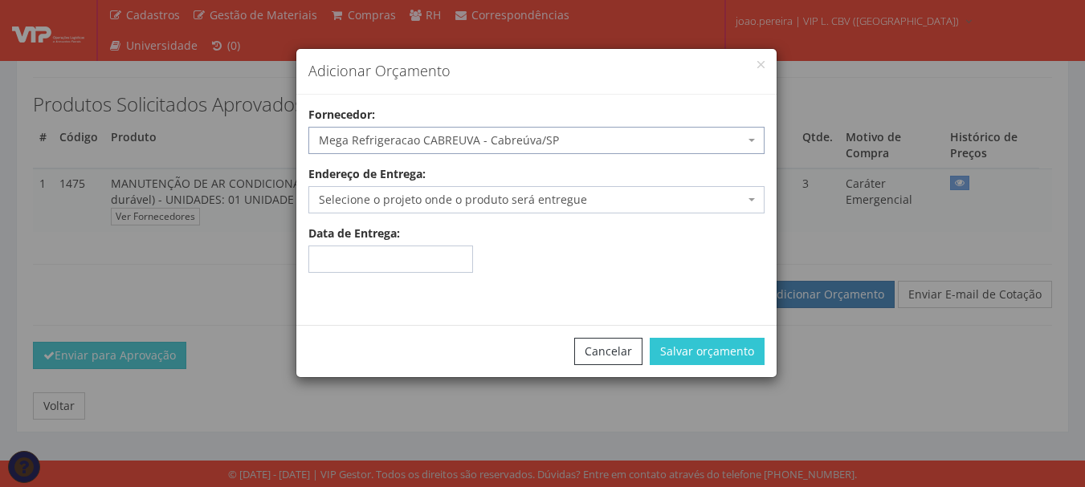
click at [466, 208] on span "Selecione o projeto onde o produto será entregue" at bounding box center [536, 199] width 456 height 27
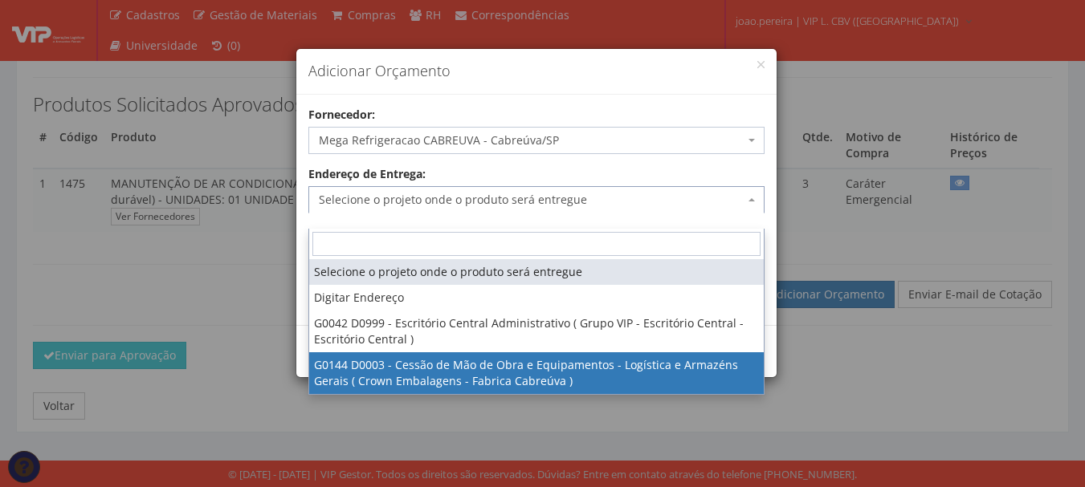
select select "144"
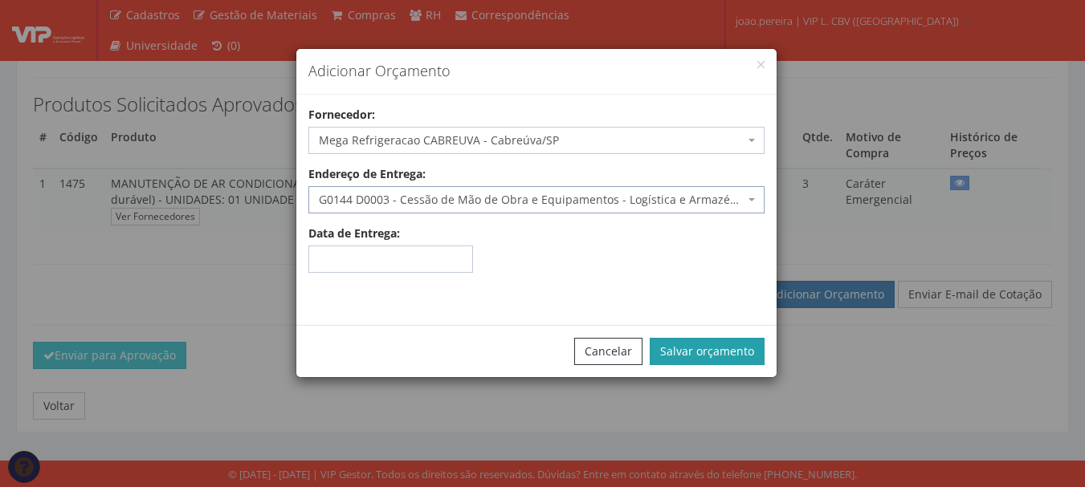
click at [719, 344] on button "Salvar orçamento" at bounding box center [706, 351] width 115 height 27
click at [691, 348] on button "Salvar orçamento" at bounding box center [706, 351] width 115 height 27
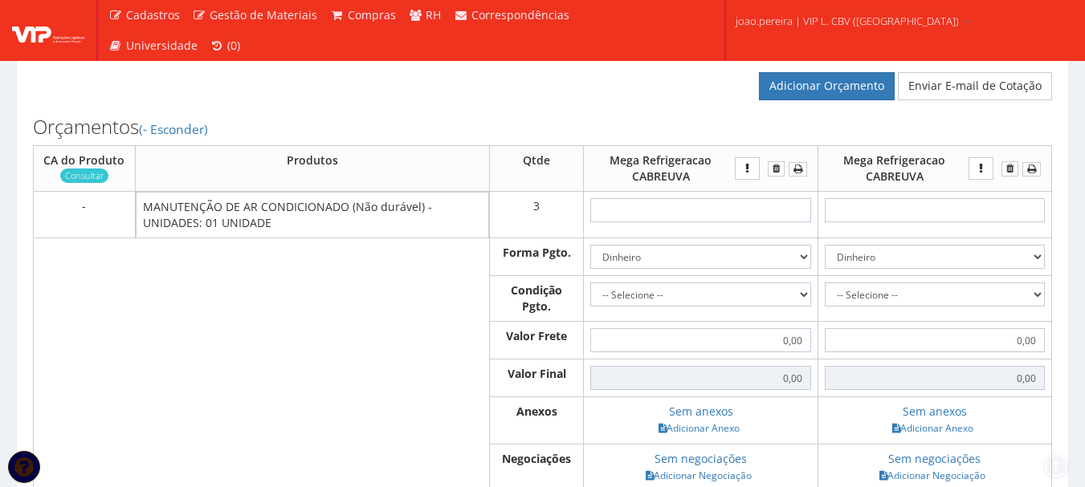
scroll to position [482, 0]
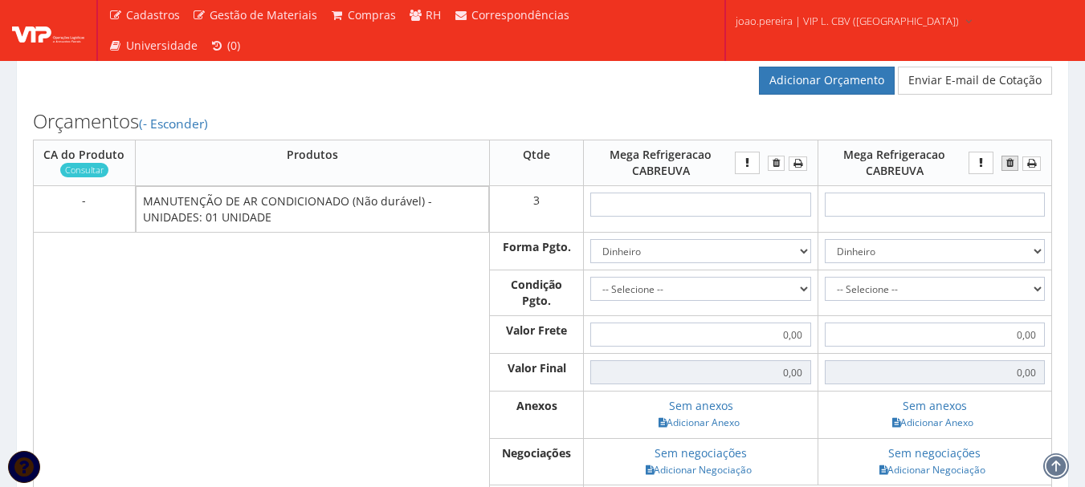
click at [1012, 169] on icon "submit" at bounding box center [1009, 162] width 7 height 11
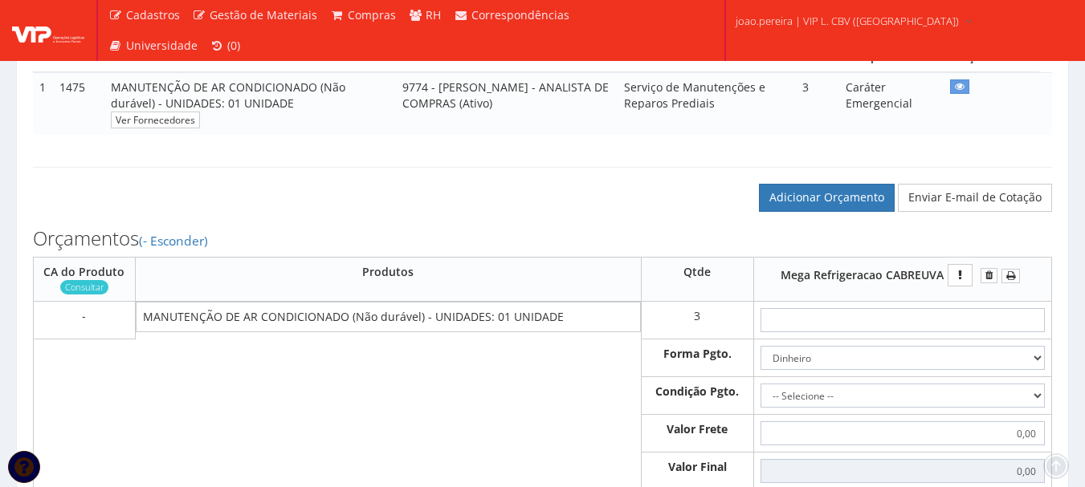
scroll to position [401, 0]
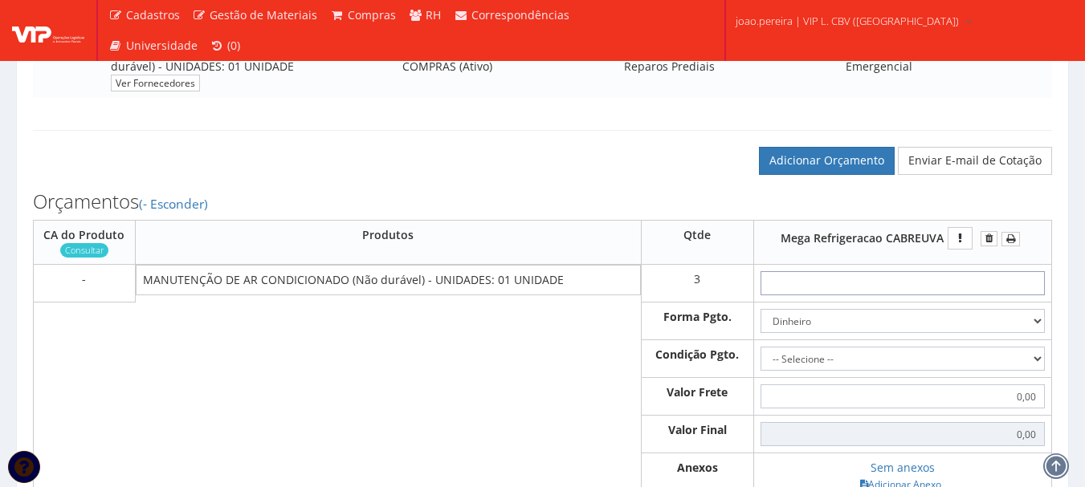
click at [922, 295] on input "text" at bounding box center [902, 283] width 284 height 24
type input "2"
type input "6,00"
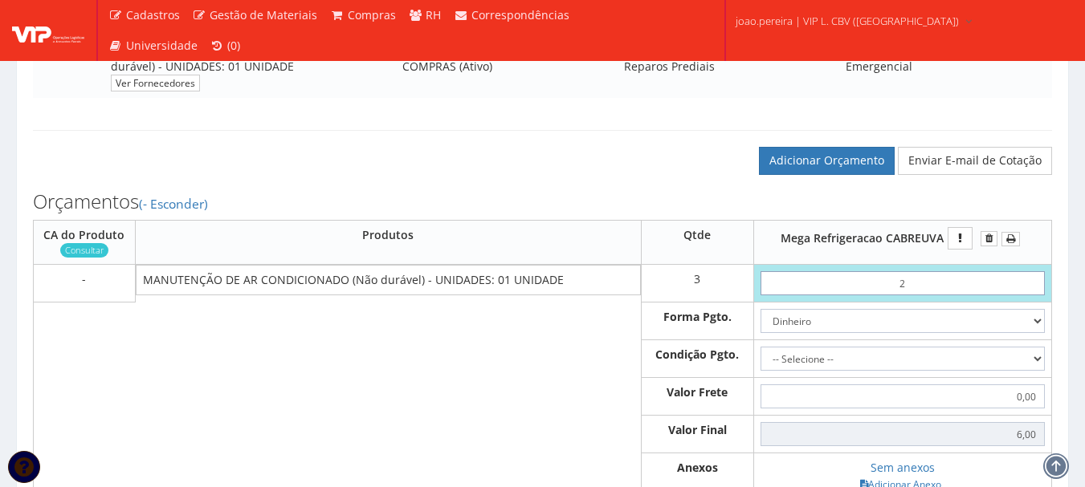
type input "24"
type input "72,00"
type input "2,40"
type input "7,20"
type input "24,00"
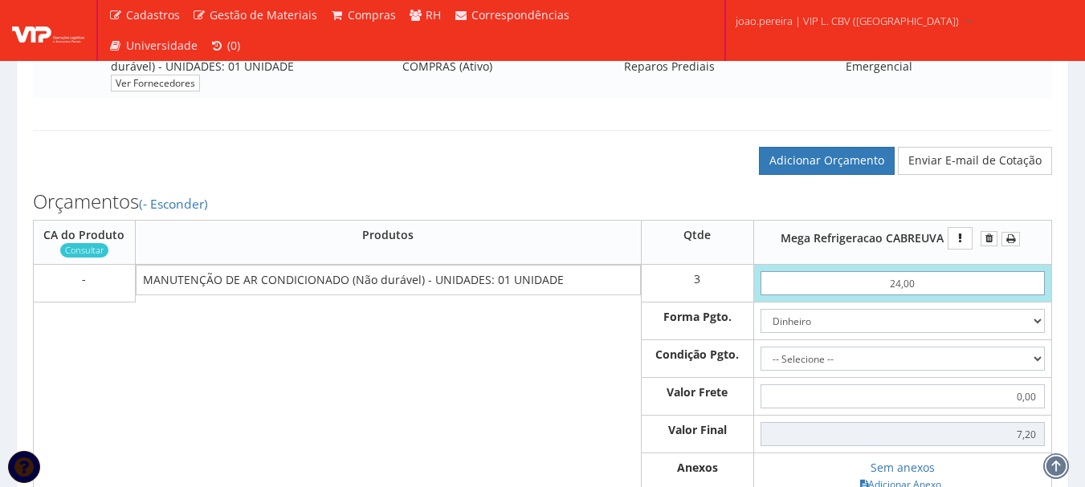
type input "72,00"
type input "240,00"
type input "720,00"
type input "240,00"
click at [1042, 331] on select "Dinheiro Boleto Bancário Depósito Transferência Bancária Cartão de Crédito Cart…" at bounding box center [902, 321] width 284 height 24
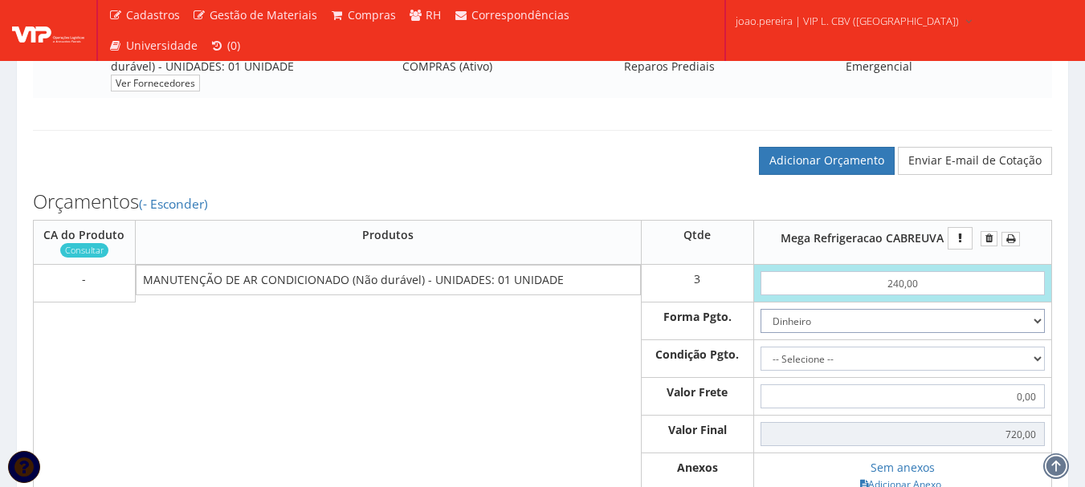
select select "3"
click at [760, 325] on select "Dinheiro Boleto Bancário Depósito Transferência Bancária Cartão de Crédito Cart…" at bounding box center [902, 321] width 284 height 24
click at [1031, 371] on select "-- Selecione -- À vista 7 dias 10 dias" at bounding box center [902, 359] width 284 height 24
select select "0"
click at [760, 363] on select "-- Selecione -- À vista 7 dias 10 dias" at bounding box center [902, 359] width 284 height 24
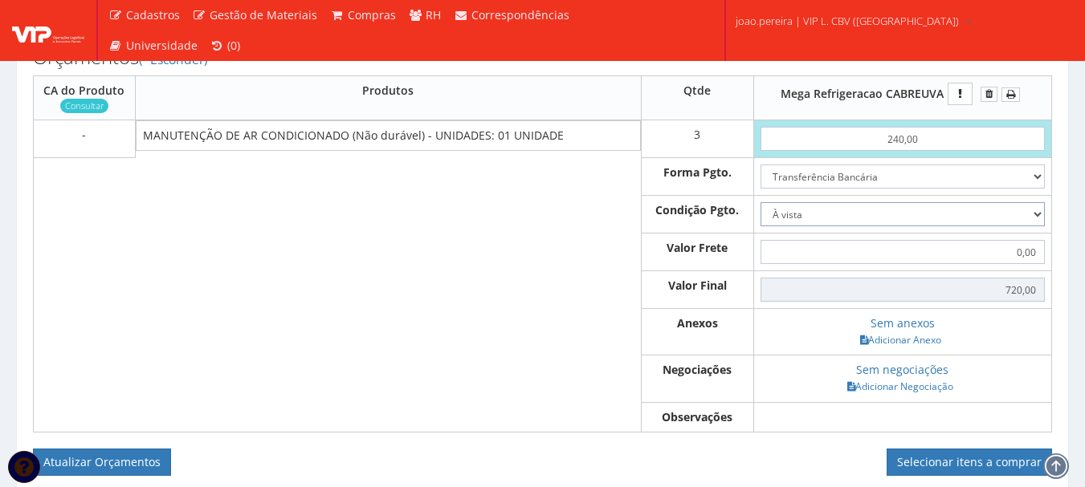
scroll to position [562, 0]
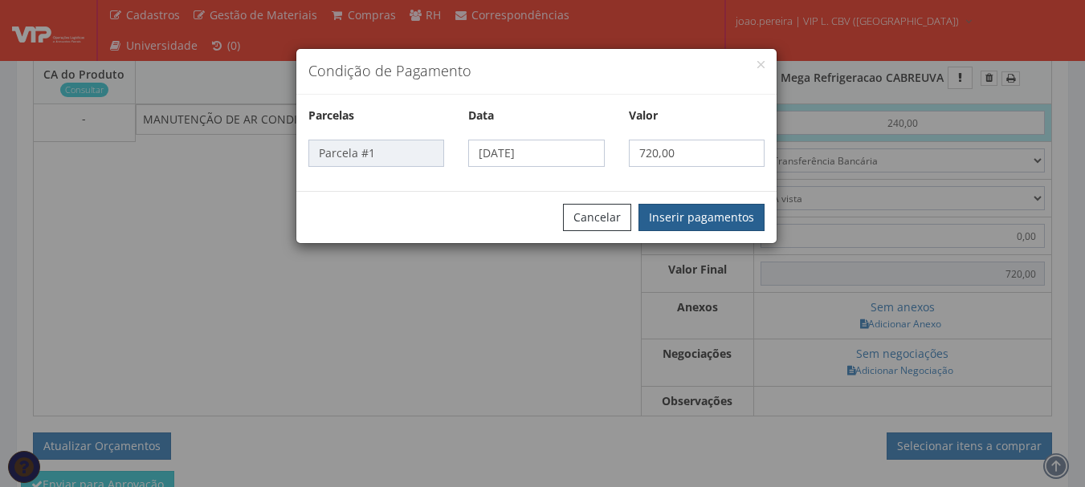
click at [739, 218] on button "Inserir pagamentos" at bounding box center [701, 217] width 126 height 27
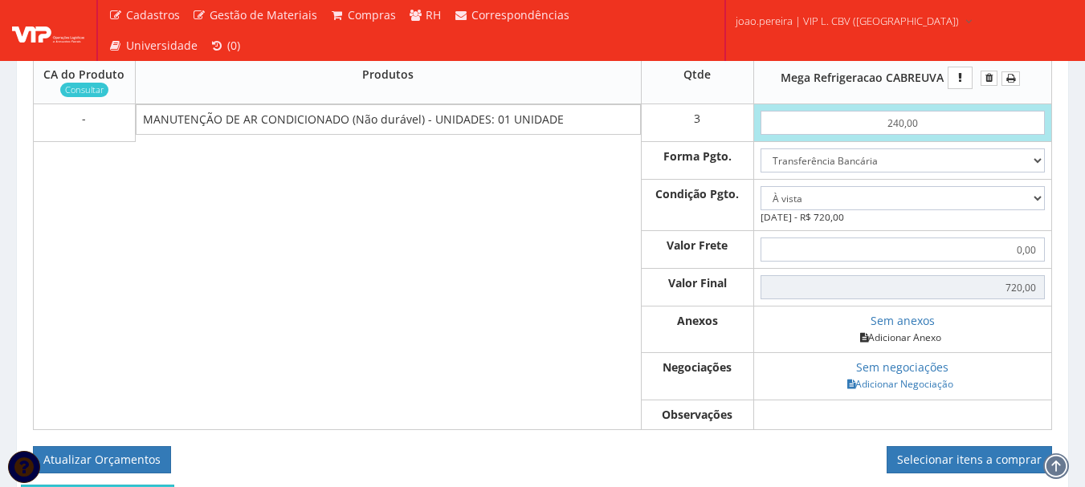
click at [930, 346] on link "Adicionar Anexo" at bounding box center [900, 337] width 91 height 17
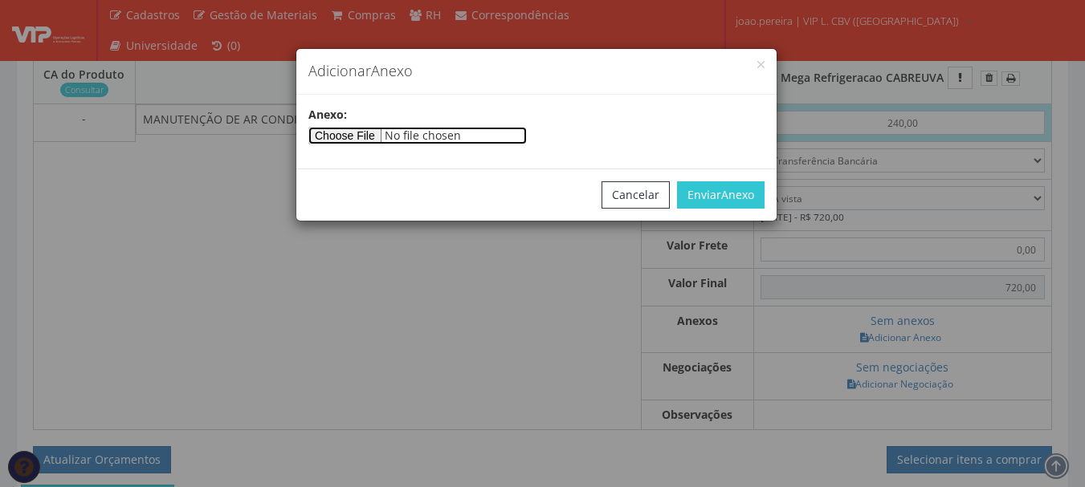
click at [382, 132] on input"] "file" at bounding box center [417, 136] width 218 height 18
type input"] "C:\fakepath\Orçamento ar cabreuva.jpg"
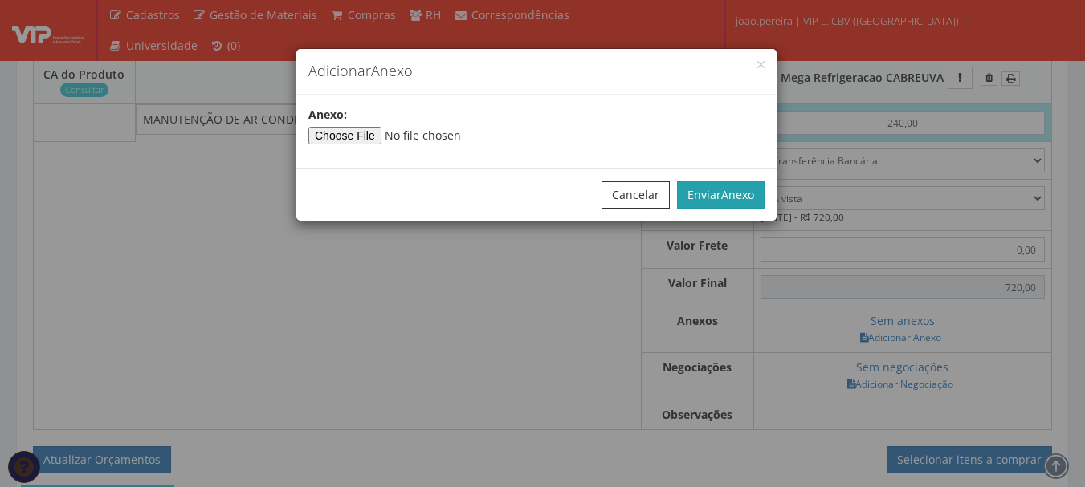
click at [740, 192] on span "Anexo" at bounding box center [737, 194] width 33 height 15
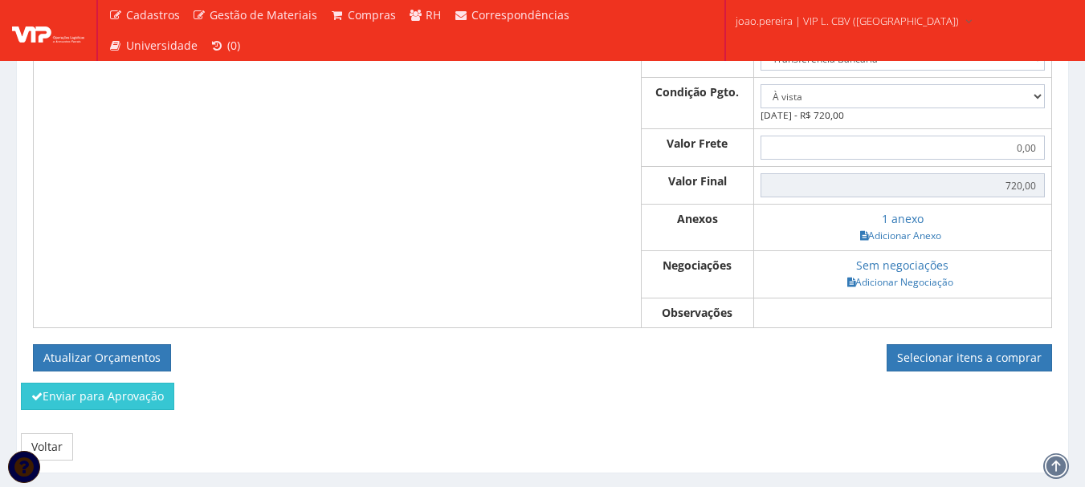
scroll to position [721, 0]
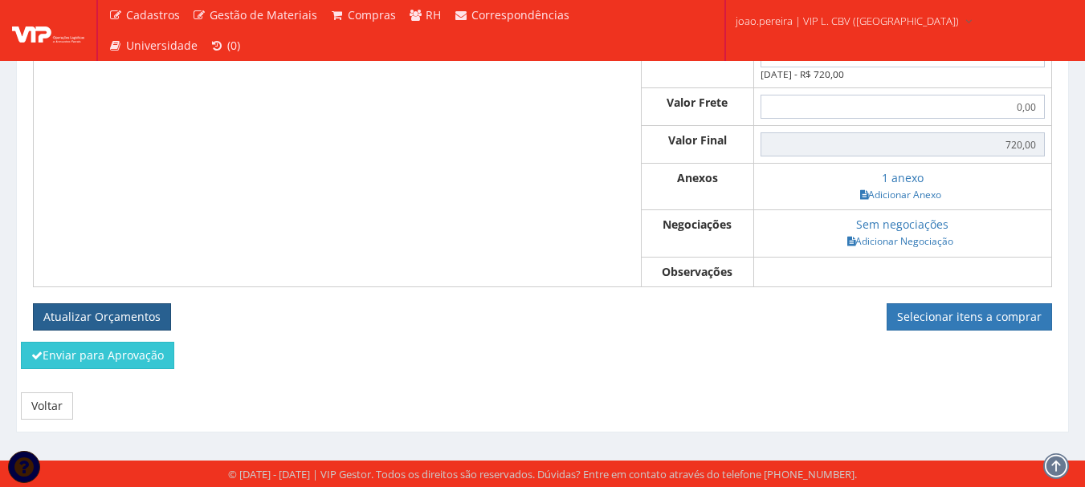
click at [70, 317] on button "Atualizar Orçamentos" at bounding box center [102, 316] width 138 height 27
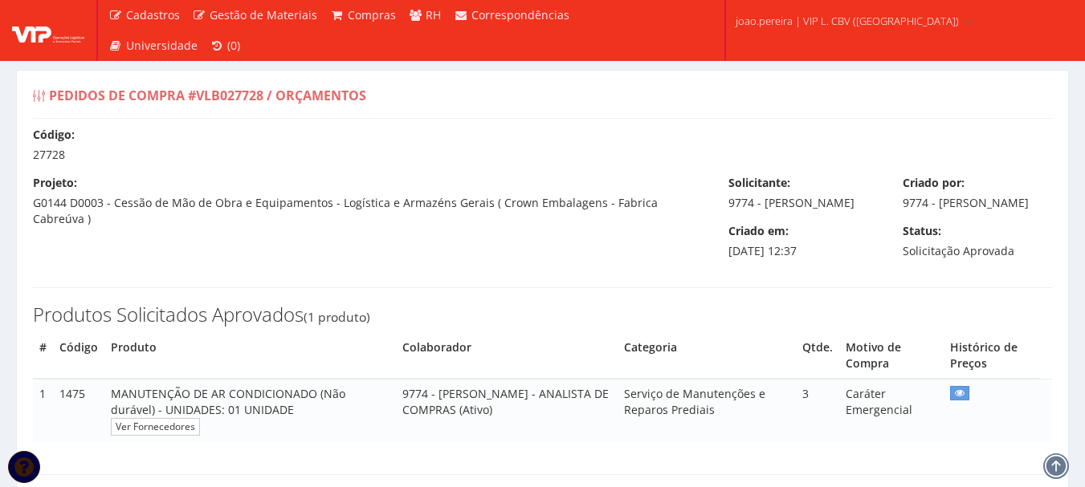
select select "0"
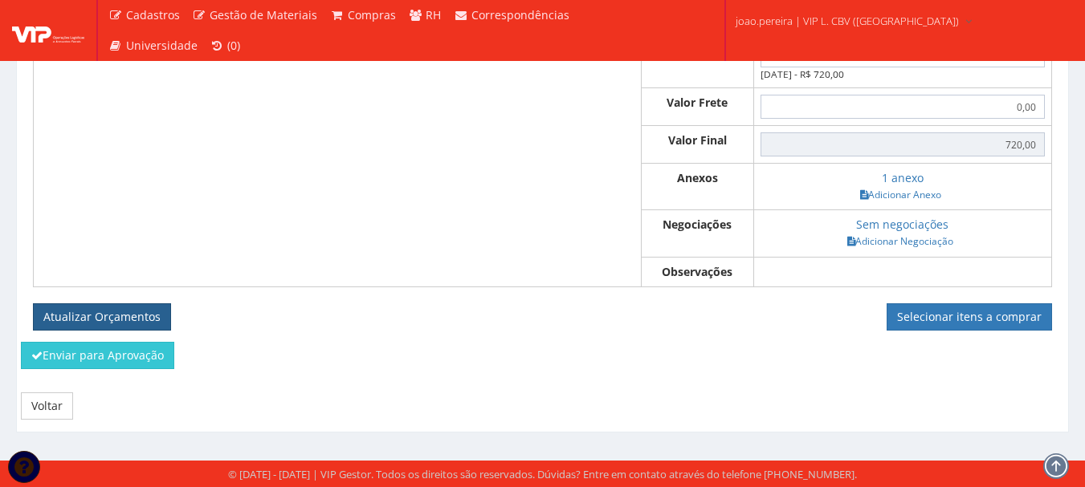
scroll to position [663, 0]
click at [141, 311] on button "Atualizar Orçamentos" at bounding box center [102, 316] width 138 height 27
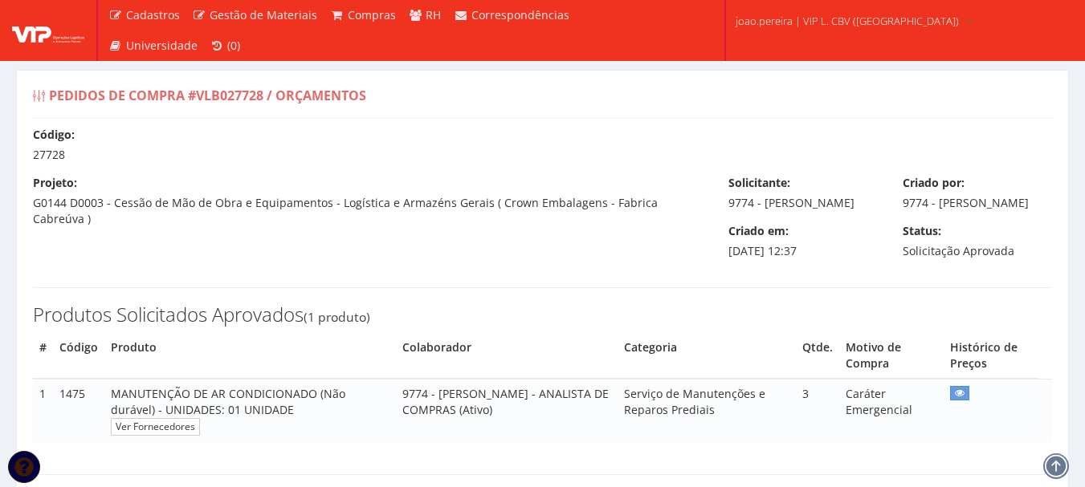
select select "0"
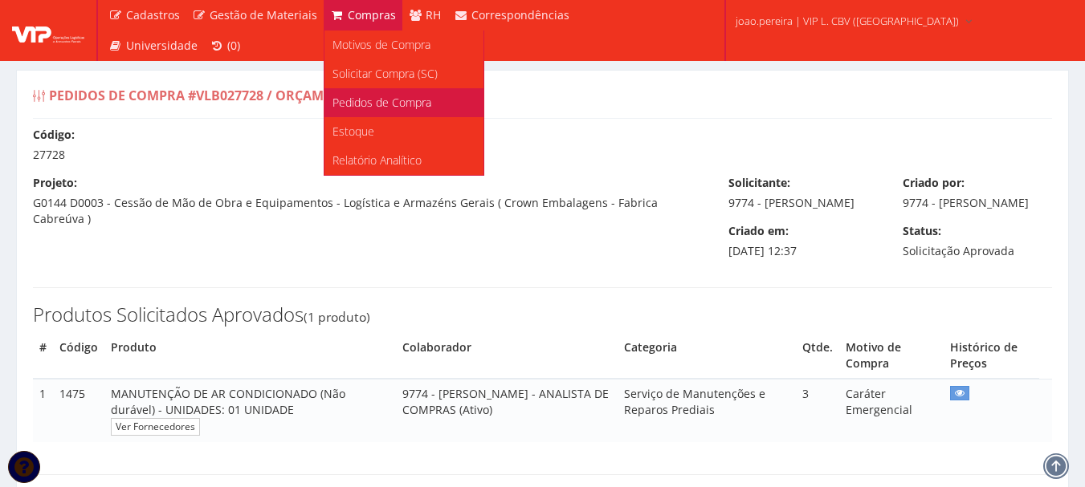
click at [394, 101] on span "Pedidos de Compra" at bounding box center [381, 102] width 99 height 15
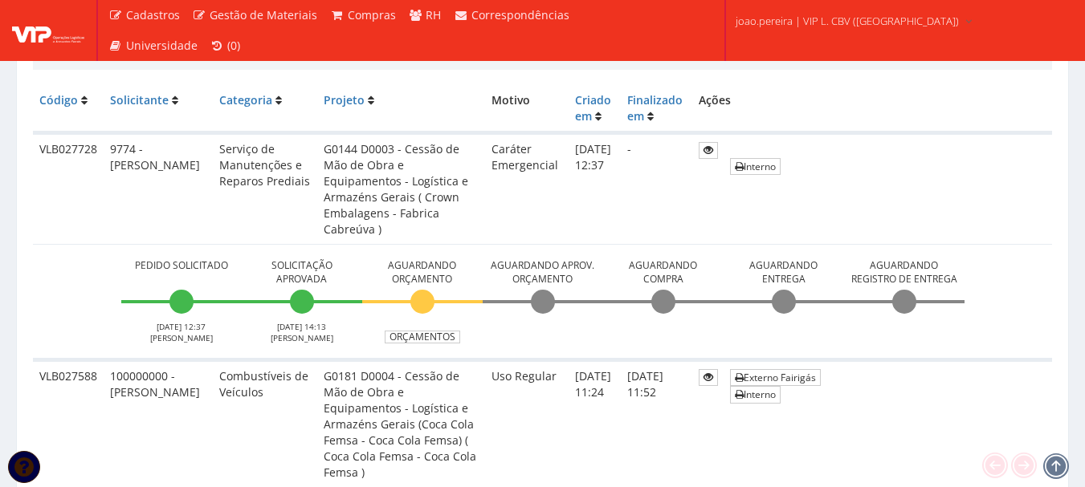
scroll to position [241, 0]
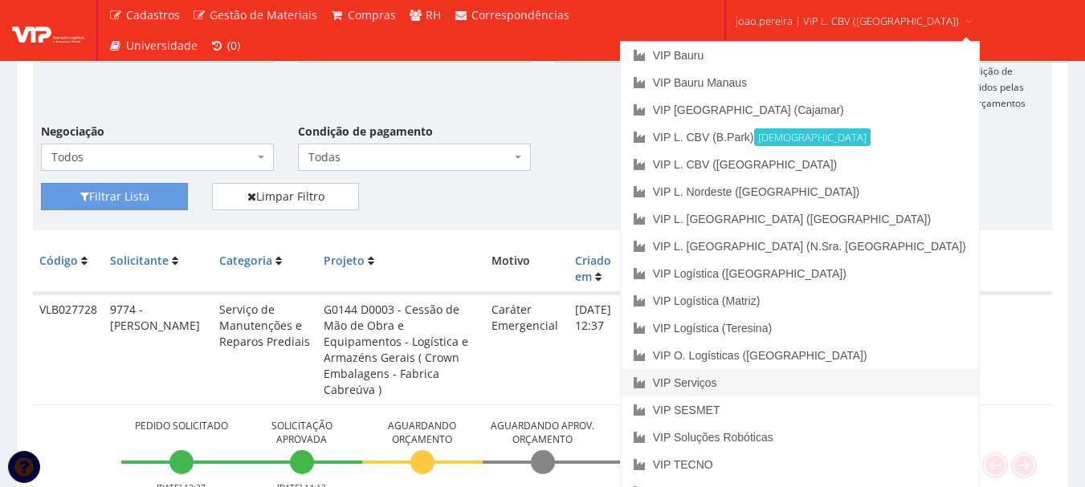
click at [780, 376] on link "VIP Serviços" at bounding box center [800, 382] width 358 height 27
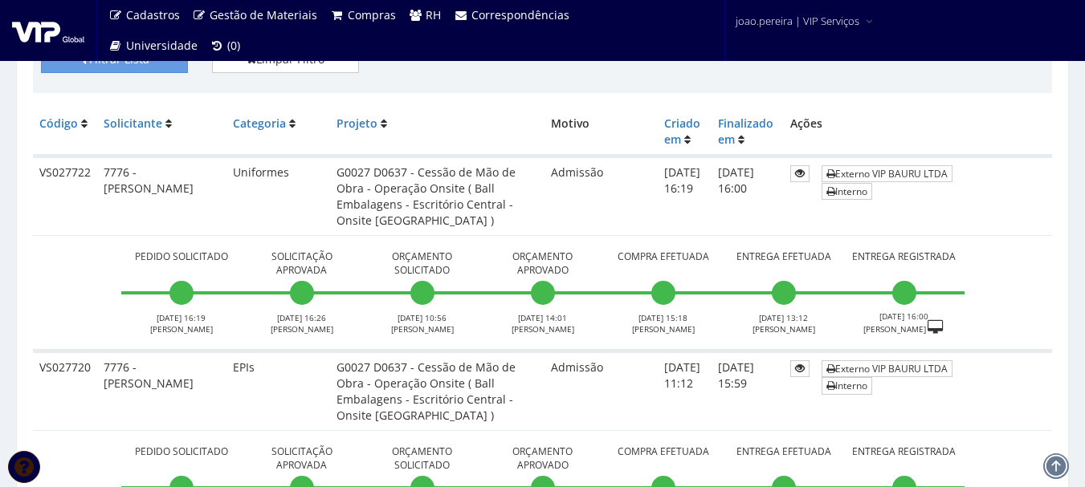
scroll to position [482, 0]
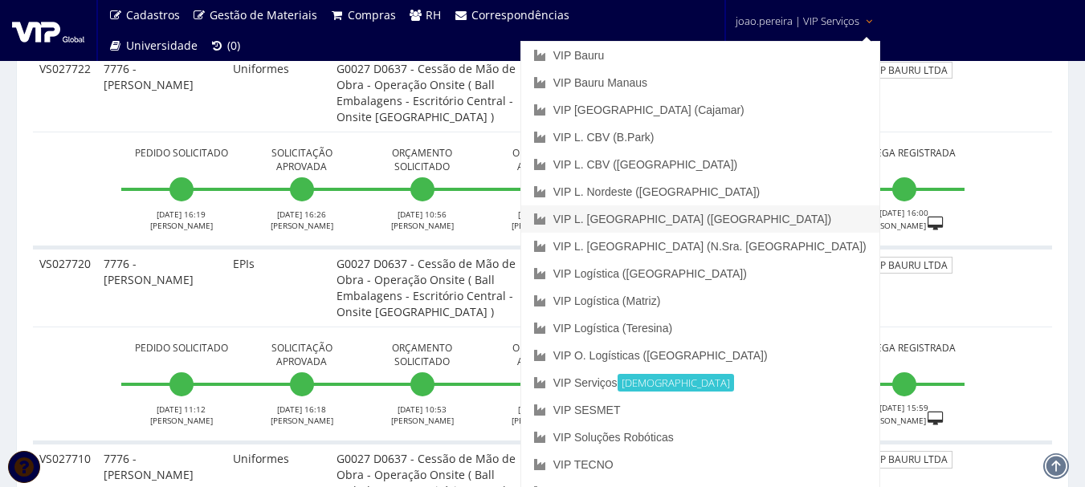
click at [748, 222] on link "VIP L. [GEOGRAPHIC_DATA] ([GEOGRAPHIC_DATA])" at bounding box center [700, 219] width 358 height 27
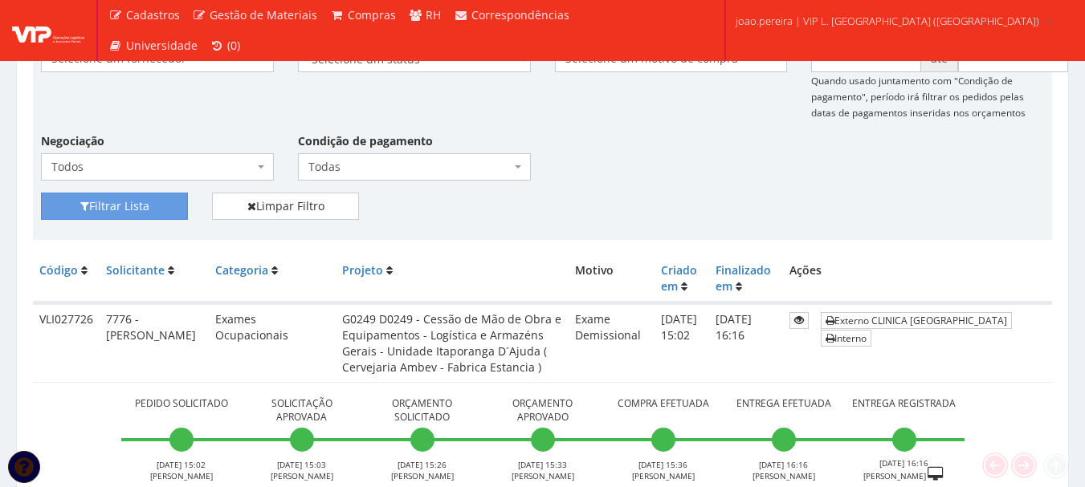
scroll to position [321, 0]
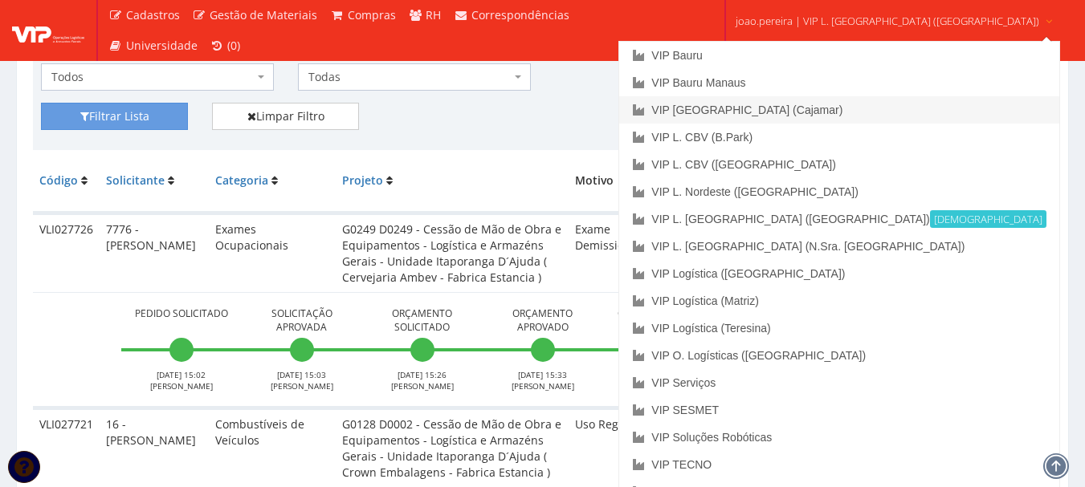
click at [803, 116] on link "VIP [GEOGRAPHIC_DATA] (Cajamar)" at bounding box center [838, 109] width 439 height 27
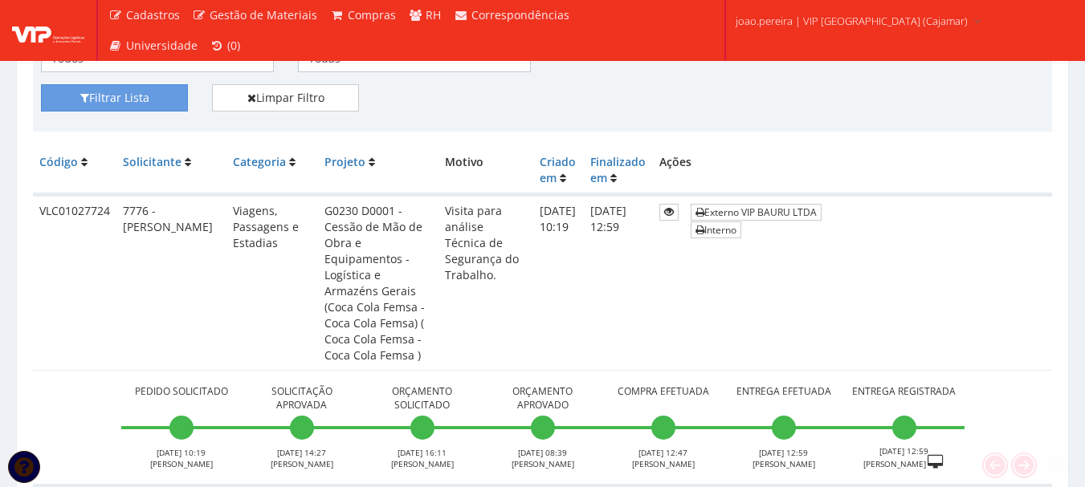
scroll to position [482, 0]
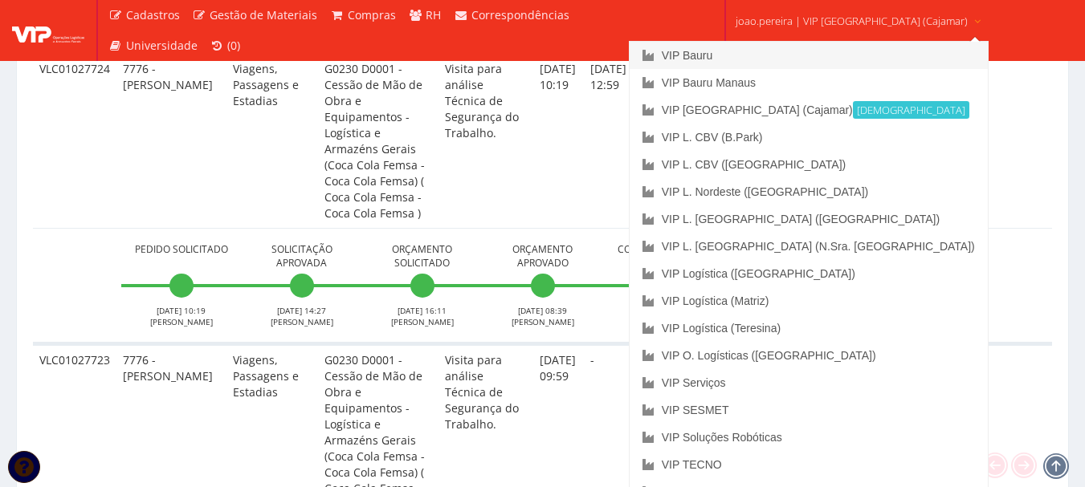
click at [783, 52] on link "VIP Bauru" at bounding box center [808, 55] width 358 height 27
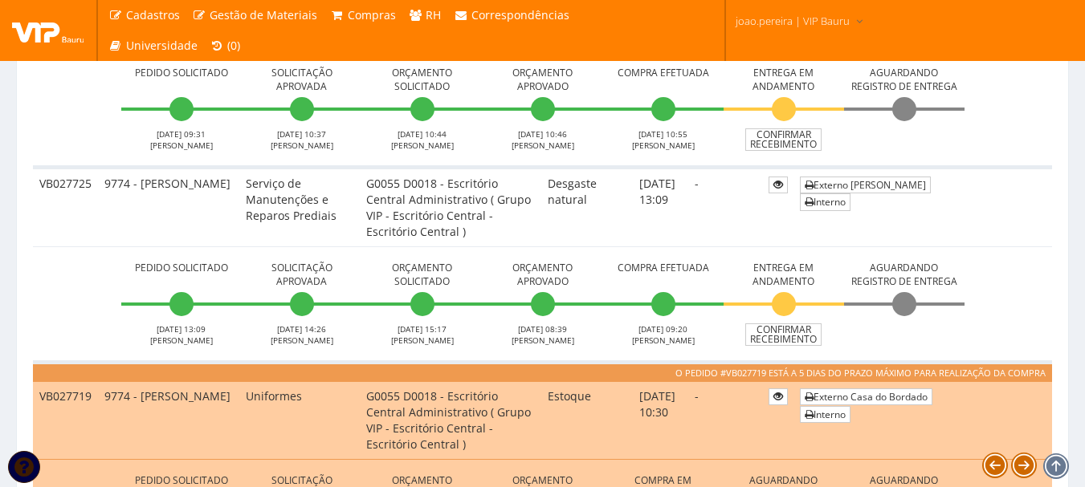
scroll to position [482, 0]
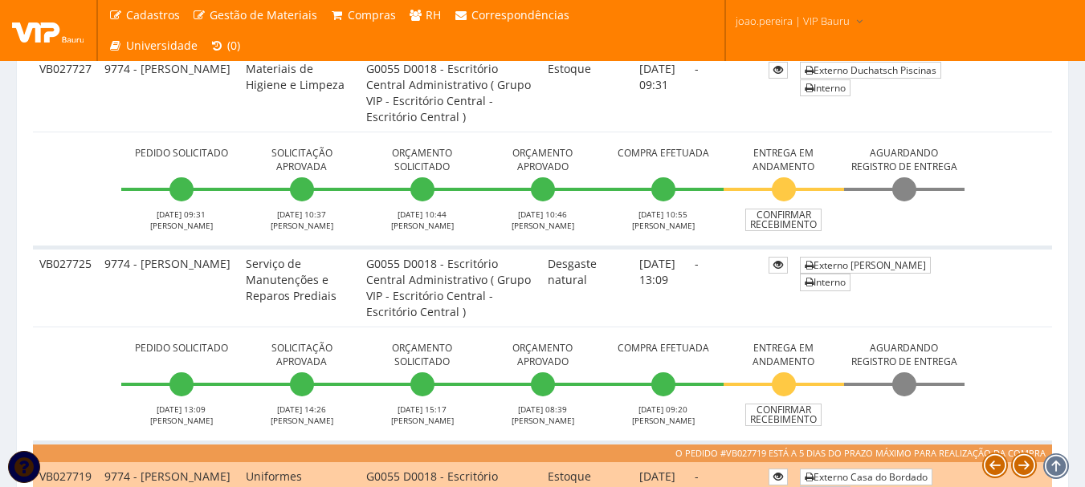
click at [1025, 220] on td "Pedido Solicitado 19/09/2025 09:31 JOAO PEREIRA Solicitação Aprovada 19/09/2025…" at bounding box center [542, 190] width 1019 height 116
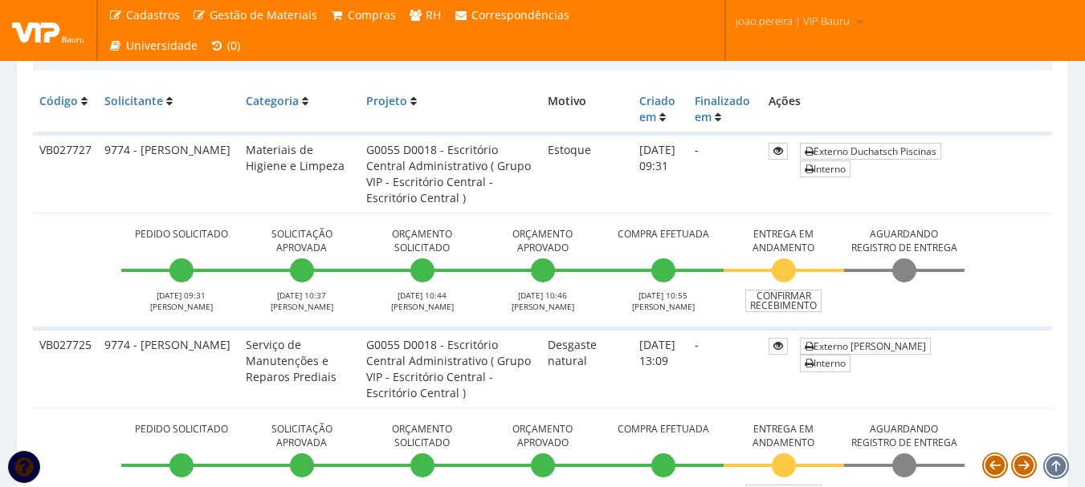
scroll to position [401, 0]
click at [1019, 221] on td "Pedido Solicitado 19/09/2025 09:31 JOAO PEREIRA Solicitação Aprovada 19/09/2025…" at bounding box center [542, 270] width 1019 height 116
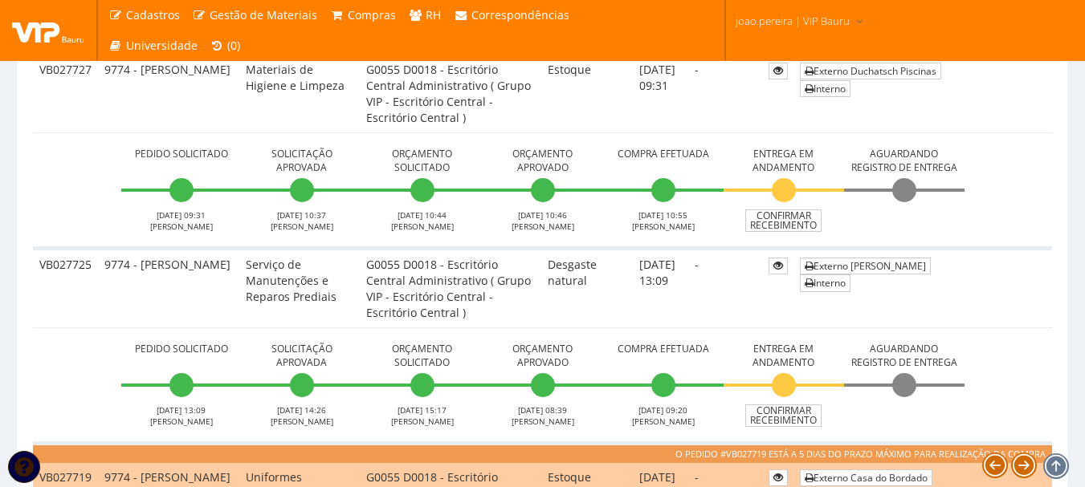
scroll to position [482, 0]
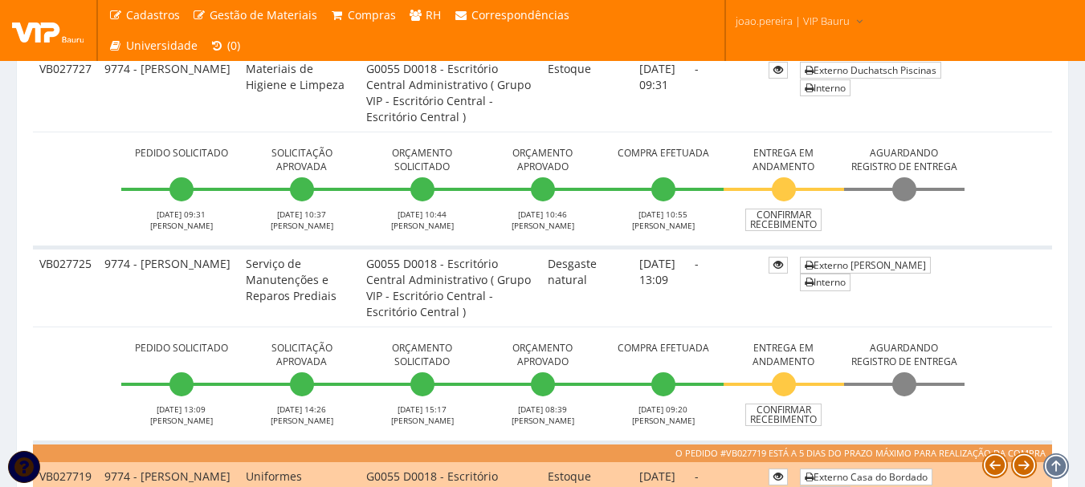
click at [1035, 96] on td "Externo Duchatsch Piscinas Interno" at bounding box center [922, 92] width 259 height 79
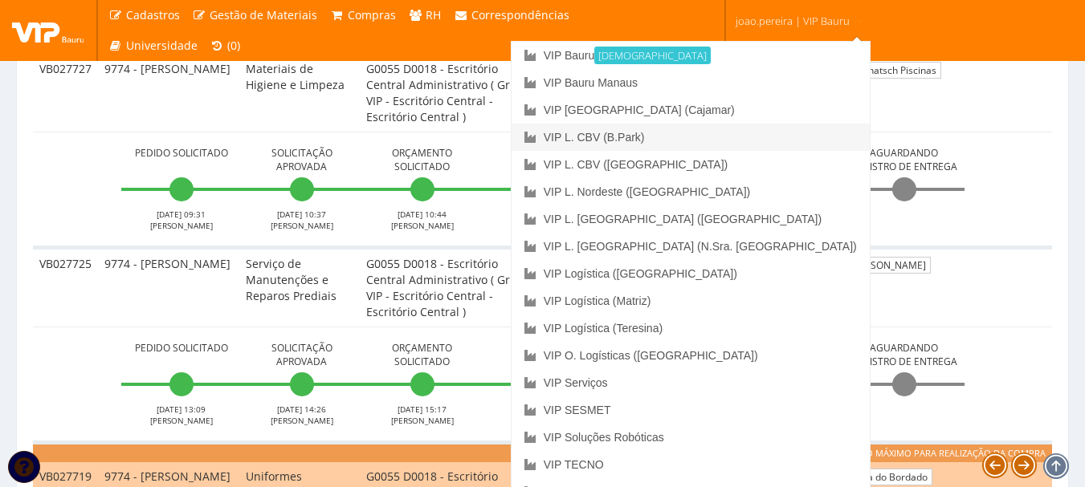
click at [751, 139] on link "VIP L. CBV (B.Park)" at bounding box center [690, 137] width 358 height 27
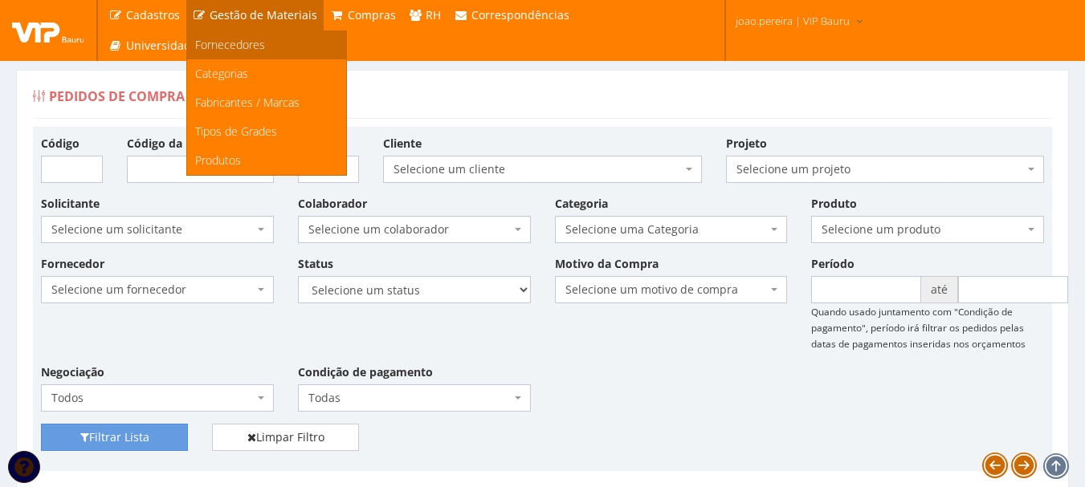
click at [224, 44] on span "Fornecedores" at bounding box center [230, 44] width 70 height 15
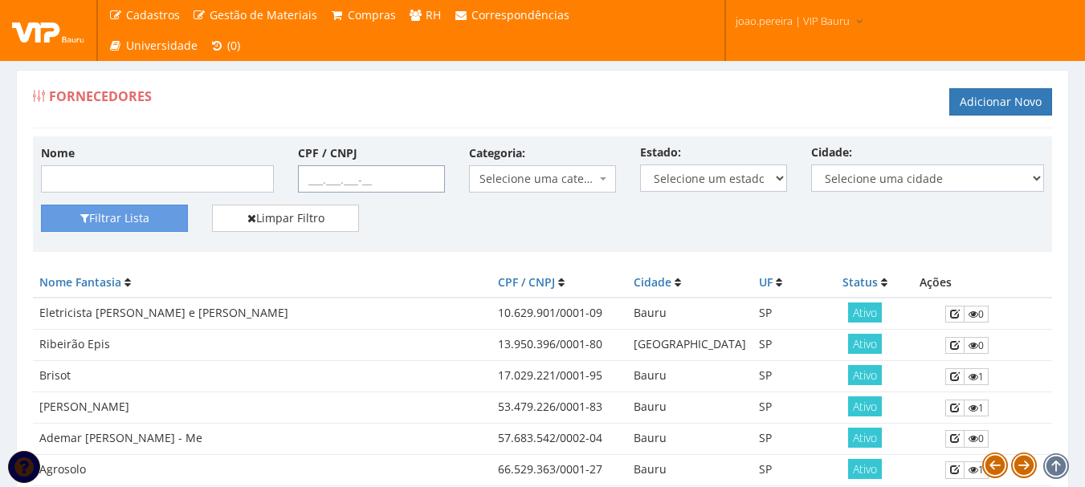
click at [309, 177] on input "CPF / CNPJ" at bounding box center [371, 178] width 147 height 27
paste input "29.490.247/0001-15"
type input "29.490.247/0001-15"
click at [140, 214] on button "Filtrar Lista" at bounding box center [114, 218] width 147 height 27
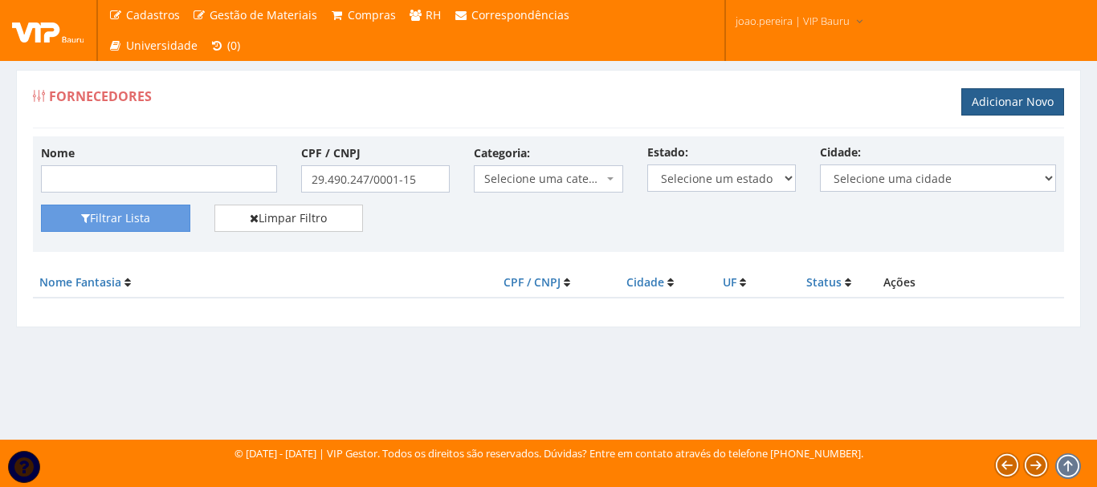
click at [998, 98] on link "Adicionar Novo" at bounding box center [1012, 101] width 103 height 27
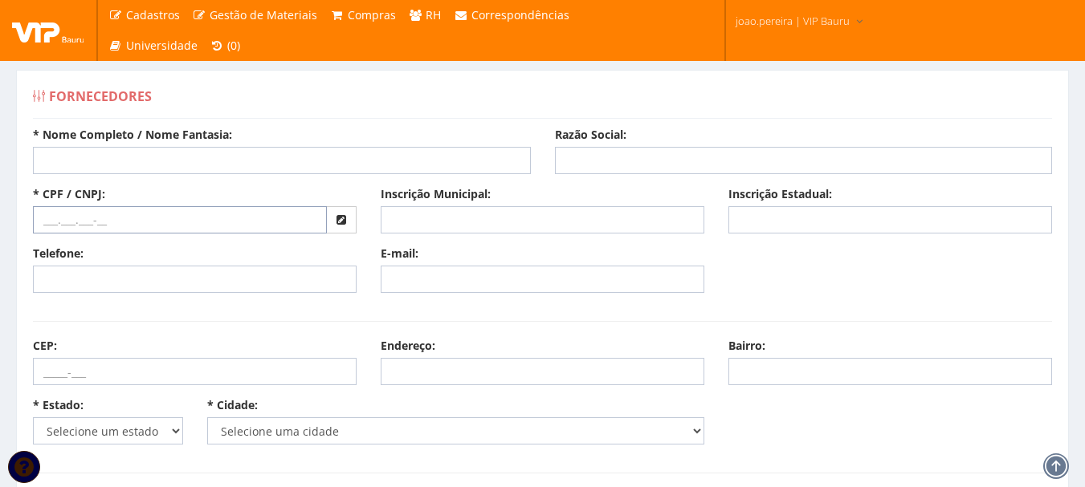
drag, startPoint x: 43, startPoint y: 220, endPoint x: 53, endPoint y: 214, distance: 11.9
click at [43, 220] on input "text" at bounding box center [180, 219] width 294 height 27
paste input "29.490.247/0001-15"
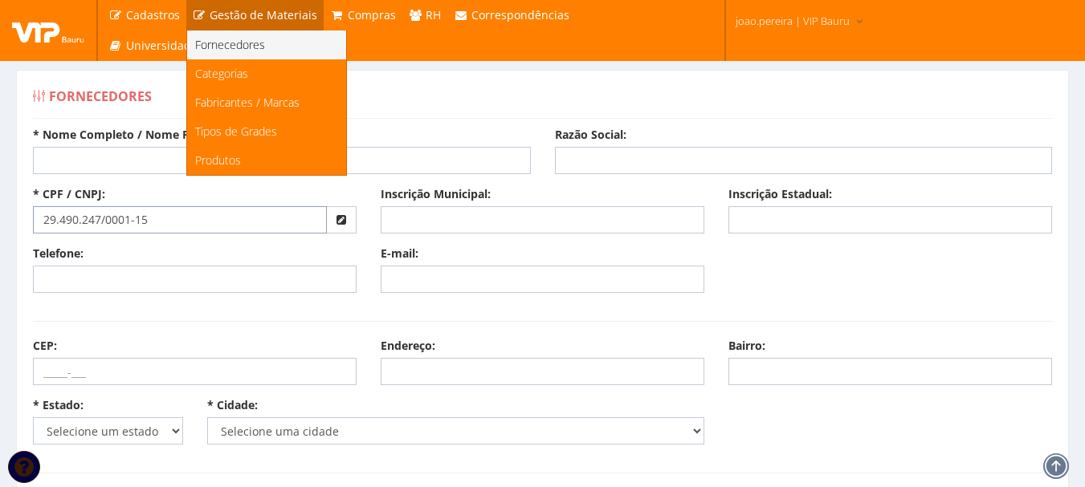
type input "29.490.247/0001-15"
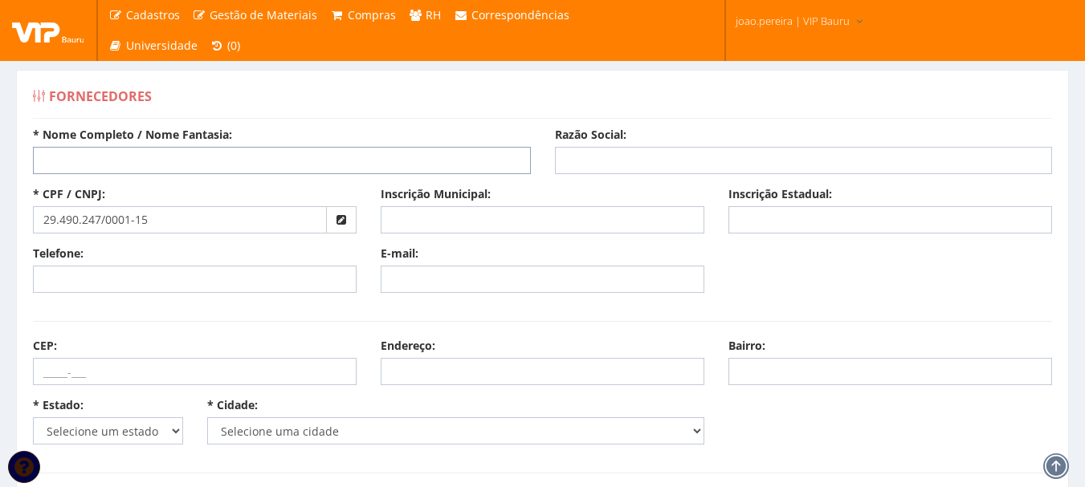
click at [180, 162] on input "* Nome Completo / Nome Fantasia:" at bounding box center [282, 160] width 498 height 27
paste input "29.490.247 Leo Socrates Alvarenga"
drag, startPoint x: 101, startPoint y: 160, endPoint x: 0, endPoint y: 152, distance: 101.5
type input "[PERSON_NAME]"
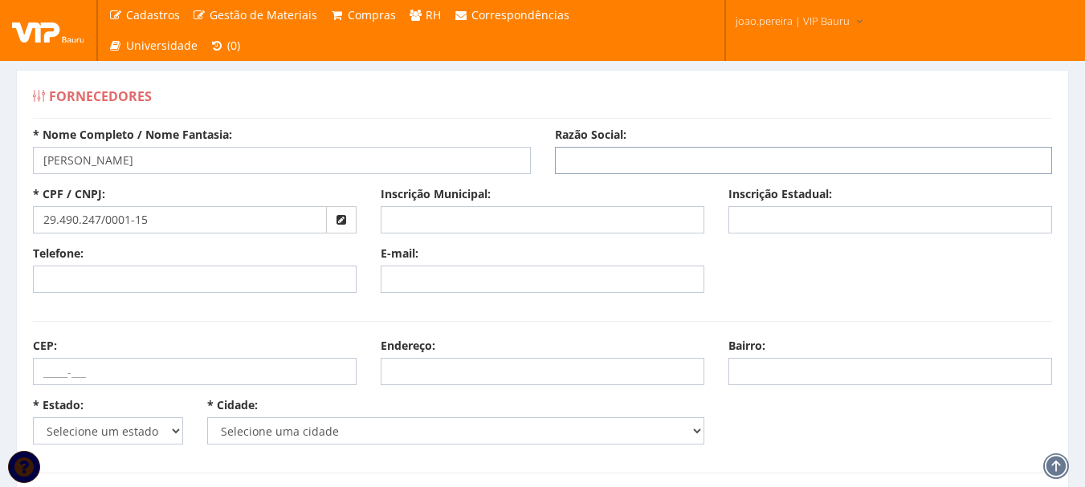
click at [651, 153] on input "Razão Social:" at bounding box center [804, 160] width 498 height 27
paste input "29.490.247 Leo Socrates Alvarenga"
drag, startPoint x: 592, startPoint y: 165, endPoint x: 473, endPoint y: 163, distance: 119.6
click at [473, 163] on div "* Nome Completo / Nome Fantasia: Leo Socrates Alvarenga Razão Social: 29.490.24…" at bounding box center [542, 186] width 1043 height 119
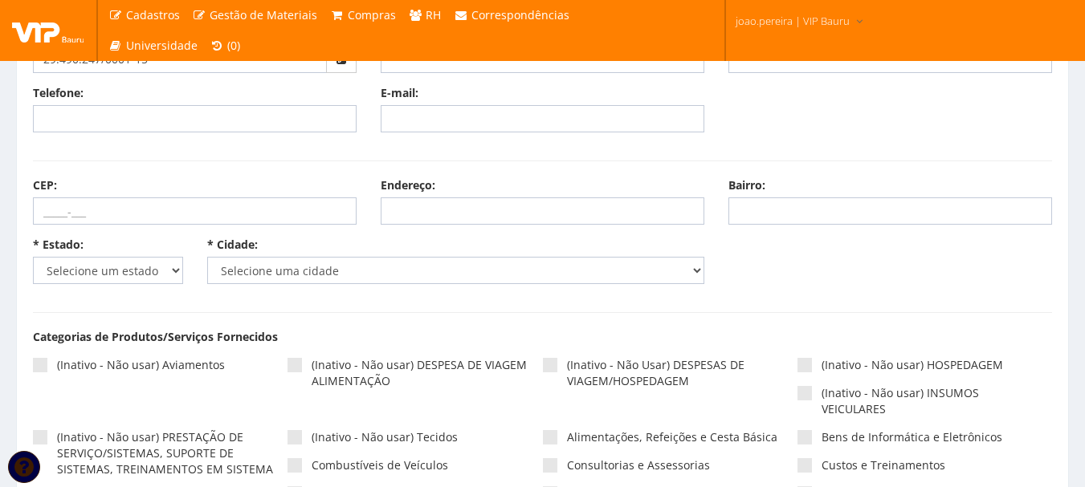
type input "[PERSON_NAME]"
click at [142, 274] on select "Selecione um estado AC AL AM AP BA Cacheu CE DF ES GO MA MG MS MT PA PB PE PI P…" at bounding box center [108, 270] width 150 height 27
select select "25"
click at [33, 257] on select "Selecione um estado AC AL AM AP BA Cacheu CE DF ES GO MA MG MS MT PA PB PE PI P…" at bounding box center [108, 270] width 150 height 27
click at [340, 272] on select "Selecione uma cidade" at bounding box center [456, 270] width 498 height 27
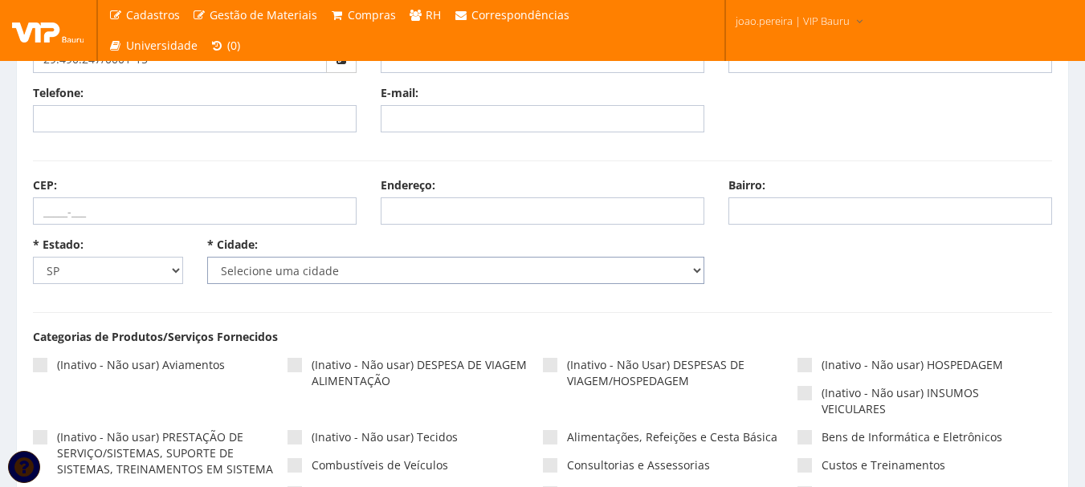
select select "4801"
click at [207, 257] on select "Selecione uma cidade Adamantina Adolfo Aguaí Águas da Prata Águas de Lindóia Ág…" at bounding box center [456, 270] width 498 height 27
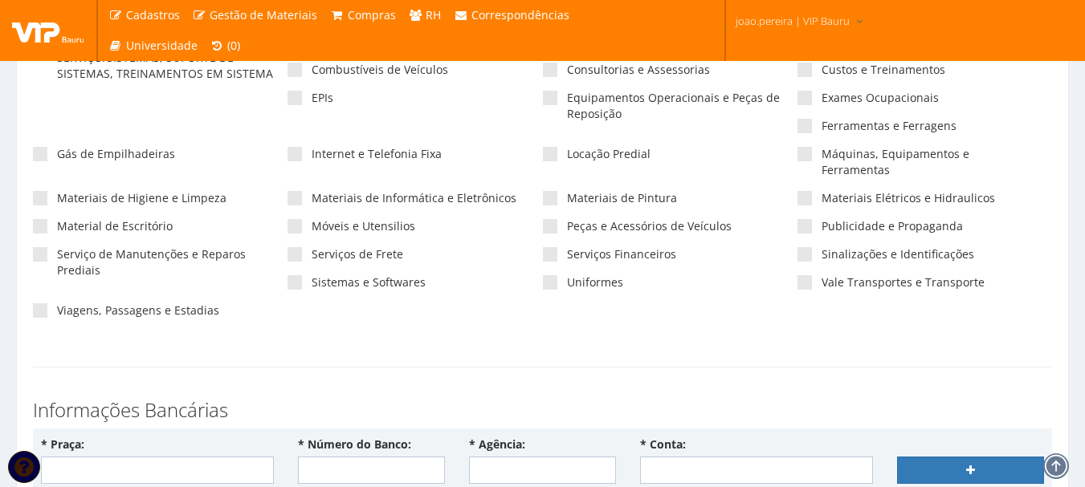
scroll to position [562, 0]
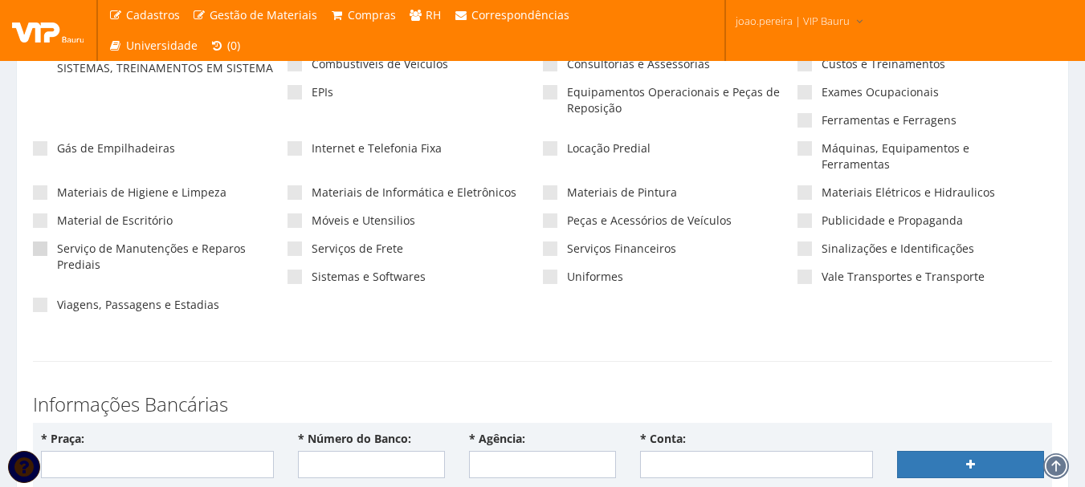
click at [39, 242] on span at bounding box center [40, 249] width 14 height 14
click at [57, 244] on input"] "Serviço de Manutenções e Reparos Prediais" at bounding box center [62, 249] width 10 height 10
checkbox input"] "true"
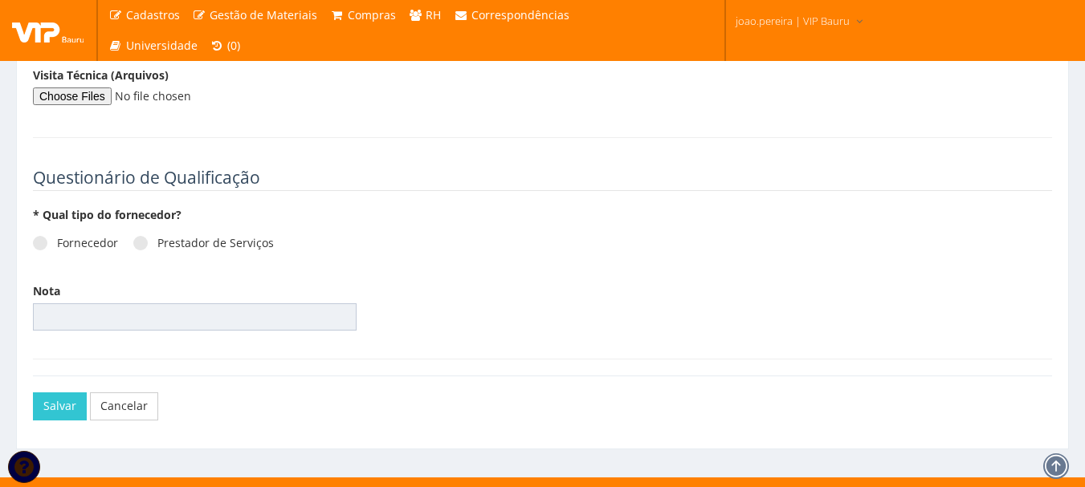
scroll to position [2192, 0]
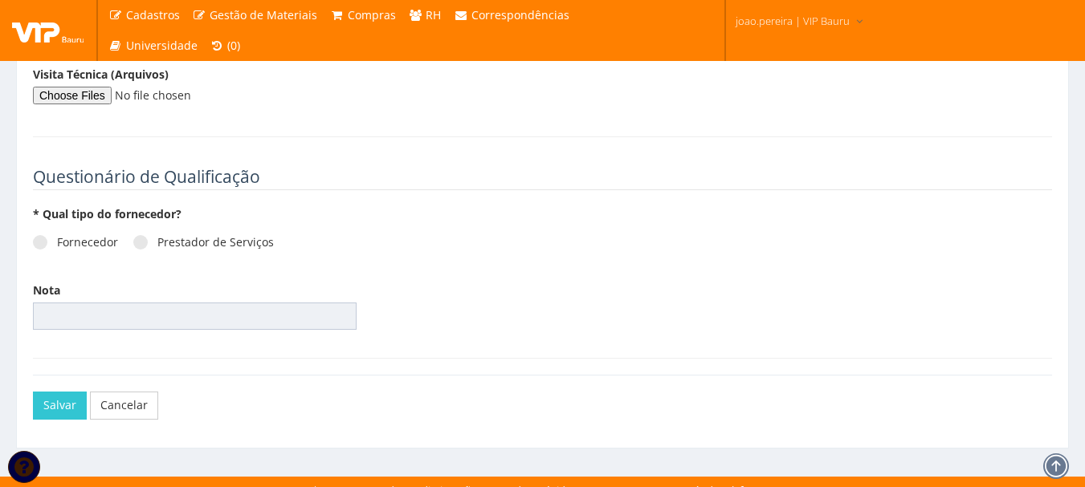
click at [46, 235] on div "Fornecedor Prestador de Serviços" at bounding box center [368, 248] width 671 height 44
click at [39, 235] on span at bounding box center [40, 242] width 14 height 14
click at [57, 238] on input "Fornecedor" at bounding box center [62, 243] width 10 height 10
radio input "true"
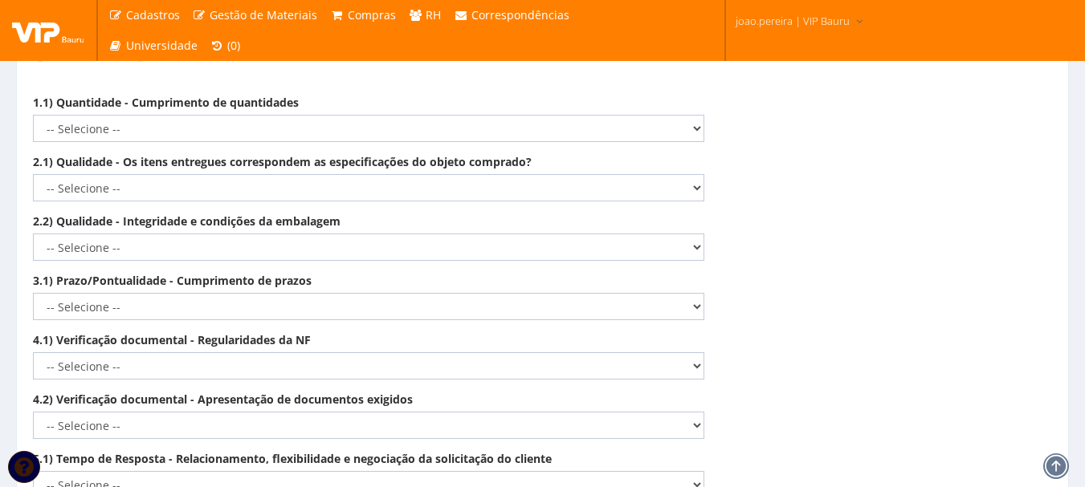
scroll to position [2353, 0]
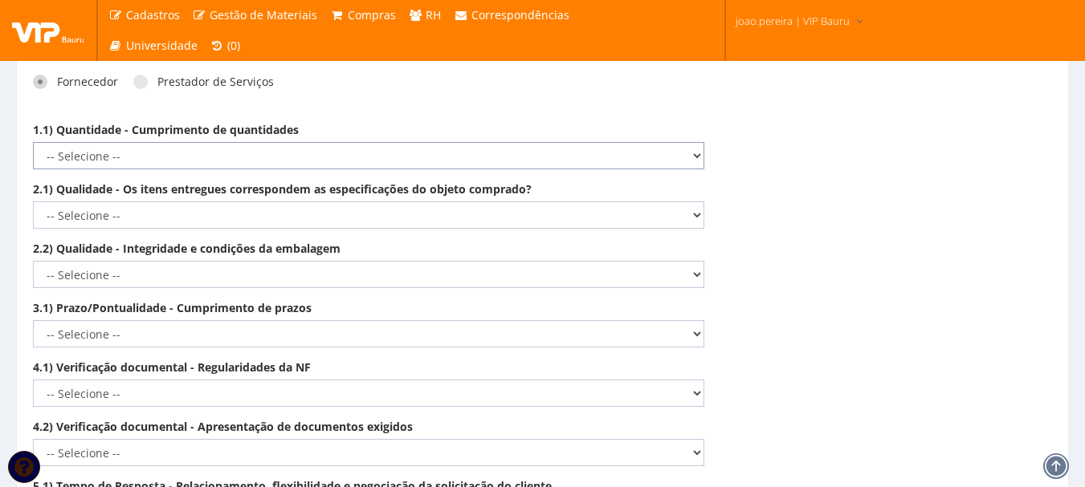
click at [692, 142] on select "-- Selecione -- Não demonstra a competência esperada Demonstra a competência em…" at bounding box center [368, 155] width 671 height 27
select select "5"
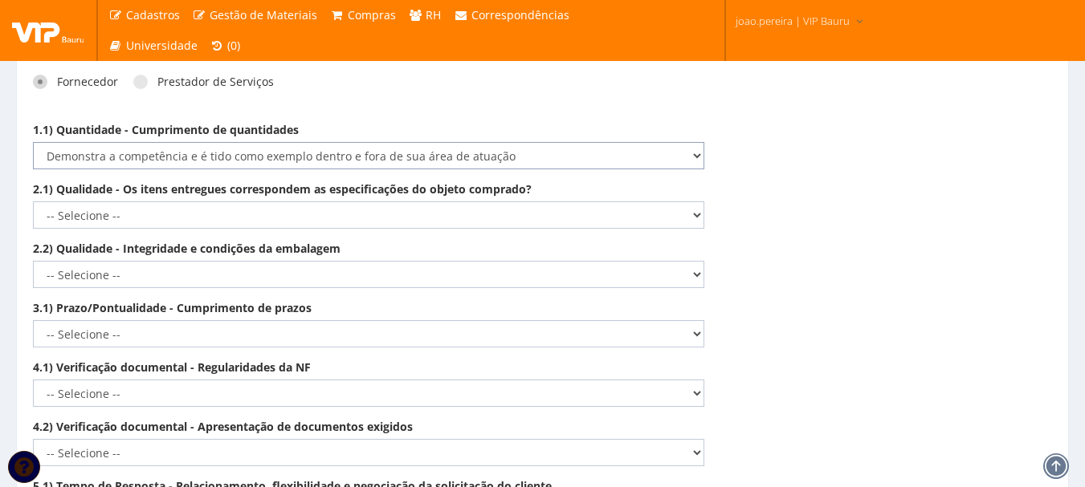
click at [33, 142] on select "-- Selecione -- Não demonstra a competência esperada Demonstra a competência em…" at bounding box center [368, 155] width 671 height 27
click at [692, 202] on select "-- Selecione -- Não demonstra a competência esperada Demonstra a competência em…" at bounding box center [368, 215] width 671 height 27
select select "5"
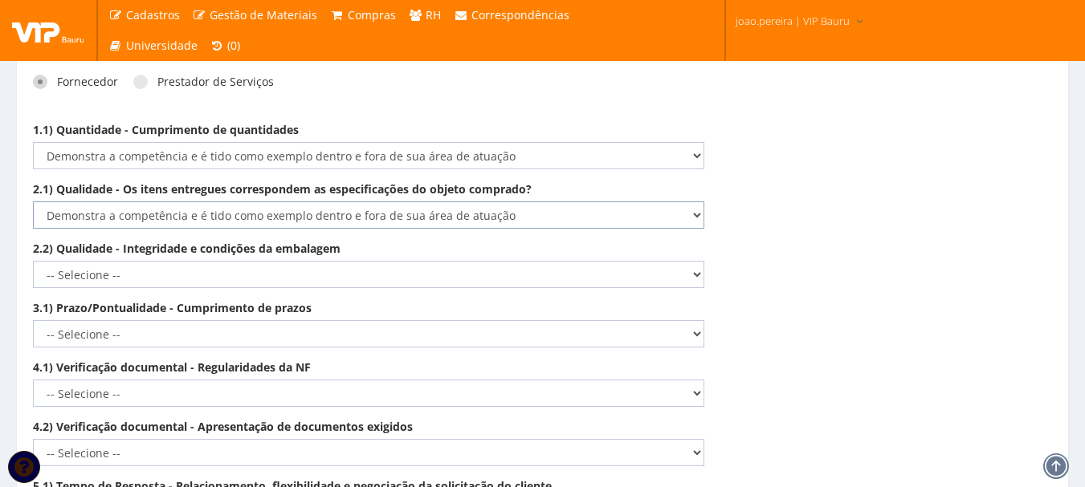
click at [33, 202] on select "-- Selecione -- Não demonstra a competência esperada Demonstra a competência em…" at bounding box center [368, 215] width 671 height 27
click at [689, 261] on select "-- Selecione -- Não demonstra a competência esperada Demonstra a competência em…" at bounding box center [368, 274] width 671 height 27
select select "5"
click at [33, 261] on select "-- Selecione -- Não demonstra a competência esperada Demonstra a competência em…" at bounding box center [368, 274] width 671 height 27
click at [668, 320] on select "-- Selecione -- Não demonstra a competência esperada Demonstra a competência em…" at bounding box center [368, 333] width 671 height 27
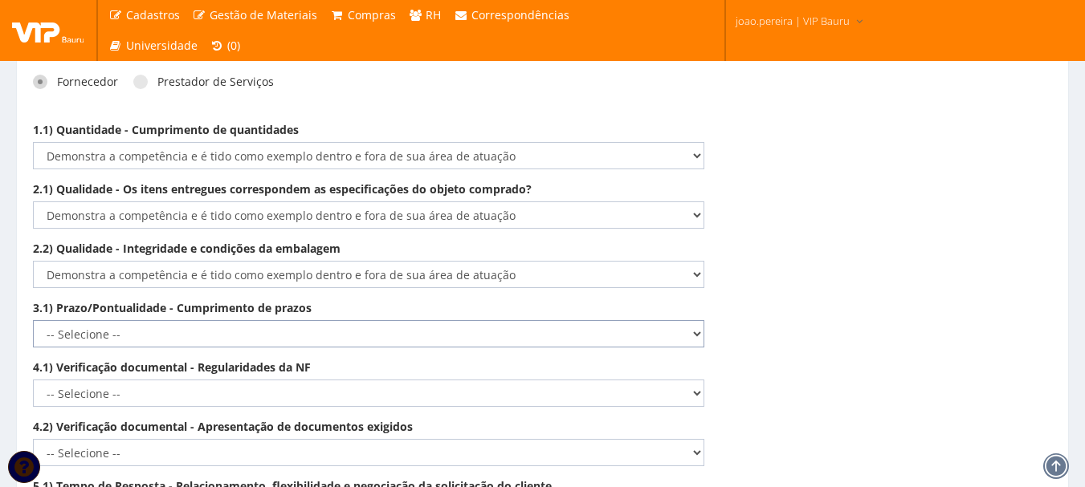
select select "5"
click at [33, 320] on select "-- Selecione -- Não demonstra a competência esperada Demonstra a competência em…" at bounding box center [368, 333] width 671 height 27
click at [675, 380] on select "-- Selecione -- Não demonstra a competência esperada Demonstra a competência em…" at bounding box center [368, 393] width 671 height 27
select select "5"
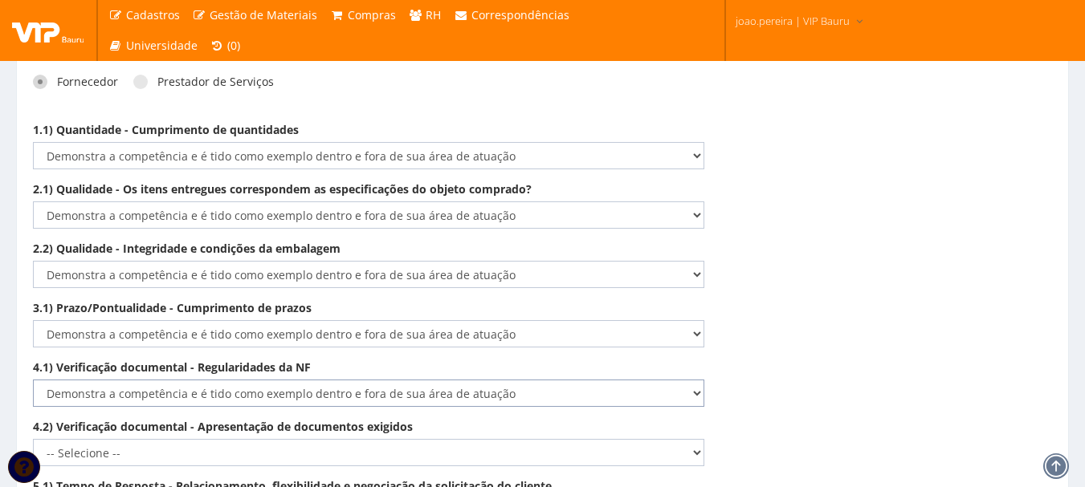
click at [33, 380] on select "-- Selecione -- Não demonstra a competência esperada Demonstra a competência em…" at bounding box center [368, 393] width 671 height 27
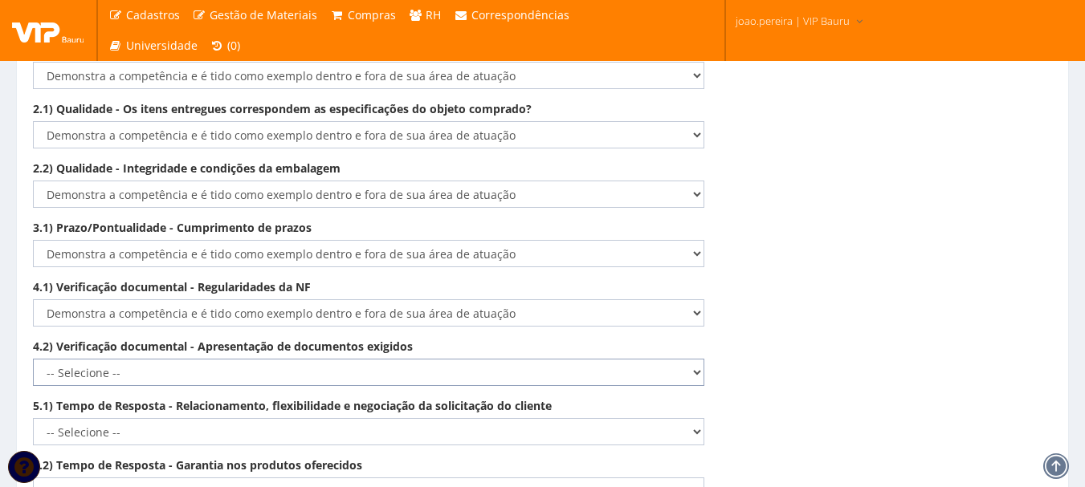
drag, startPoint x: 684, startPoint y: 357, endPoint x: 633, endPoint y: 356, distance: 51.4
click at [684, 359] on select "-- Selecione -- Não demonstra a competência esperada Demonstra a competência em…" at bounding box center [368, 372] width 671 height 27
select select "5"
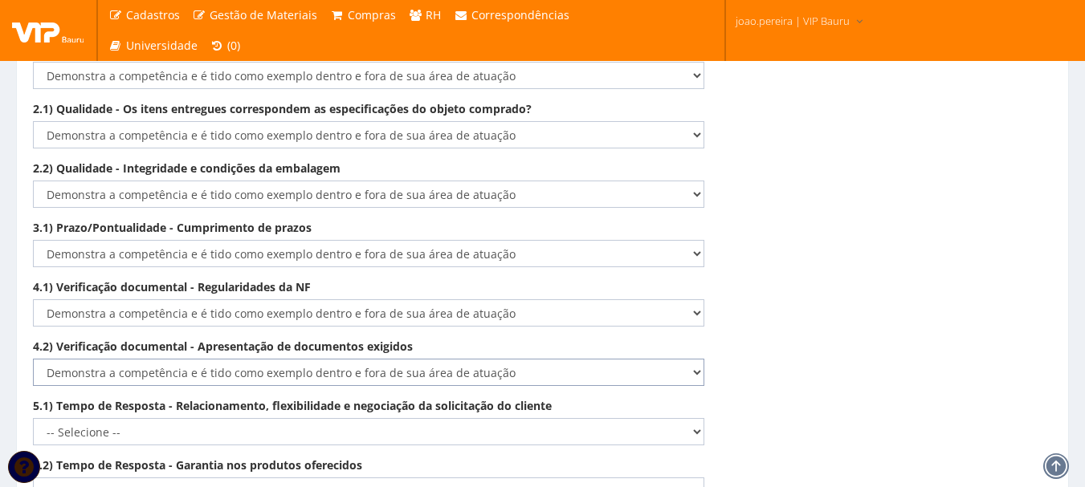
click at [33, 359] on select "-- Selecione -- Não demonstra a competência esperada Demonstra a competência em…" at bounding box center [368, 372] width 671 height 27
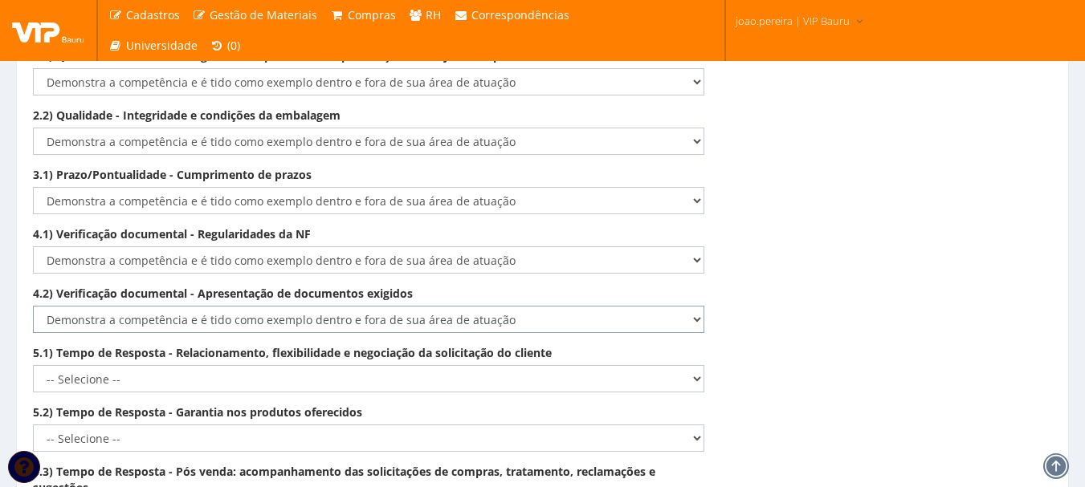
scroll to position [2594, 0]
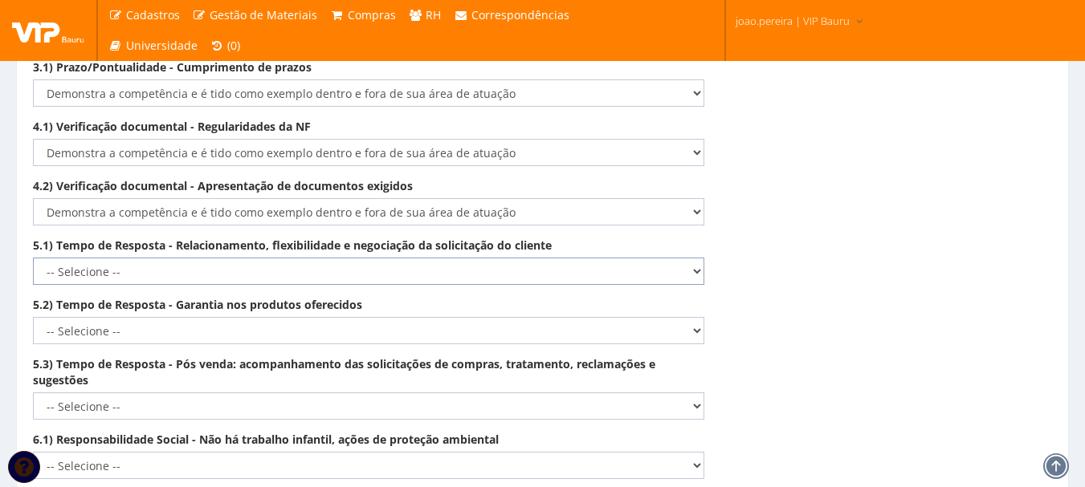
click at [679, 258] on select "-- Selecione -- Não demonstra a competência esperada Demonstra a competência em…" at bounding box center [368, 271] width 671 height 27
select select "5"
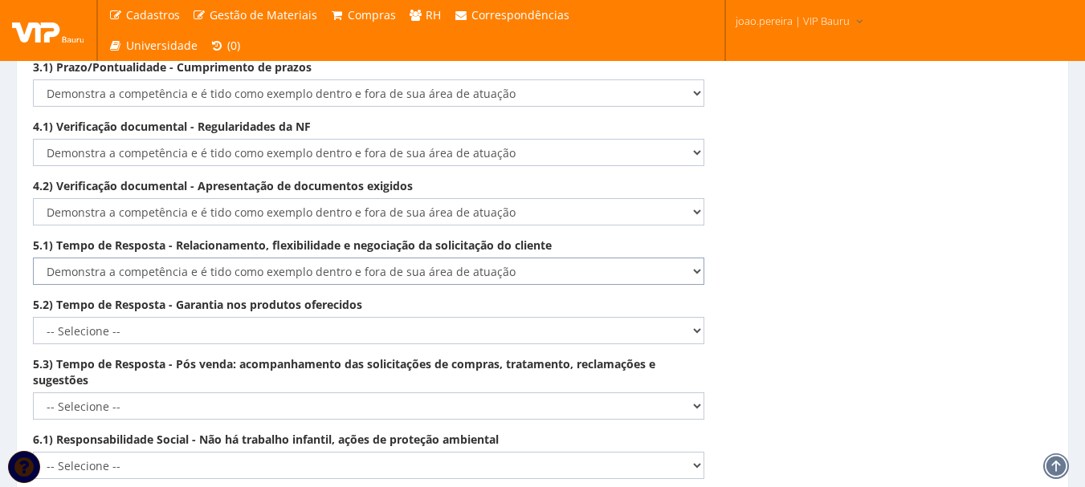
click at [33, 258] on select "-- Selecione -- Não demonstra a competência esperada Demonstra a competência em…" at bounding box center [368, 271] width 671 height 27
click at [675, 317] on select "-- Selecione -- Não demonstra a competência esperada Demonstra a competência em…" at bounding box center [368, 330] width 671 height 27
select select "5"
click at [33, 317] on select "-- Selecione -- Não demonstra a competência esperada Demonstra a competência em…" at bounding box center [368, 330] width 671 height 27
click at [681, 393] on select "-- Selecione -- Não demonstra a competência esperada Demonstra a competência em…" at bounding box center [368, 406] width 671 height 27
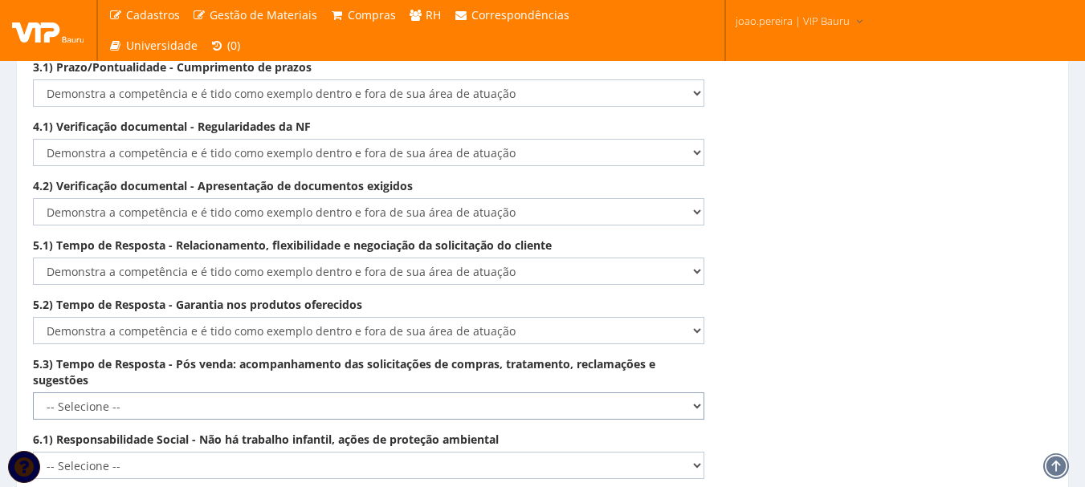
select select "5"
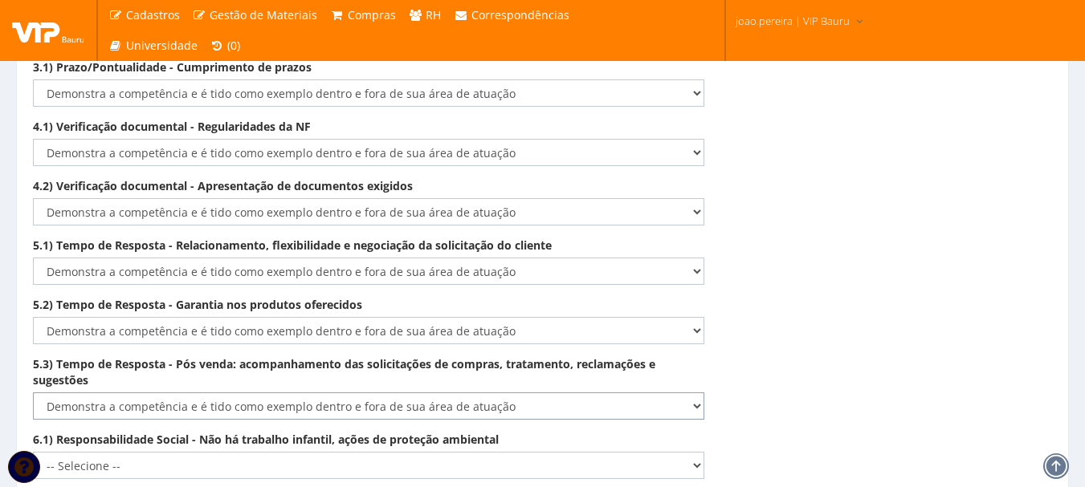
click at [33, 393] on select "-- Selecione -- Não demonstra a competência esperada Demonstra a competência em…" at bounding box center [368, 406] width 671 height 27
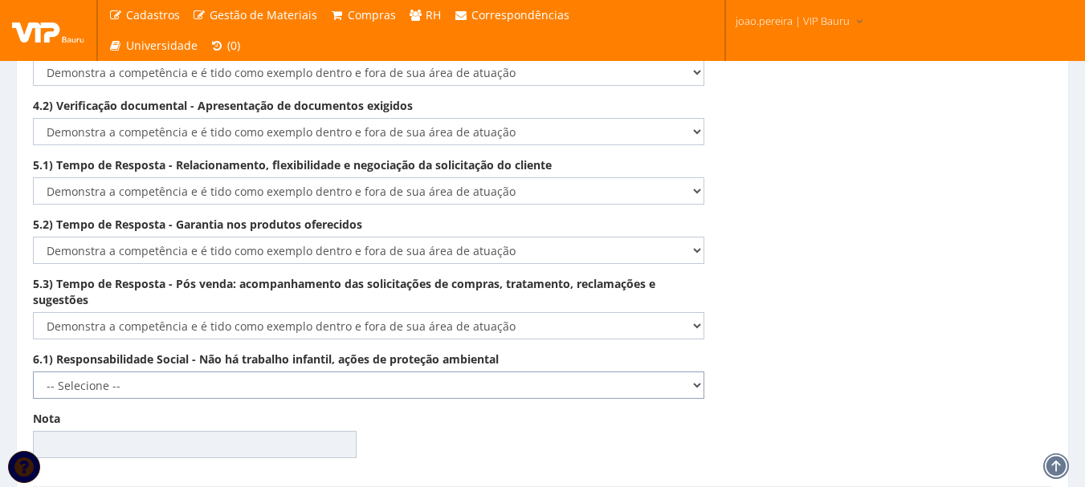
drag, startPoint x: 645, startPoint y: 372, endPoint x: 633, endPoint y: 376, distance: 13.5
click at [645, 372] on select "-- Selecione -- Não demonstra a competência esperada Demonstra a competência em…" at bounding box center [368, 385] width 671 height 27
select select "5"
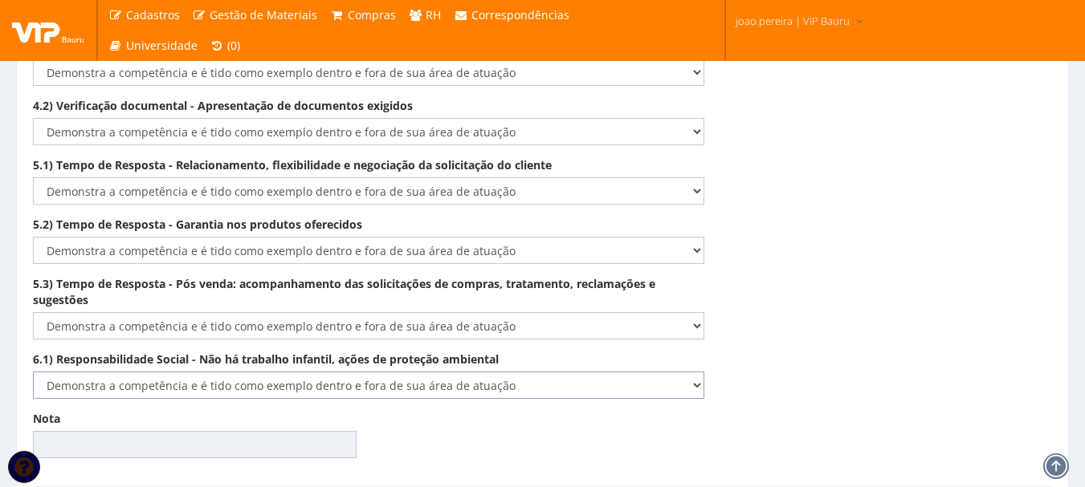
click at [33, 372] on select "-- Selecione -- Não demonstra a competência esperada Demonstra a competência em…" at bounding box center [368, 385] width 671 height 27
type input "100.00"
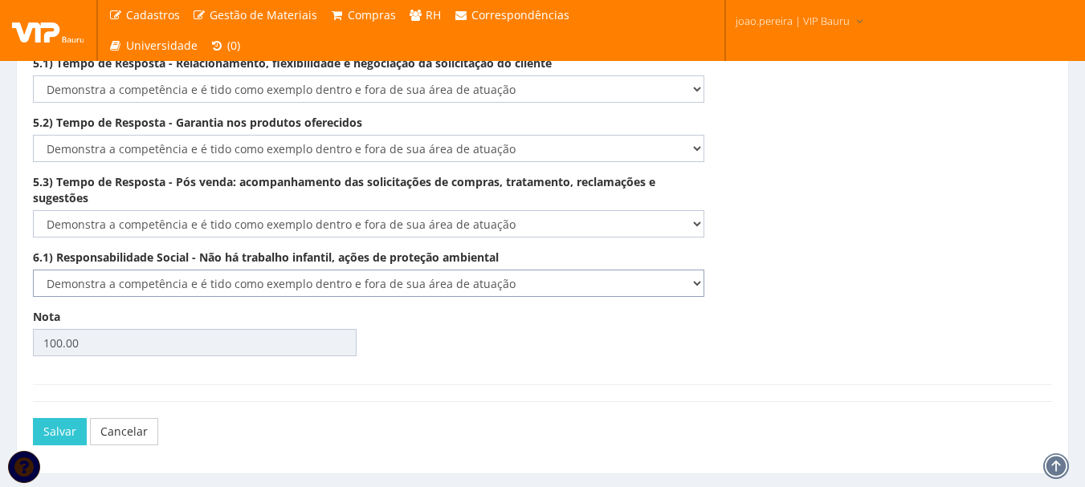
scroll to position [2802, 0]
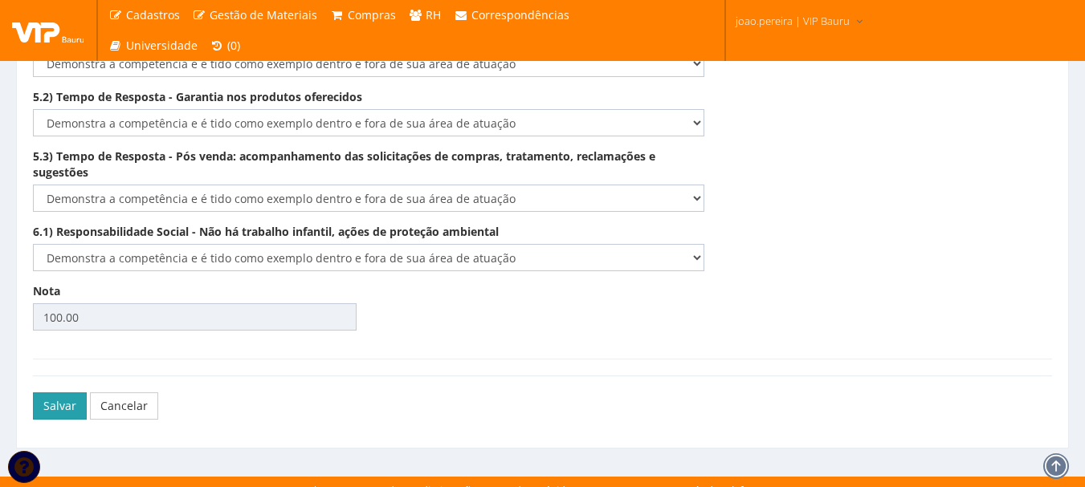
click at [49, 393] on button "Salvar" at bounding box center [60, 406] width 54 height 27
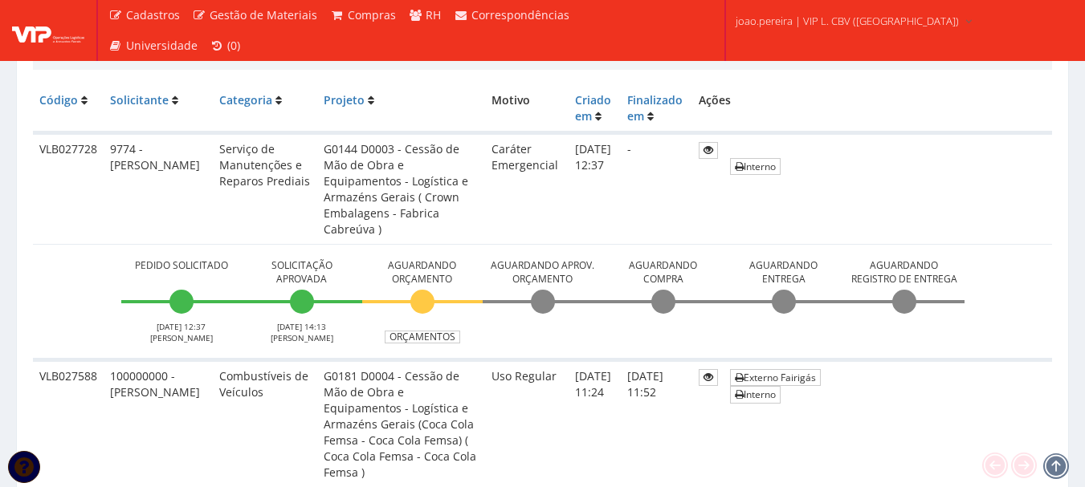
scroll to position [482, 0]
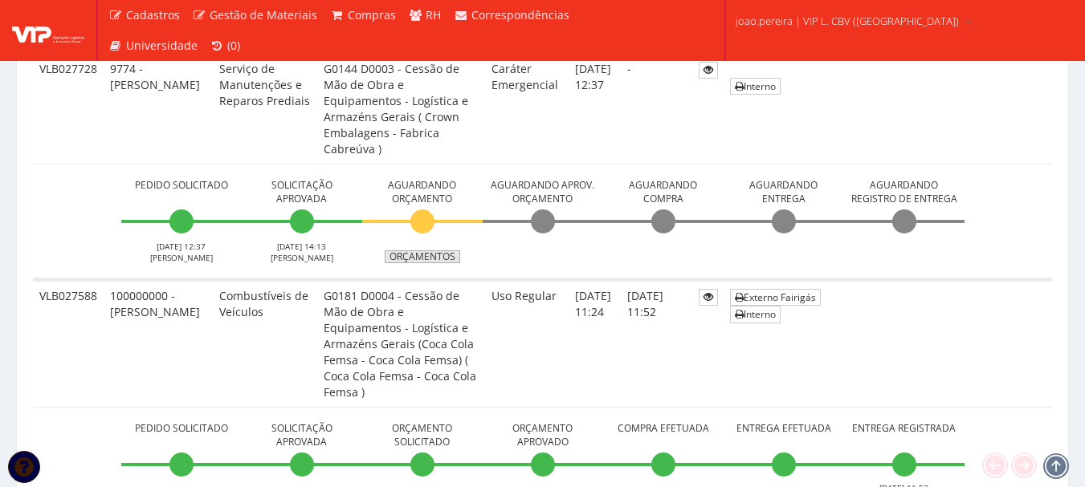
click at [425, 252] on link "Orçamentos" at bounding box center [422, 256] width 75 height 13
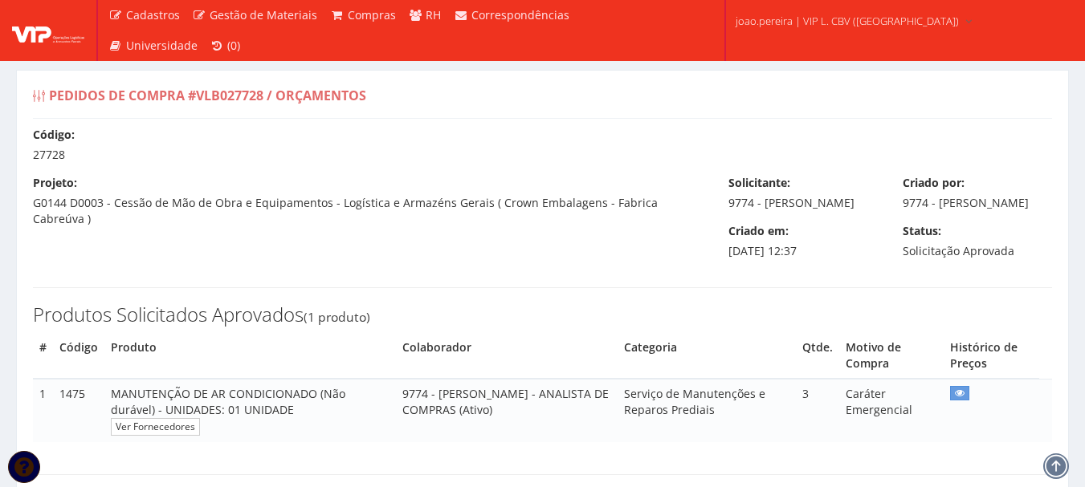
select select "0"
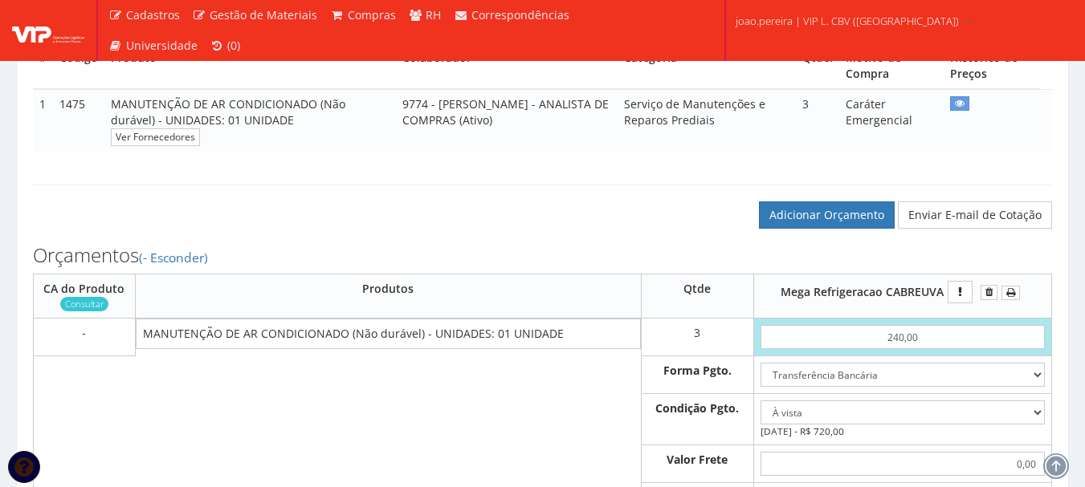
scroll to position [321, 0]
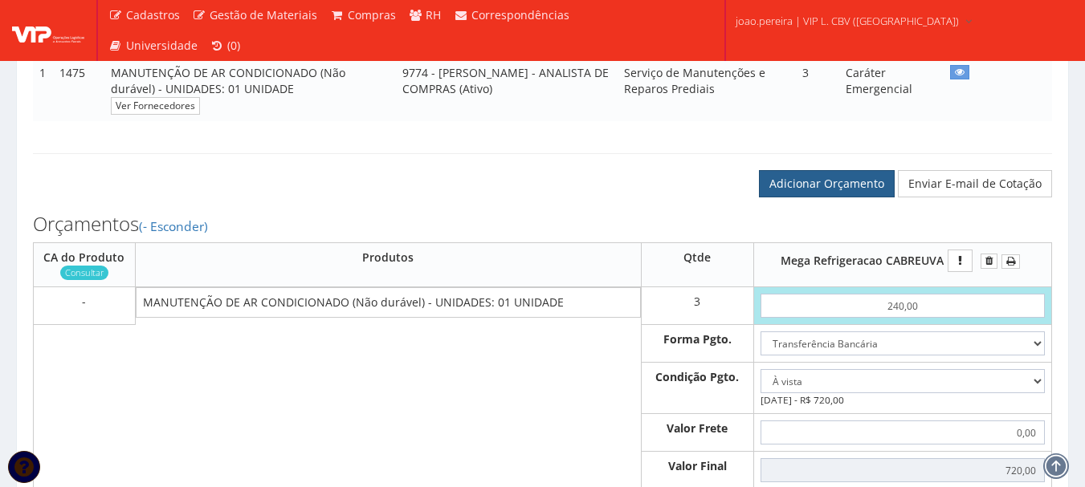
click at [841, 196] on link "Adicionar Orçamento" at bounding box center [827, 183] width 136 height 27
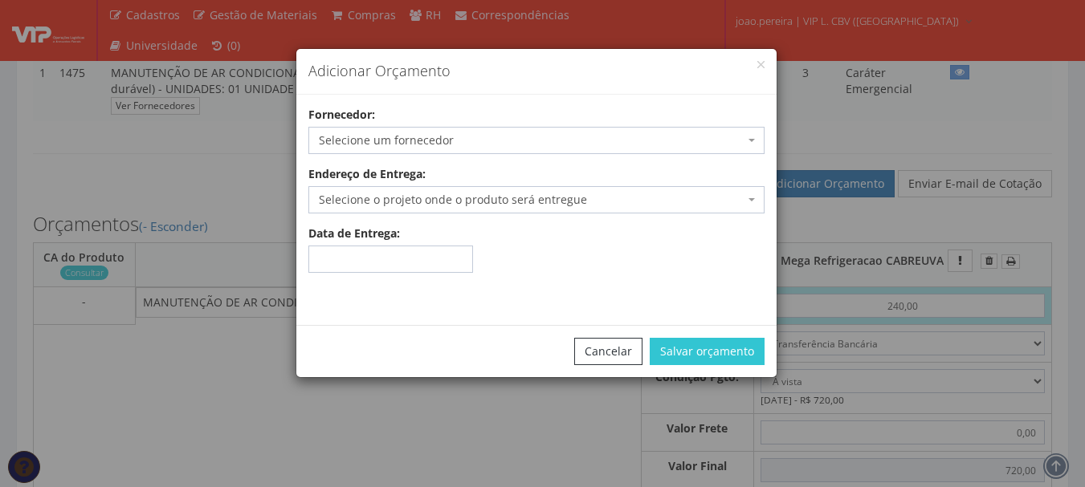
click at [538, 142] on span "Selecione um fornecedor" at bounding box center [531, 140] width 425 height 16
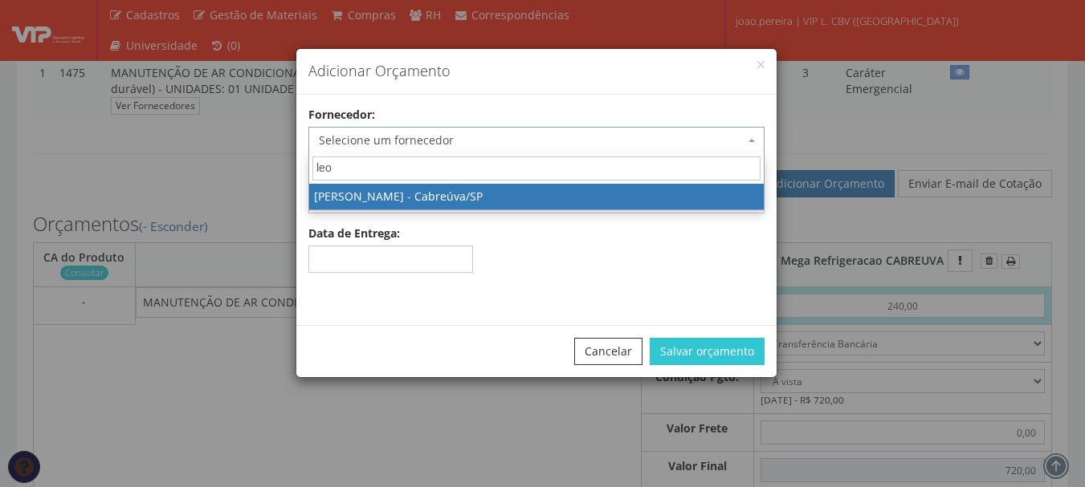
type input "leo"
select select "2616"
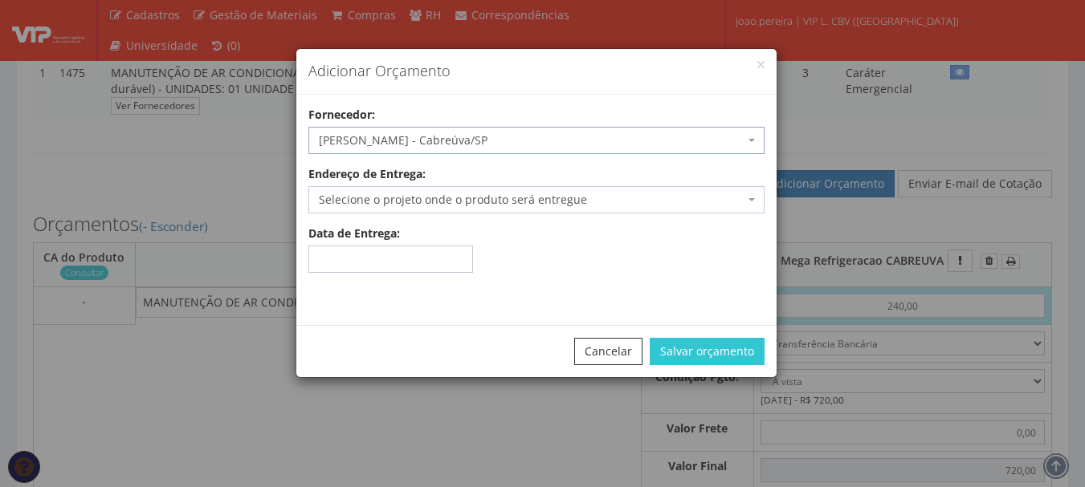
click at [389, 194] on span "Selecione o projeto onde o produto será entregue" at bounding box center [531, 200] width 425 height 16
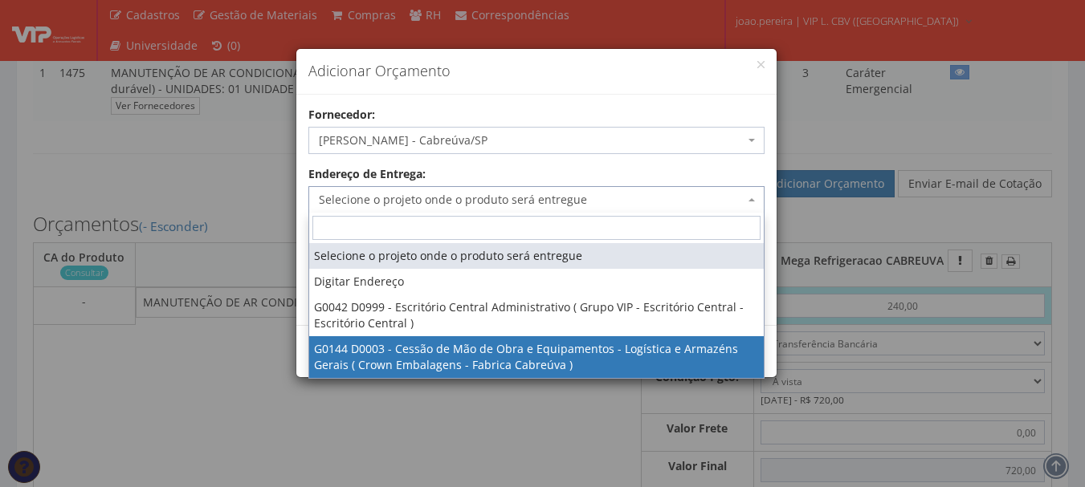
select select "144"
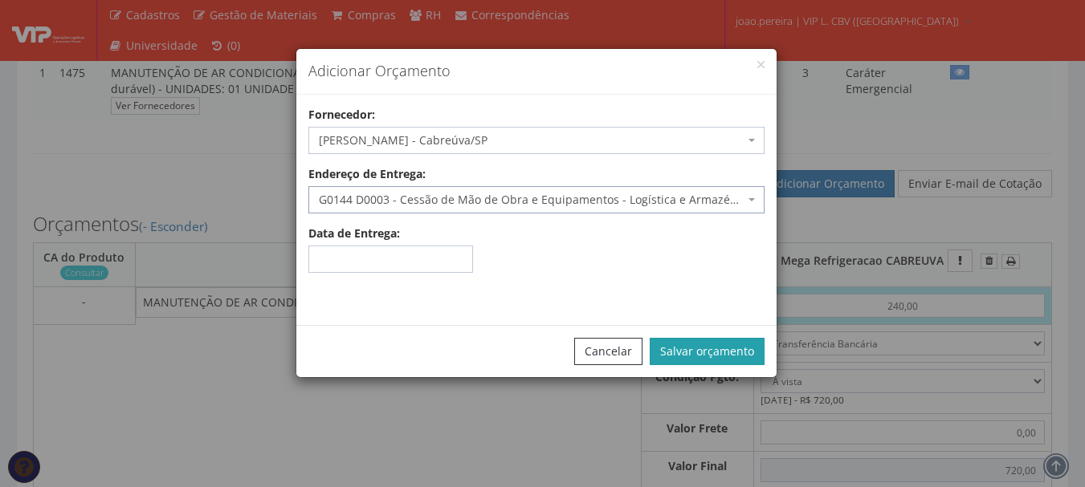
click at [682, 346] on button "Salvar orçamento" at bounding box center [706, 351] width 115 height 27
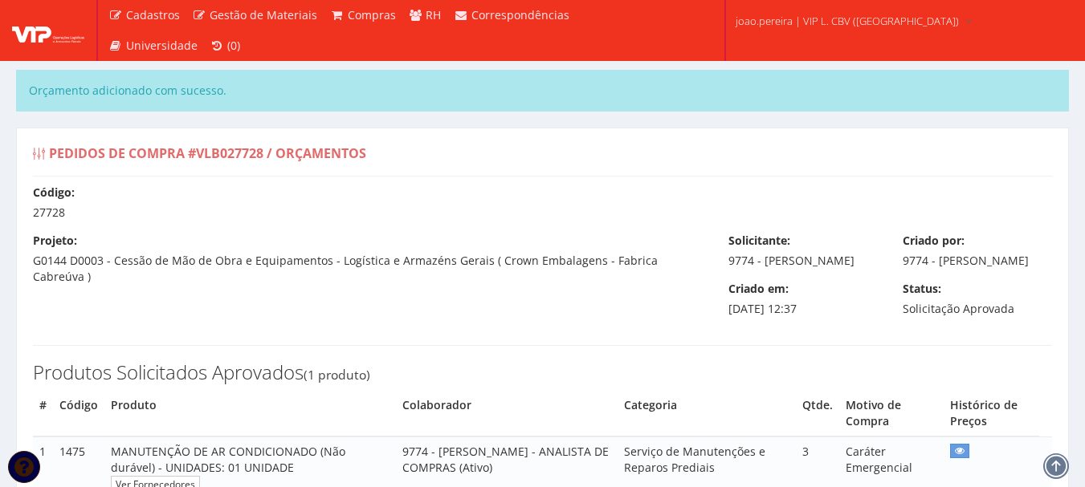
select select "0"
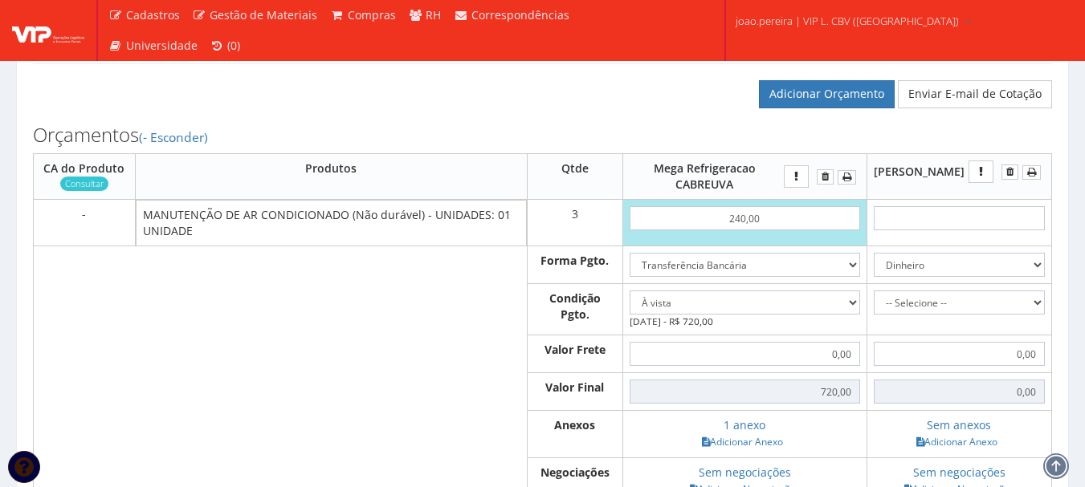
scroll to position [482, 0]
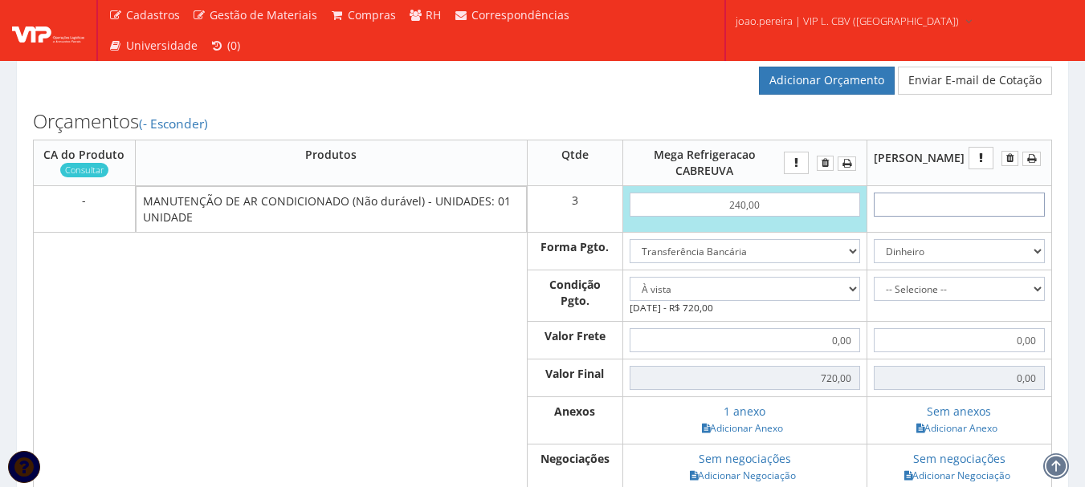
click at [955, 217] on input "text" at bounding box center [958, 205] width 171 height 24
type input "3"
type input "9,00"
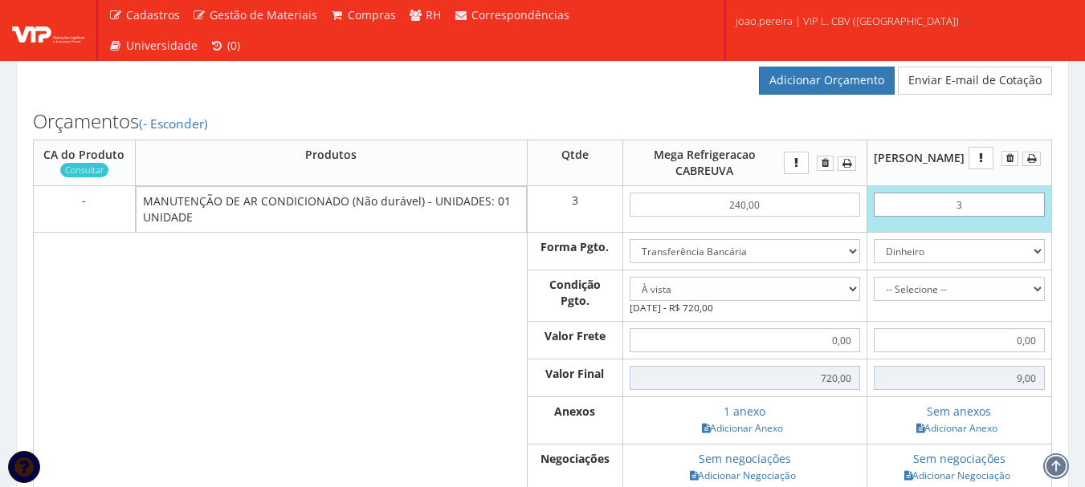
type input "33"
type input "99,00"
type input "3,33"
type input "9,99"
type input "33,33"
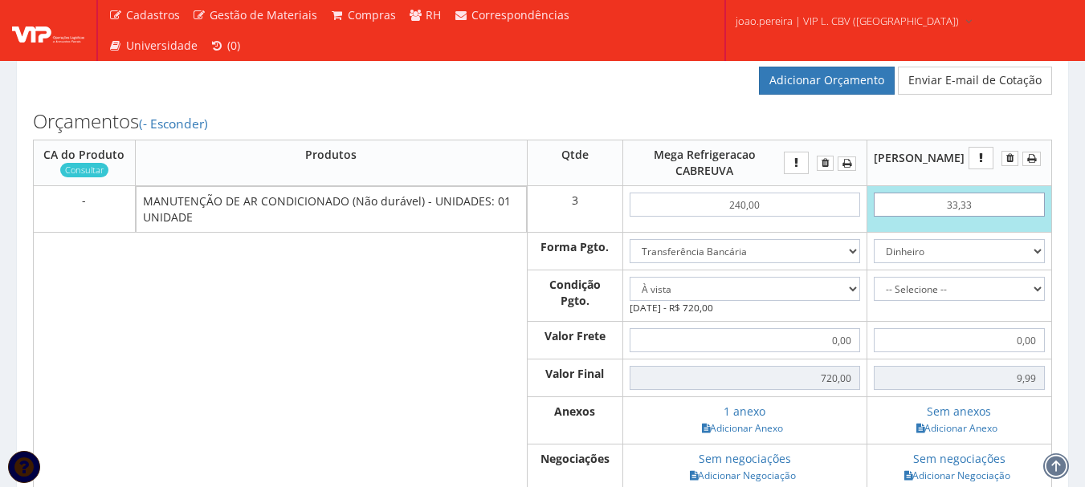
type input "99,99"
type input "333,33"
type input "999,99"
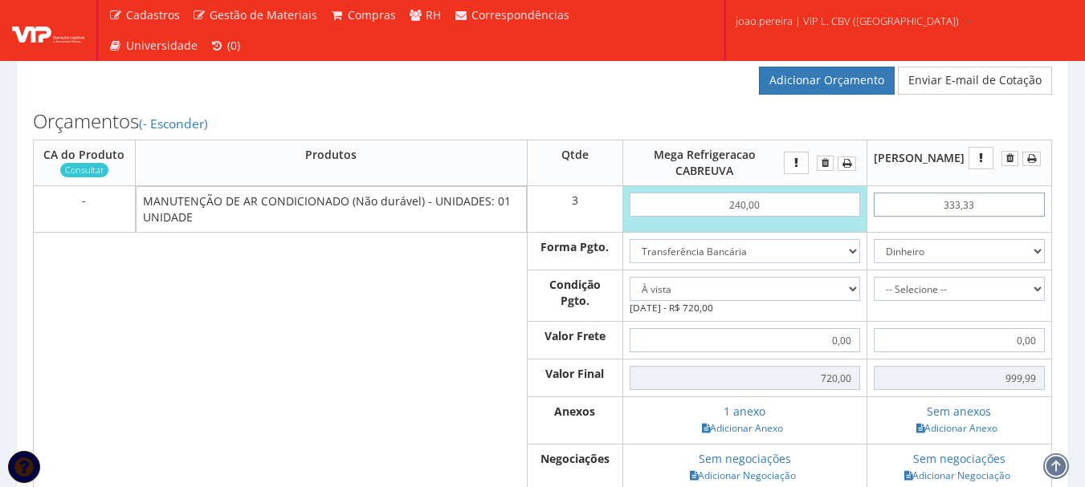
type input "333,33"
click at [1027, 263] on select "Dinheiro Boleto Bancário Depósito Transferência Bancária Cartão de Crédito Cart…" at bounding box center [958, 251] width 171 height 24
select select "3"
click at [873, 255] on select "Dinheiro Boleto Bancário Depósito Transferência Bancária Cartão de Crédito Cart…" at bounding box center [958, 251] width 171 height 24
click at [1035, 301] on select "-- Selecione -- À vista 7 dias 10 dias" at bounding box center [958, 289] width 171 height 24
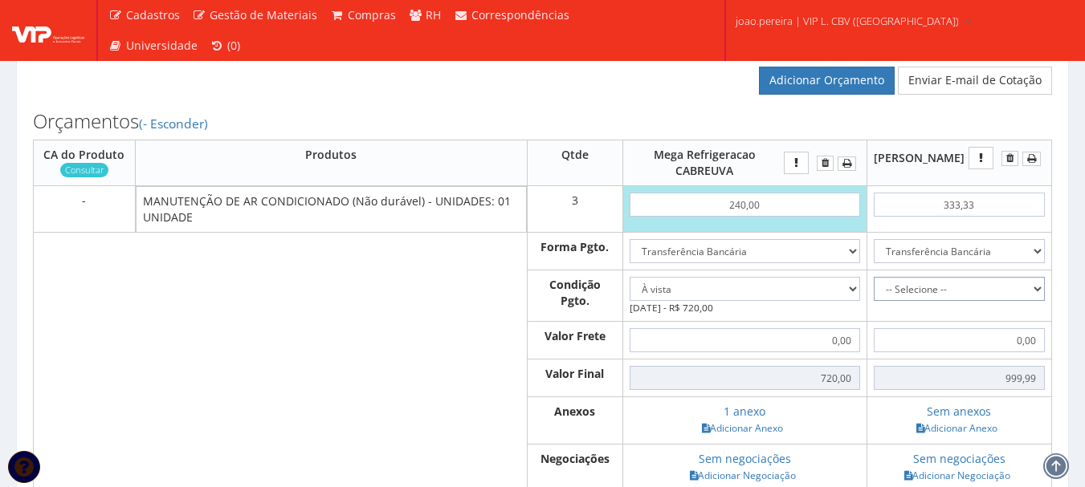
select select "0"
click at [873, 293] on select "-- Selecione -- À vista 7 dias 10 dias" at bounding box center [958, 289] width 171 height 24
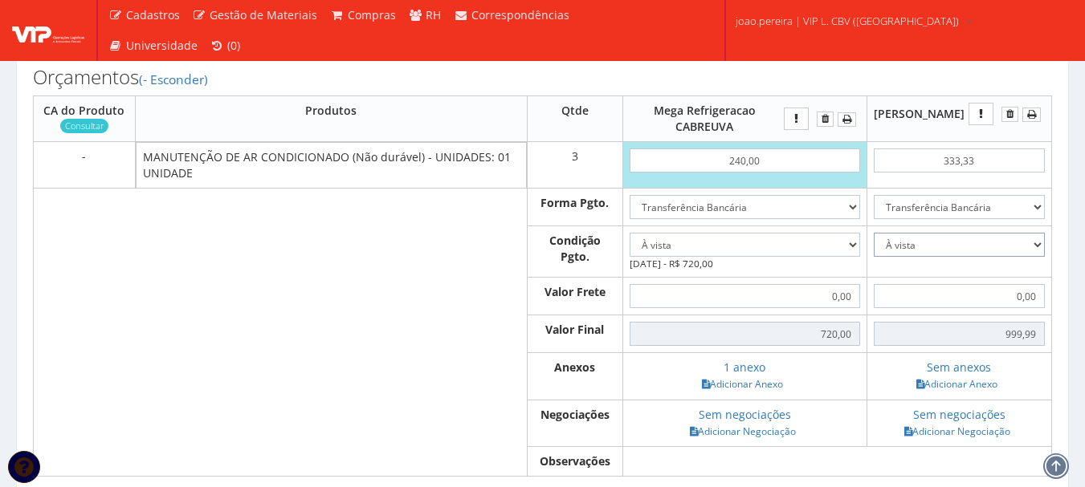
scroll to position [562, 0]
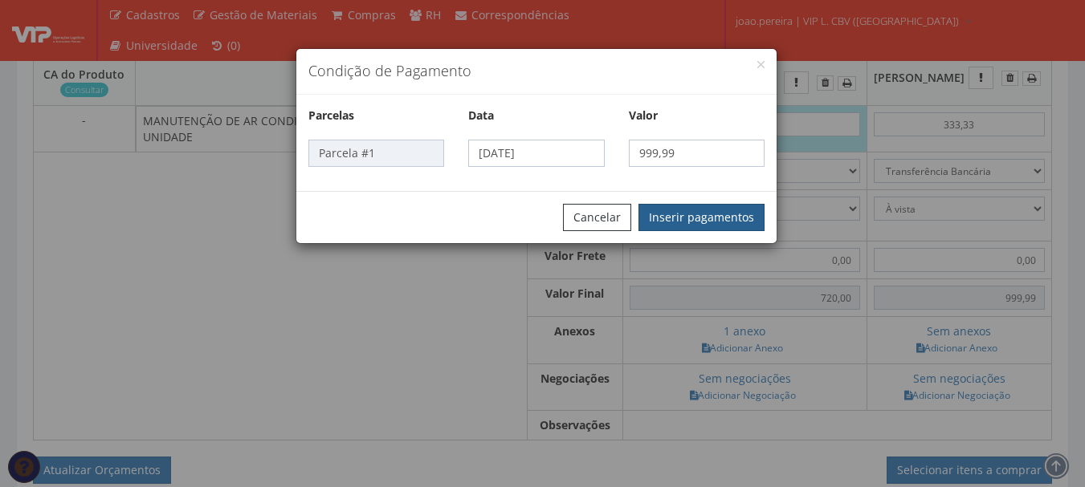
click at [695, 215] on button "Inserir pagamentos" at bounding box center [701, 217] width 126 height 27
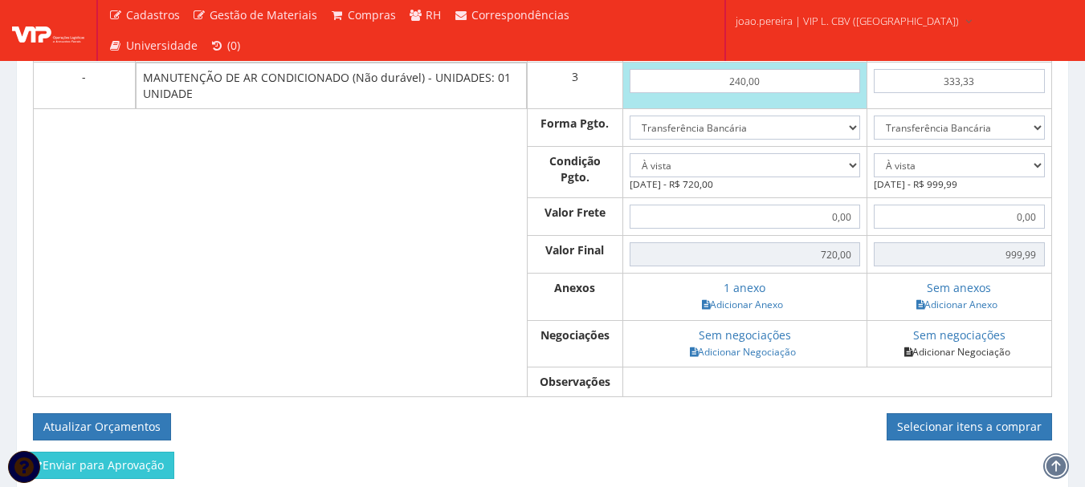
scroll to position [642, 0]
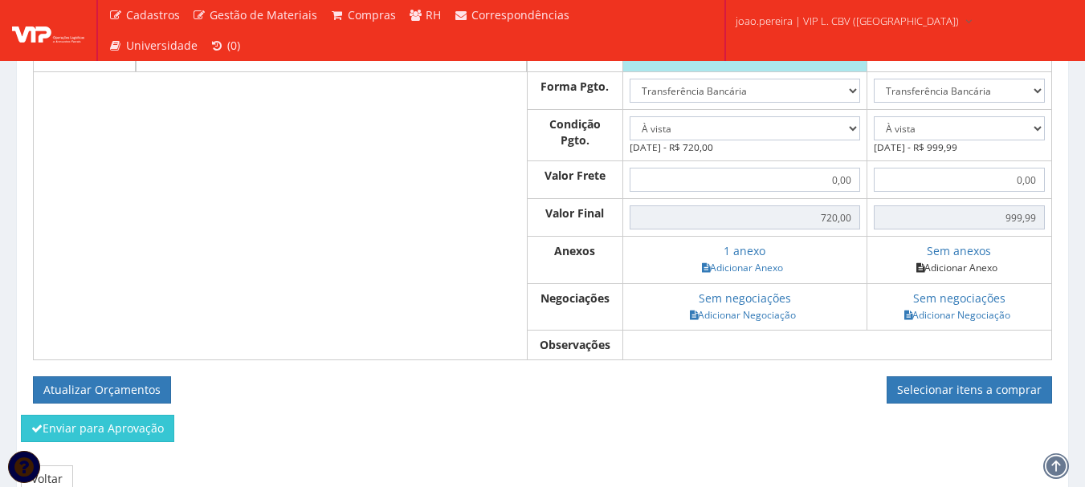
click at [969, 276] on link "Adicionar Anexo" at bounding box center [956, 267] width 91 height 17
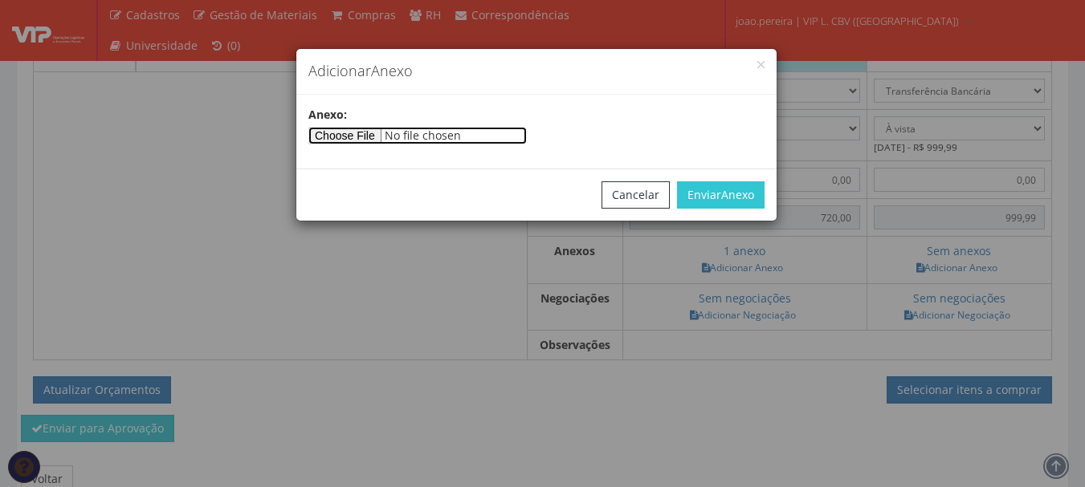
click at [399, 129] on input"] "file" at bounding box center [417, 136] width 218 height 18
type input"] "C:\fakepath\ORÇAMENTO CABREUVA .jpg"
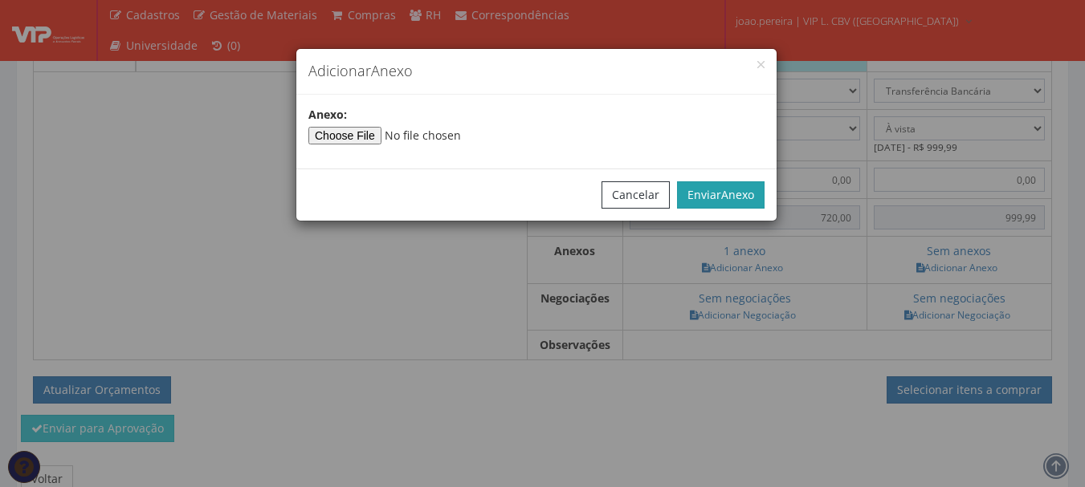
click at [723, 195] on span "Anexo" at bounding box center [737, 194] width 33 height 15
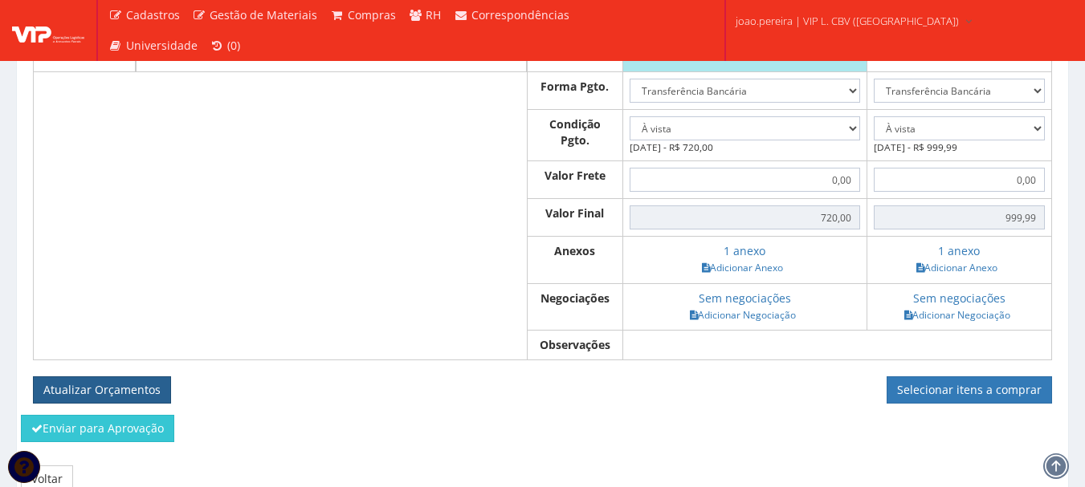
click at [62, 404] on button "Atualizar Orçamentos" at bounding box center [102, 390] width 138 height 27
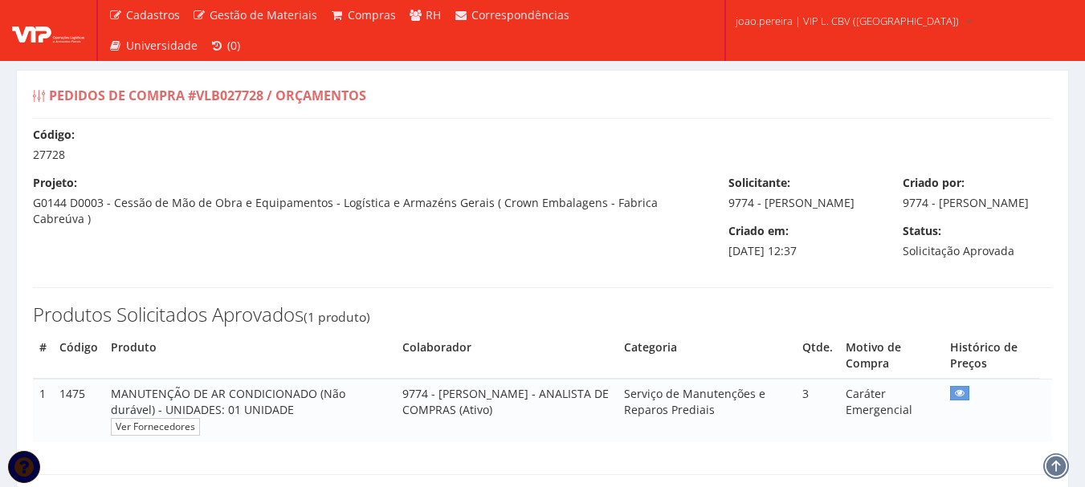
select select "0"
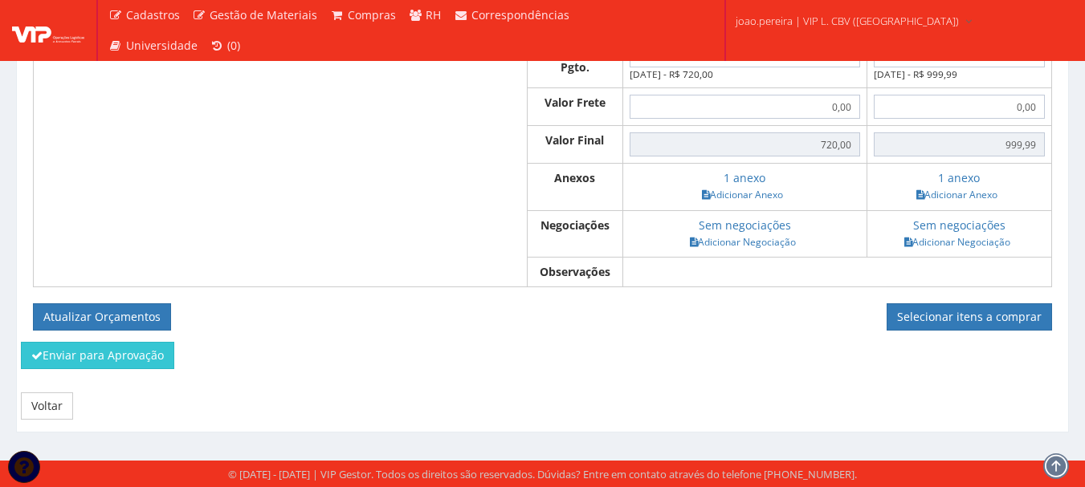
scroll to position [674, 0]
click at [945, 322] on link "Selecionar itens a comprar" at bounding box center [968, 316] width 165 height 27
click at [92, 322] on button "Atualizar Orçamentos" at bounding box center [102, 316] width 138 height 27
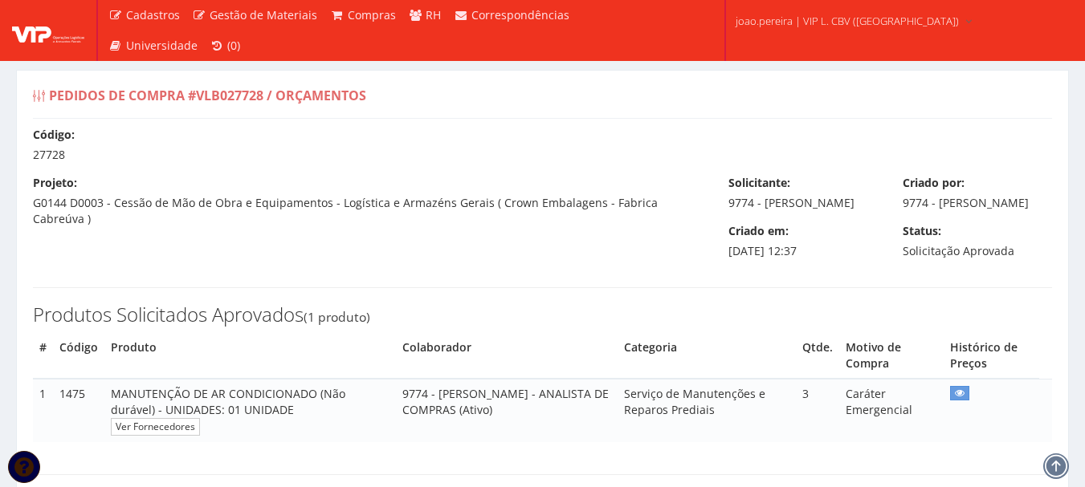
select select "0"
